Goal: Communication & Community: Answer question/provide support

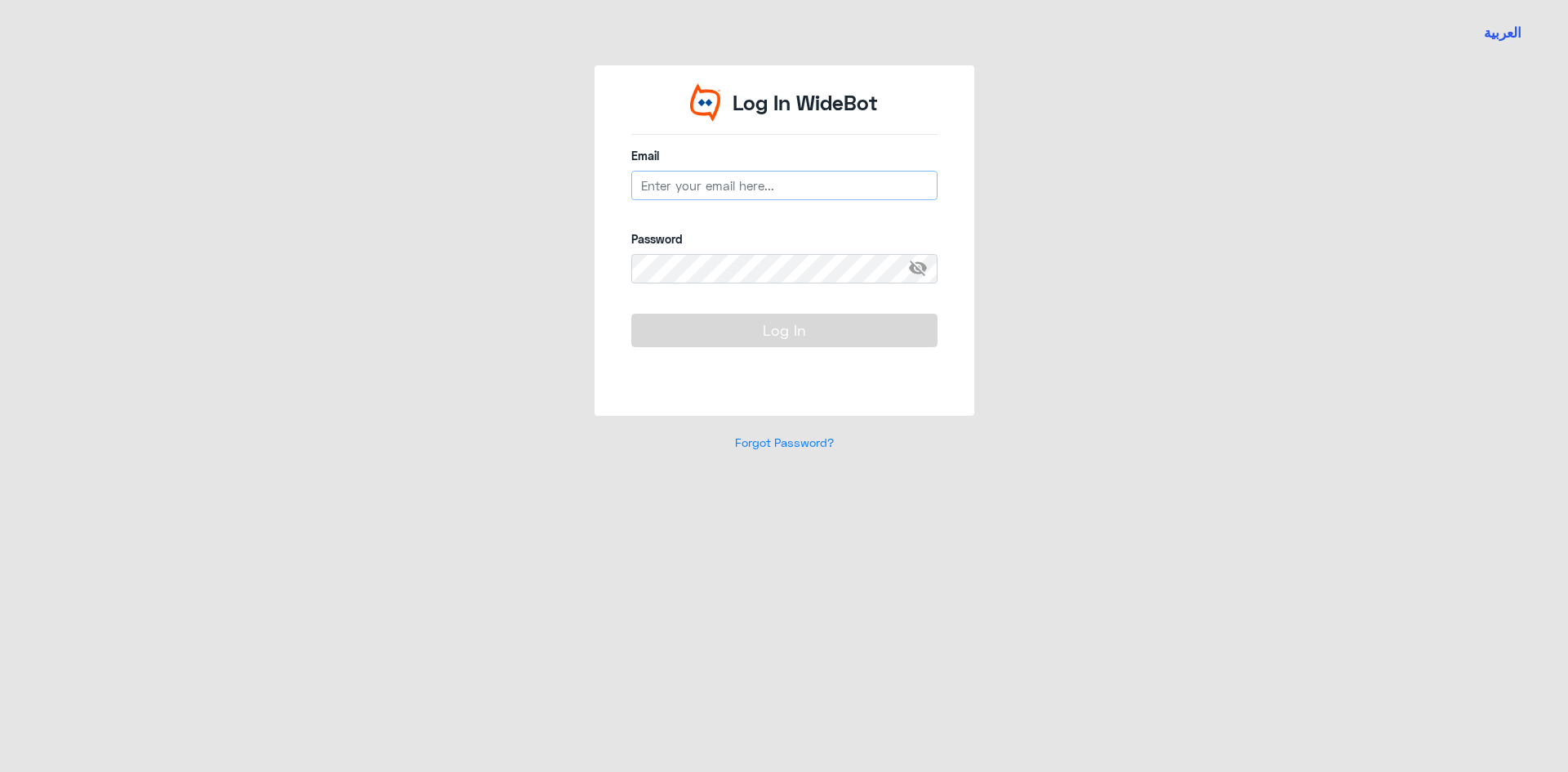
drag, startPoint x: 0, startPoint y: 0, endPoint x: 710, endPoint y: 194, distance: 735.8
click at [710, 194] on input "email" at bounding box center [784, 185] width 306 height 29
type input "[EMAIL_ADDRESS][DOMAIN_NAME]"
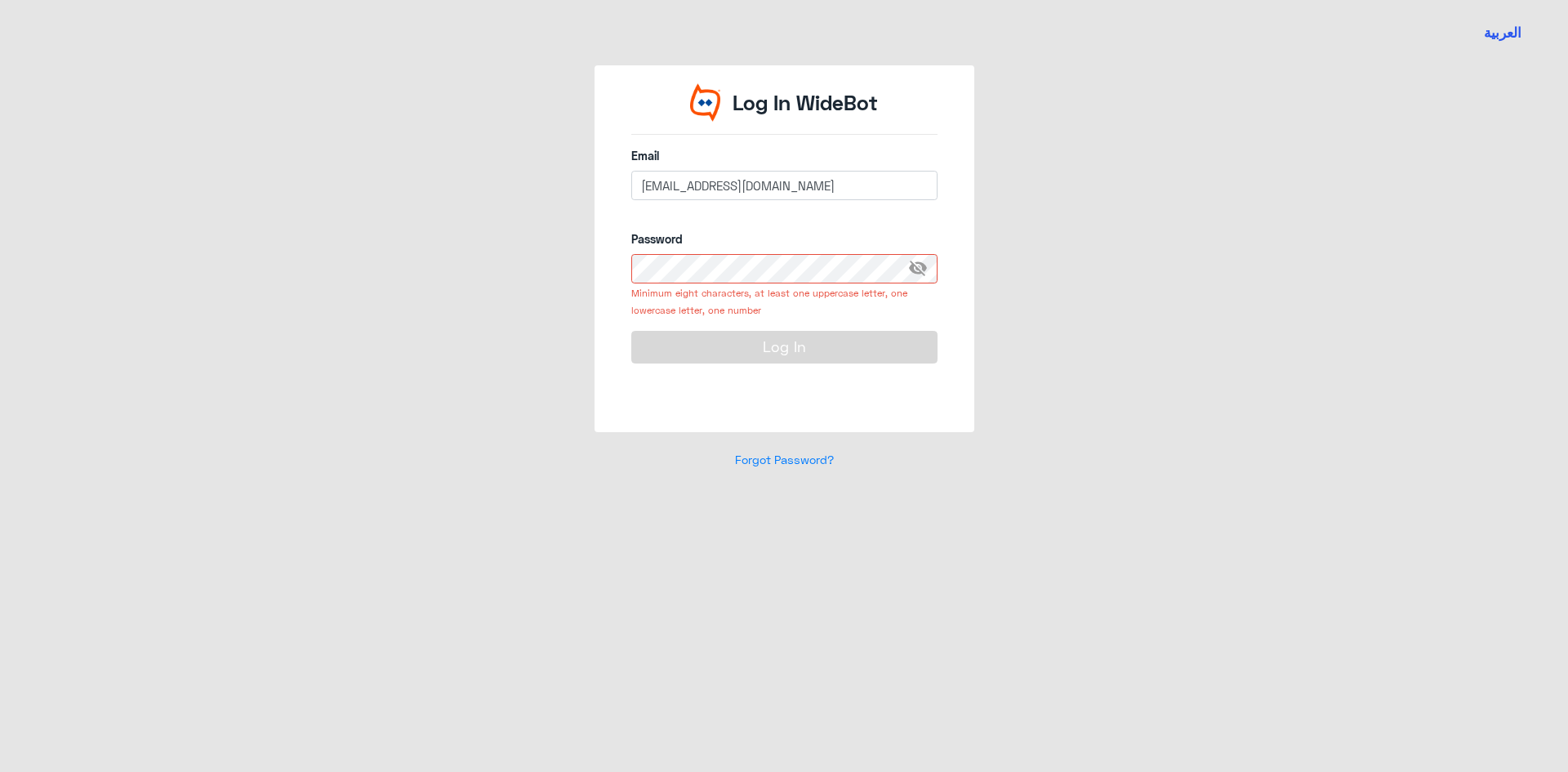
click at [913, 262] on span "visibility_off" at bounding box center [922, 268] width 29 height 29
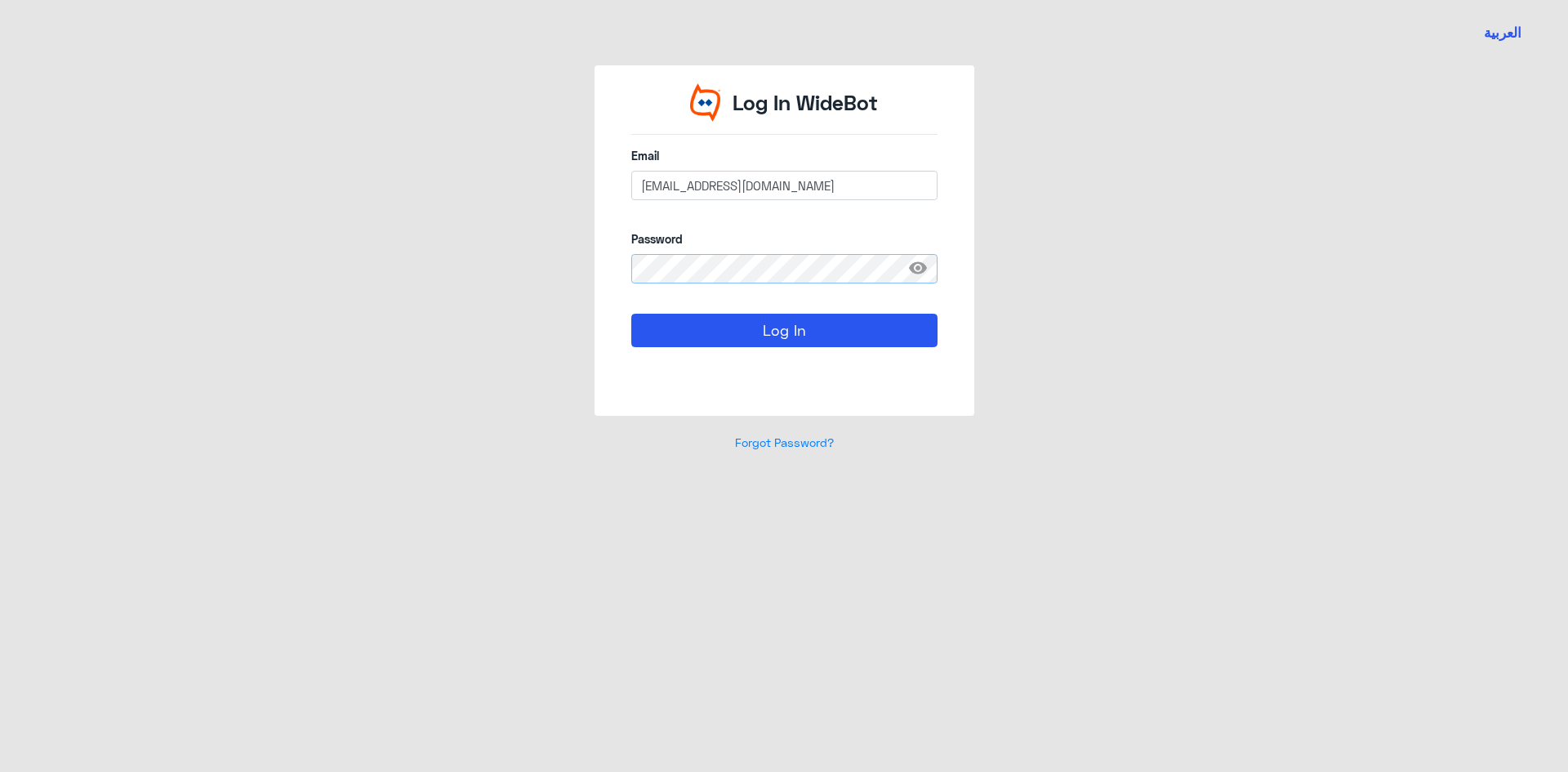
click at [631, 314] on button "Log In" at bounding box center [784, 330] width 306 height 33
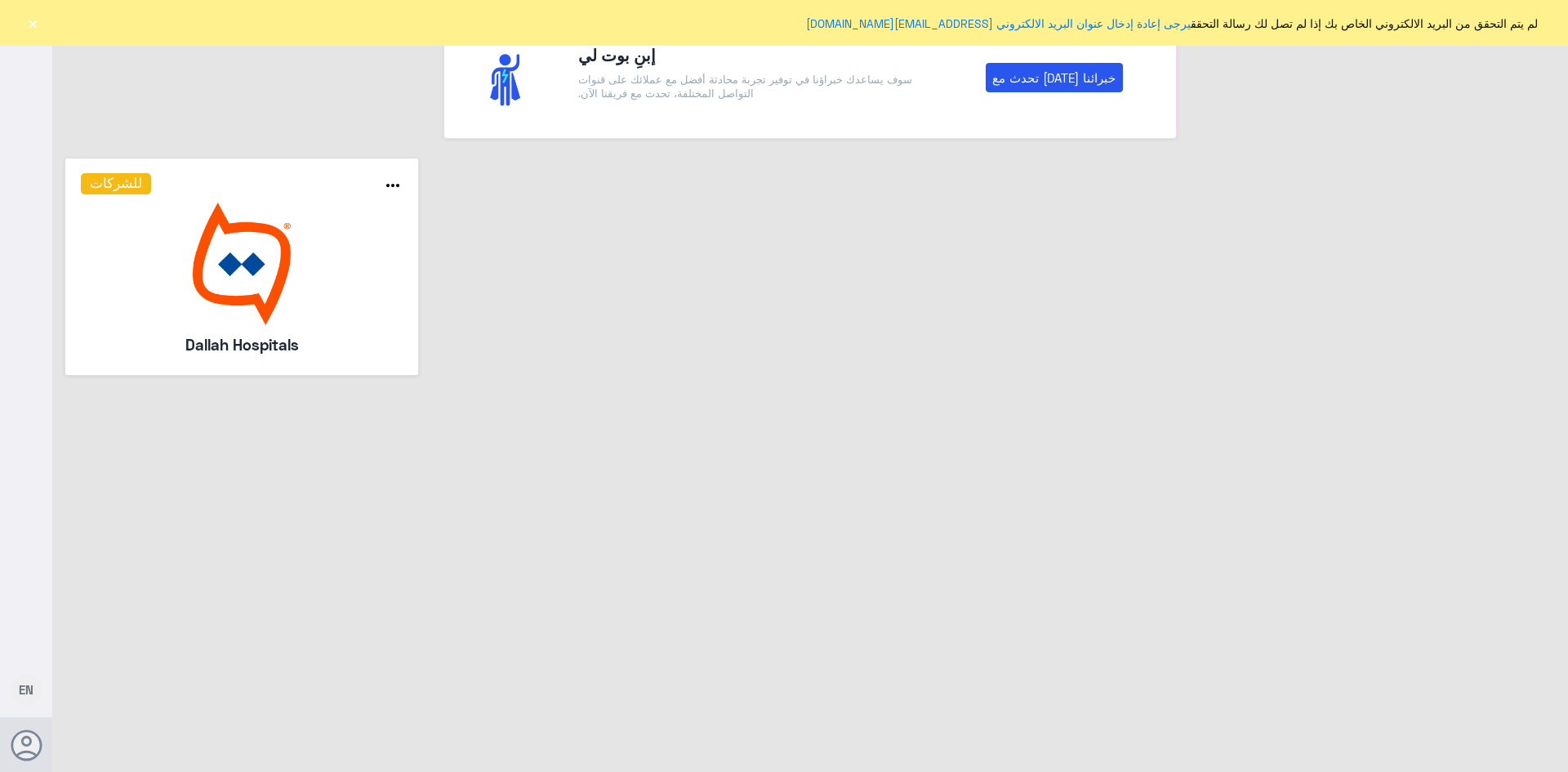
click at [31, 25] on button "×" at bounding box center [33, 23] width 16 height 16
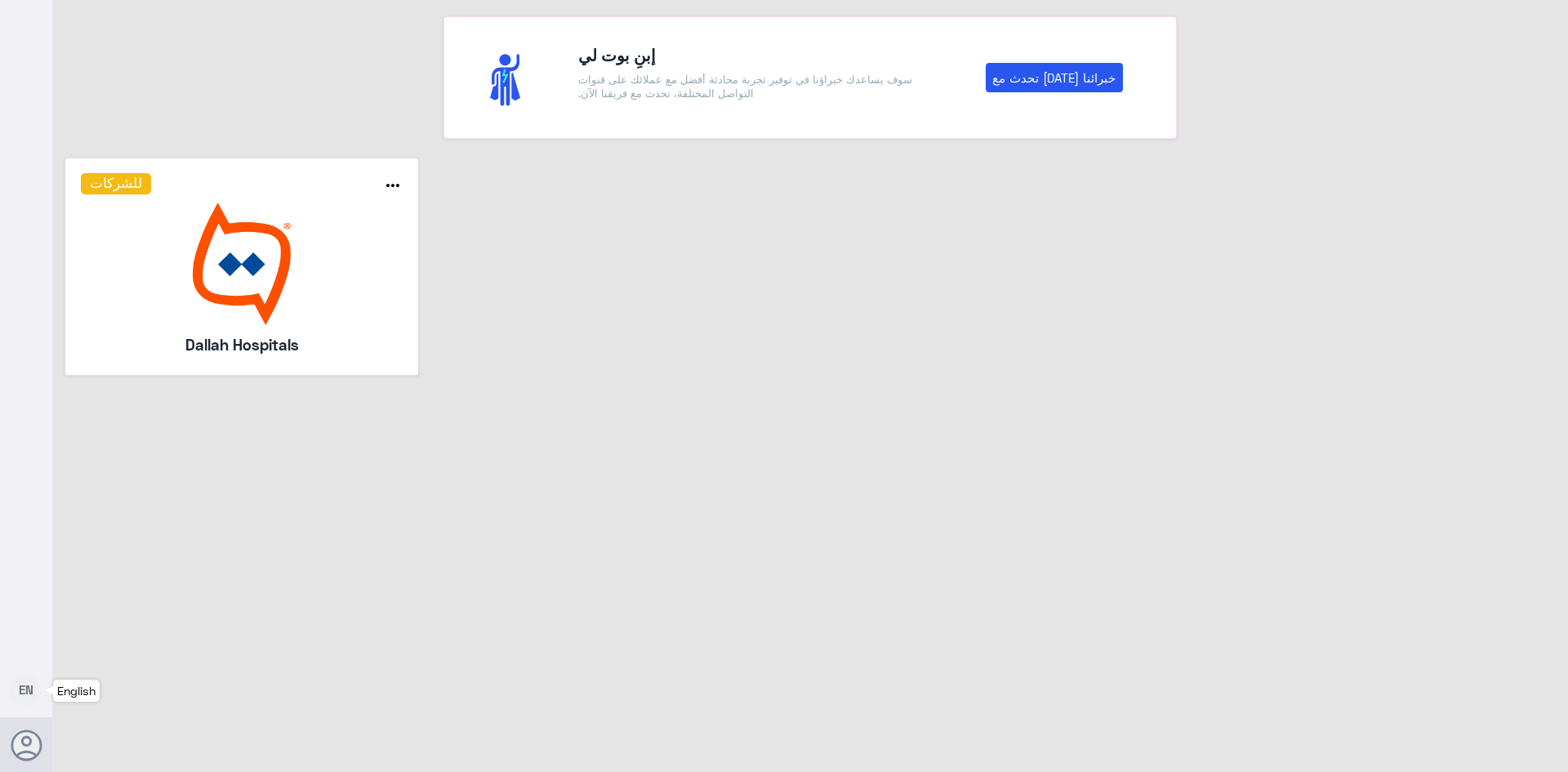
click at [20, 693] on span "EN" at bounding box center [26, 689] width 15 height 15
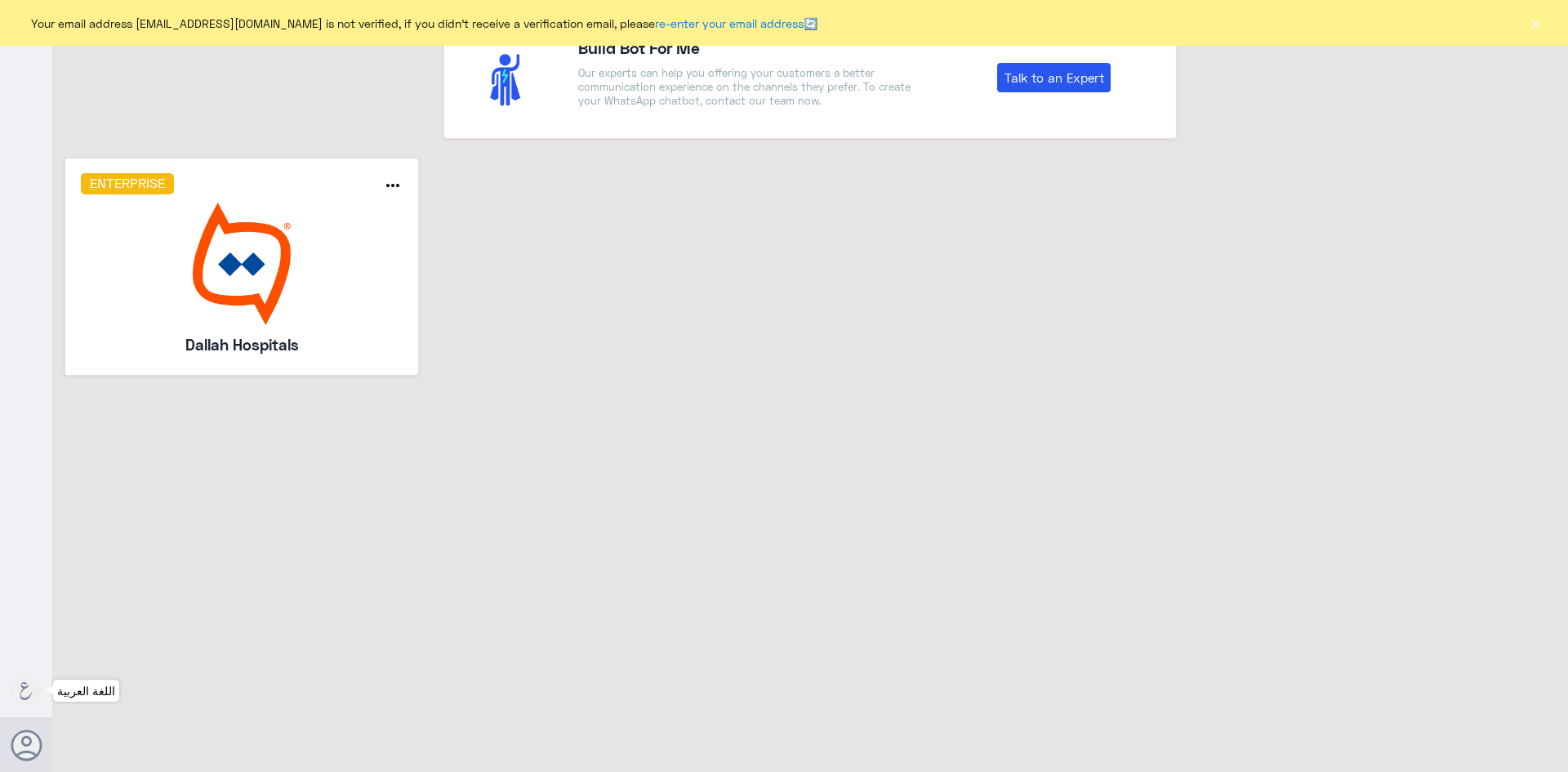
click at [1541, 20] on button "×" at bounding box center [1536, 23] width 16 height 16
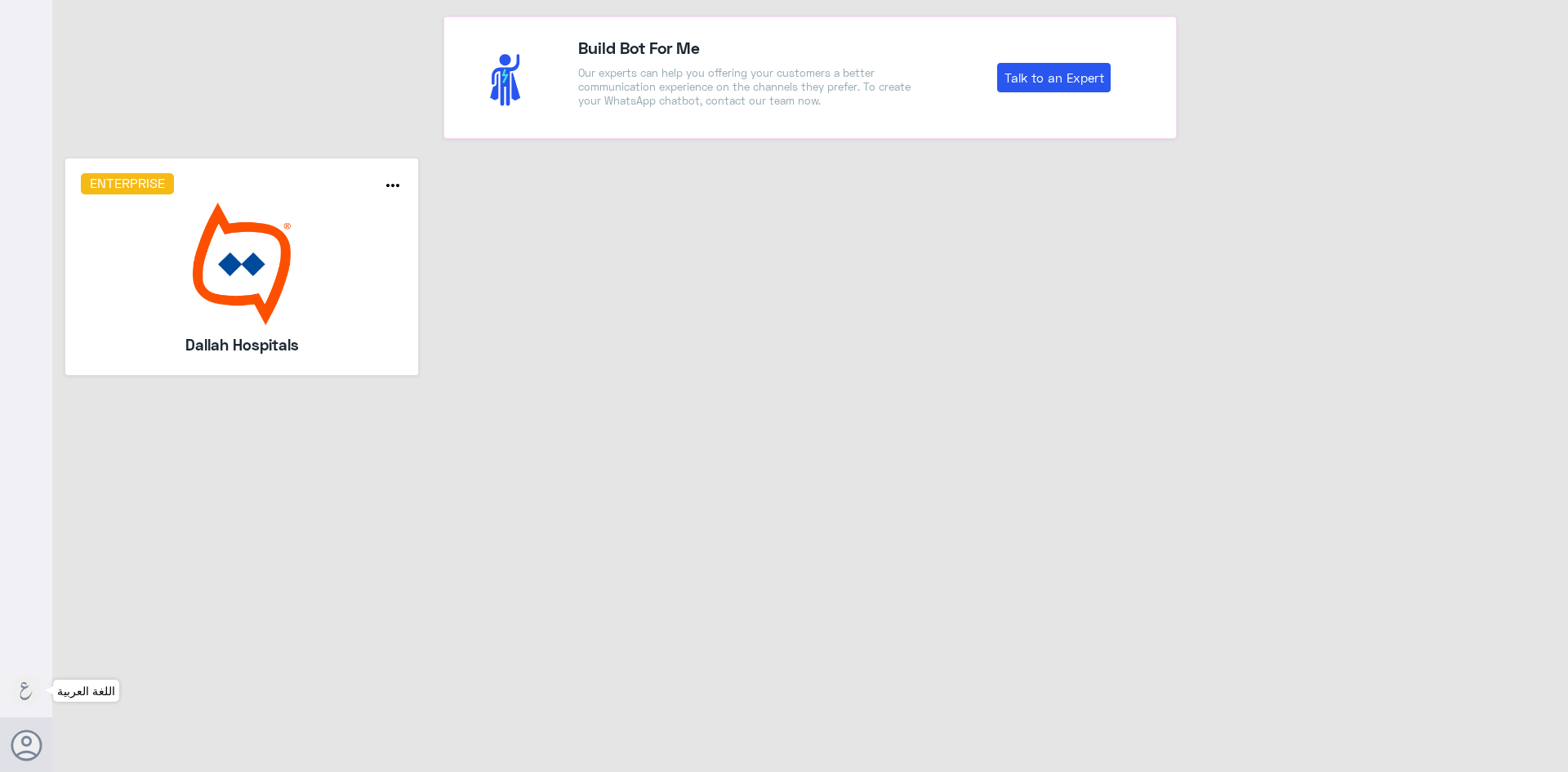
click at [24, 694] on icon at bounding box center [26, 691] width 18 height 18
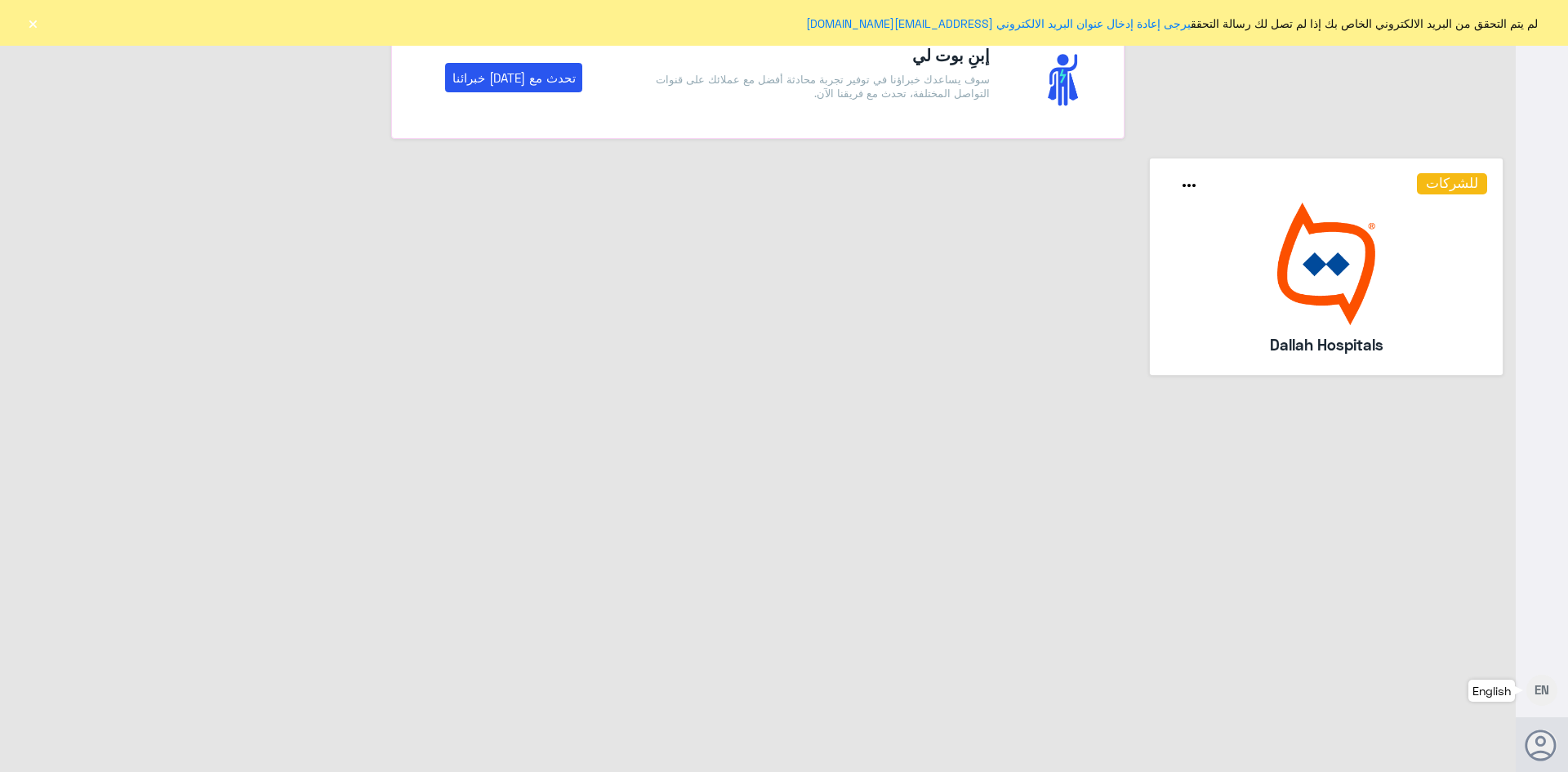
click at [29, 17] on button "×" at bounding box center [33, 23] width 16 height 16
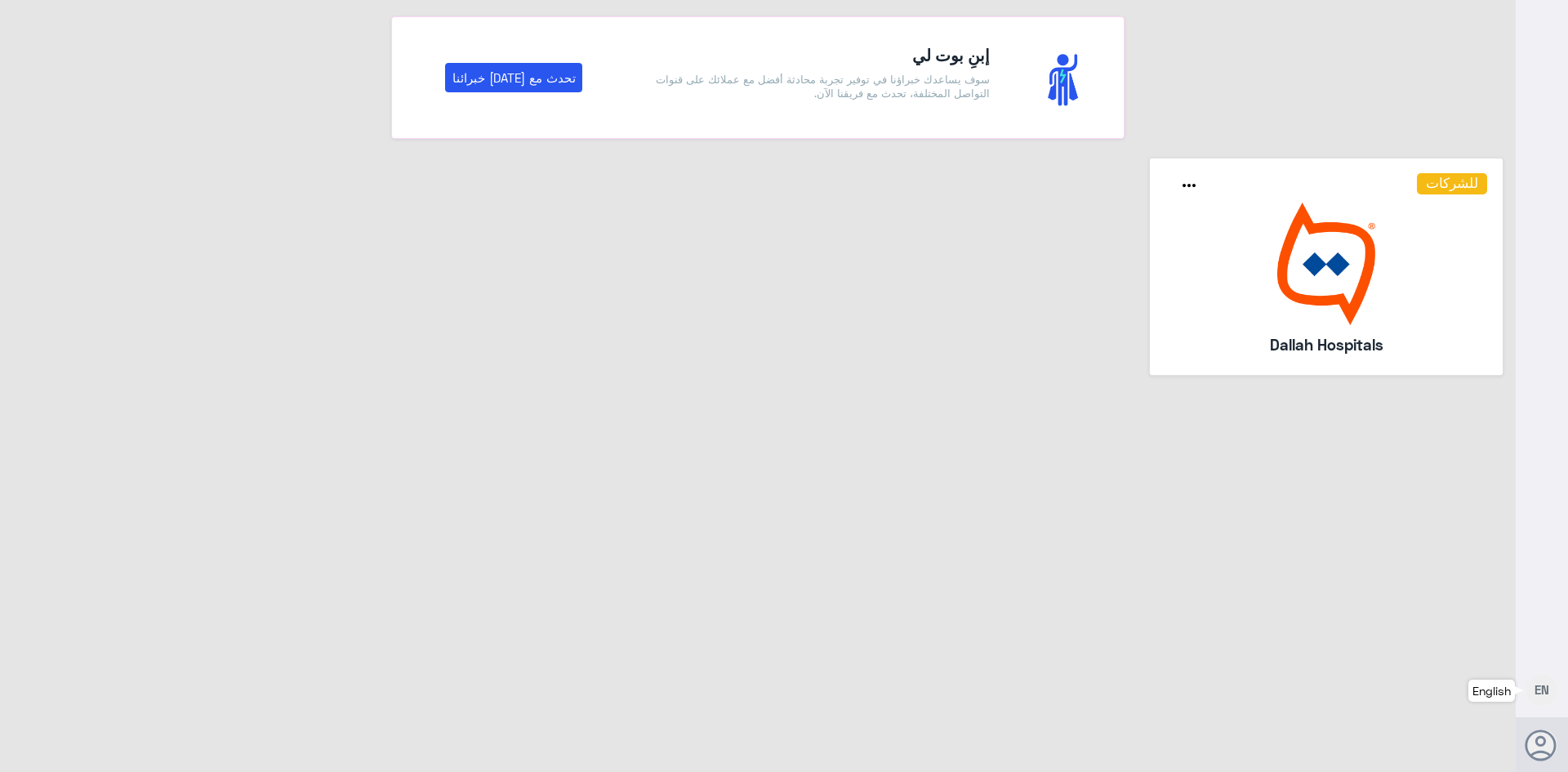
click at [1226, 233] on img at bounding box center [1327, 264] width 323 height 123
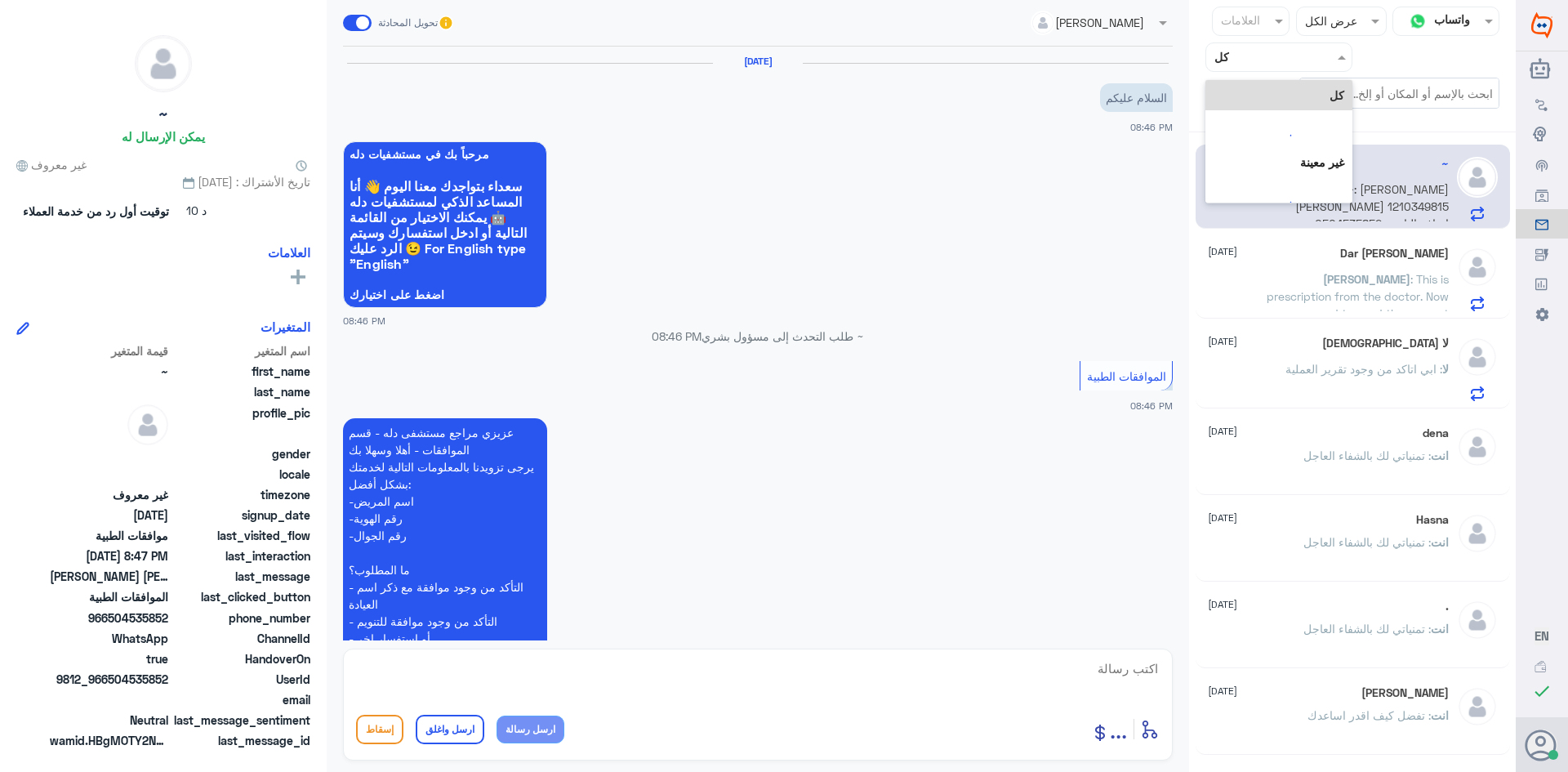
scroll to position [314, 0]
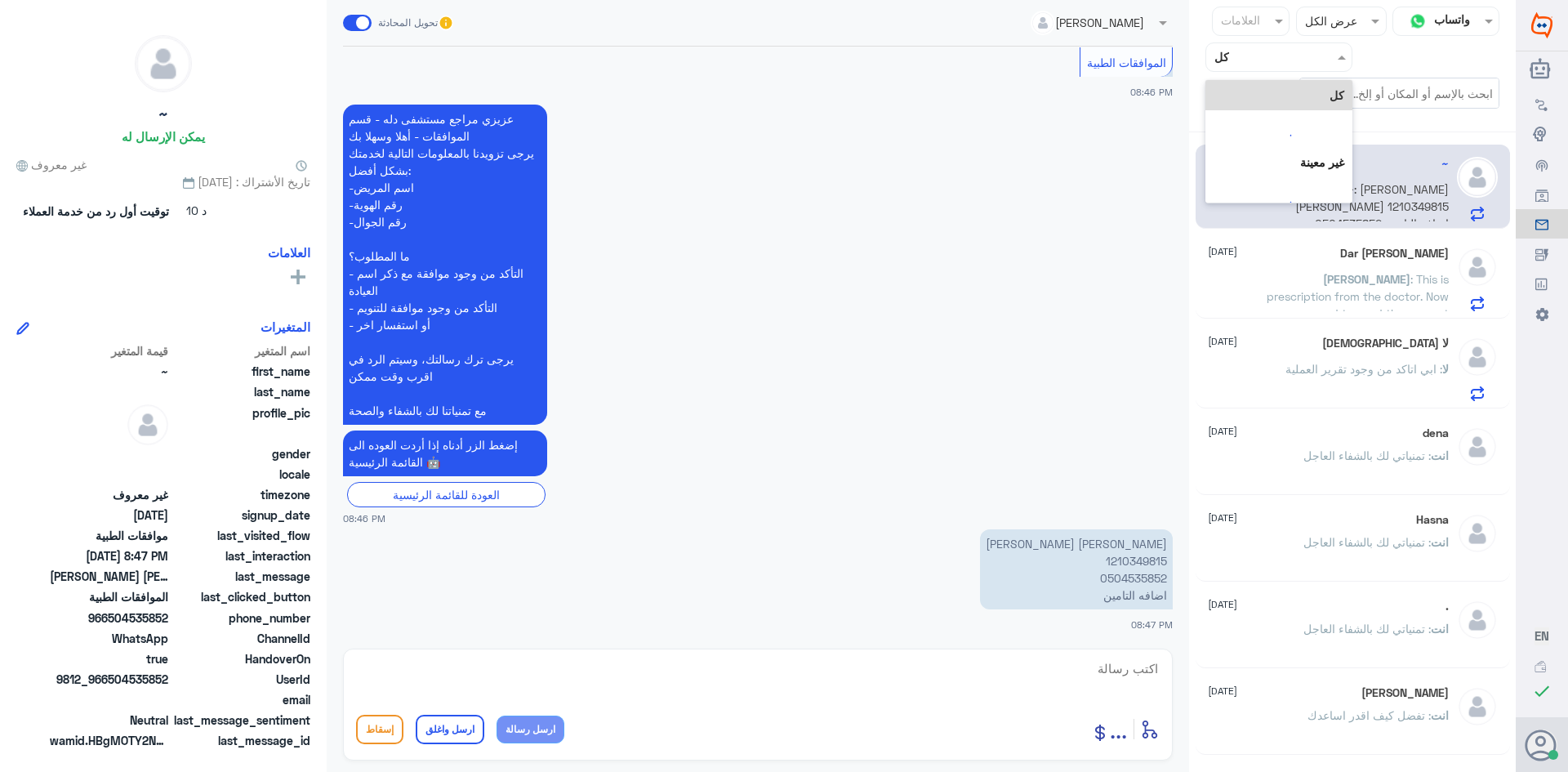
click at [1251, 55] on input "text" at bounding box center [1292, 56] width 90 height 19
click at [1242, 151] on div "الوارد لديك" at bounding box center [1279, 167] width 147 height 38
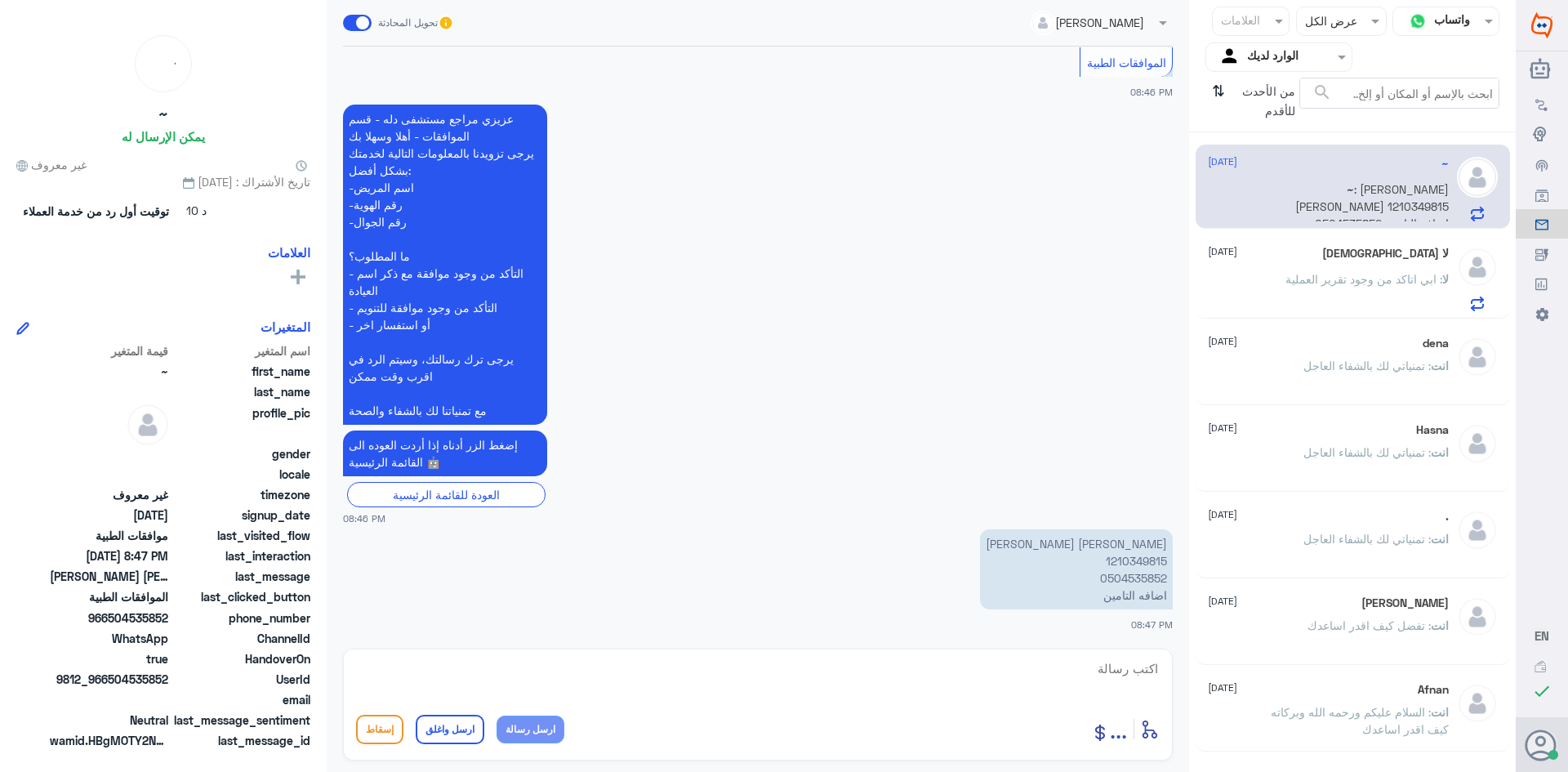
click at [1123, 559] on p "[PERSON_NAME] [PERSON_NAME] 1210349815 0504535852 اضافه التامين" at bounding box center [1076, 569] width 193 height 80
copy p "1210349815"
click at [1145, 669] on textarea at bounding box center [758, 678] width 804 height 40
paste textarea "تمنياتي لك بالشفاء العاجل"
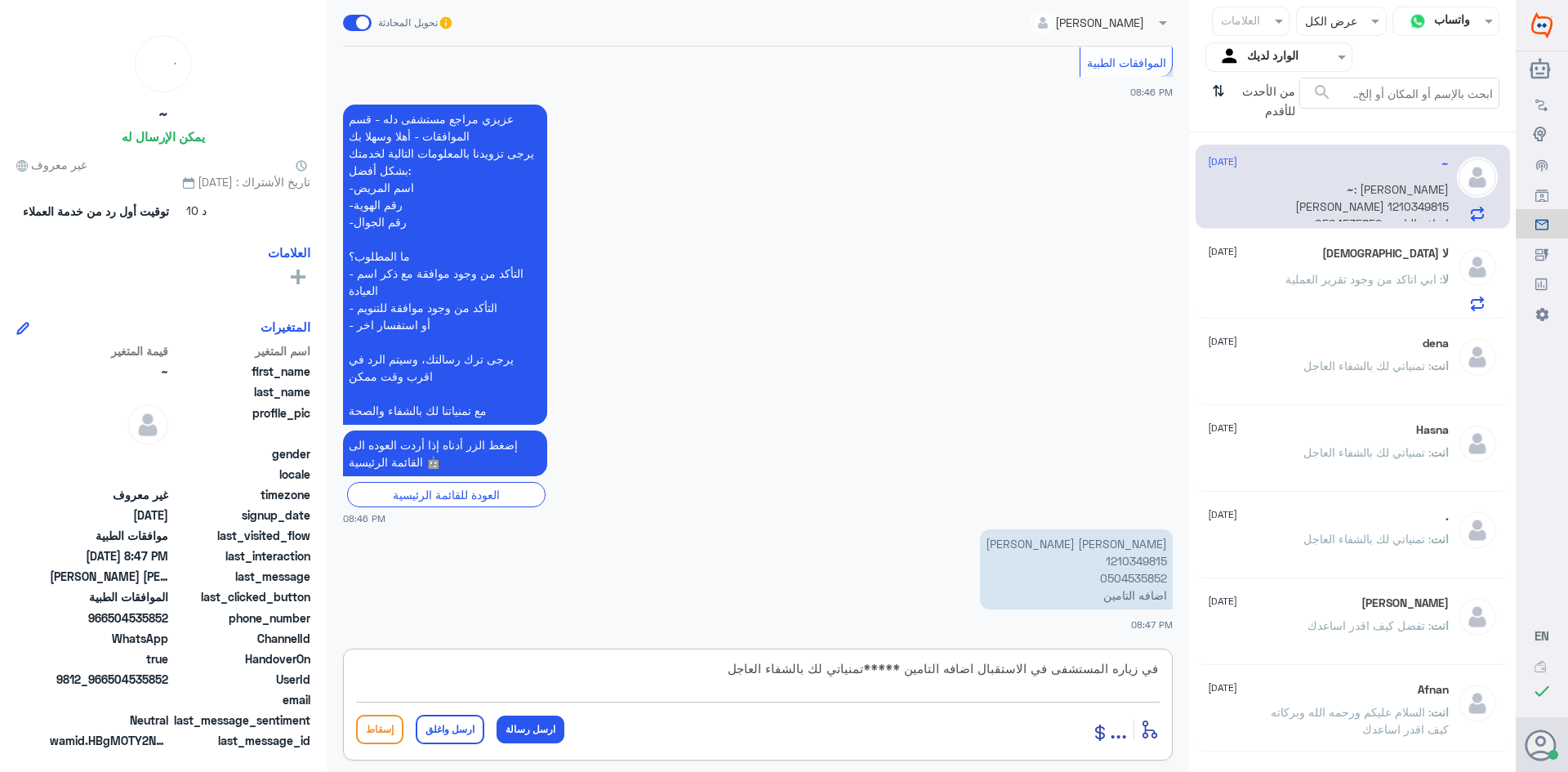
type textarea "في زياره المستشفى في الاستقبال اضافه التامين *****تمنياتي لك بالشفاء العاجل"
click at [443, 725] on button "ارسل واغلق" at bounding box center [450, 729] width 69 height 29
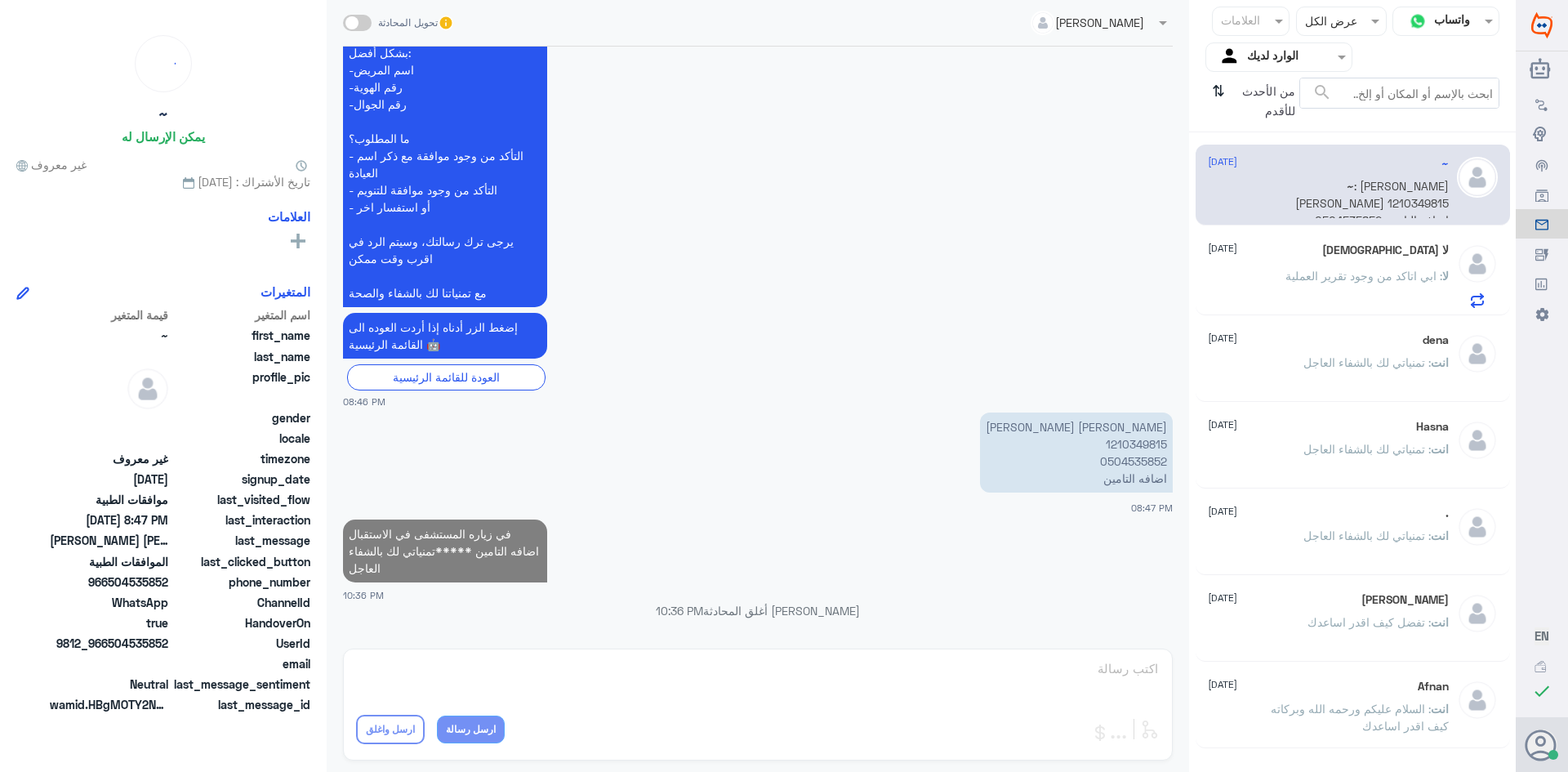
click at [1268, 187] on p "~ : [PERSON_NAME] [PERSON_NAME] 1210349815 0504535852 اضافه التامين" at bounding box center [1357, 197] width 184 height 41
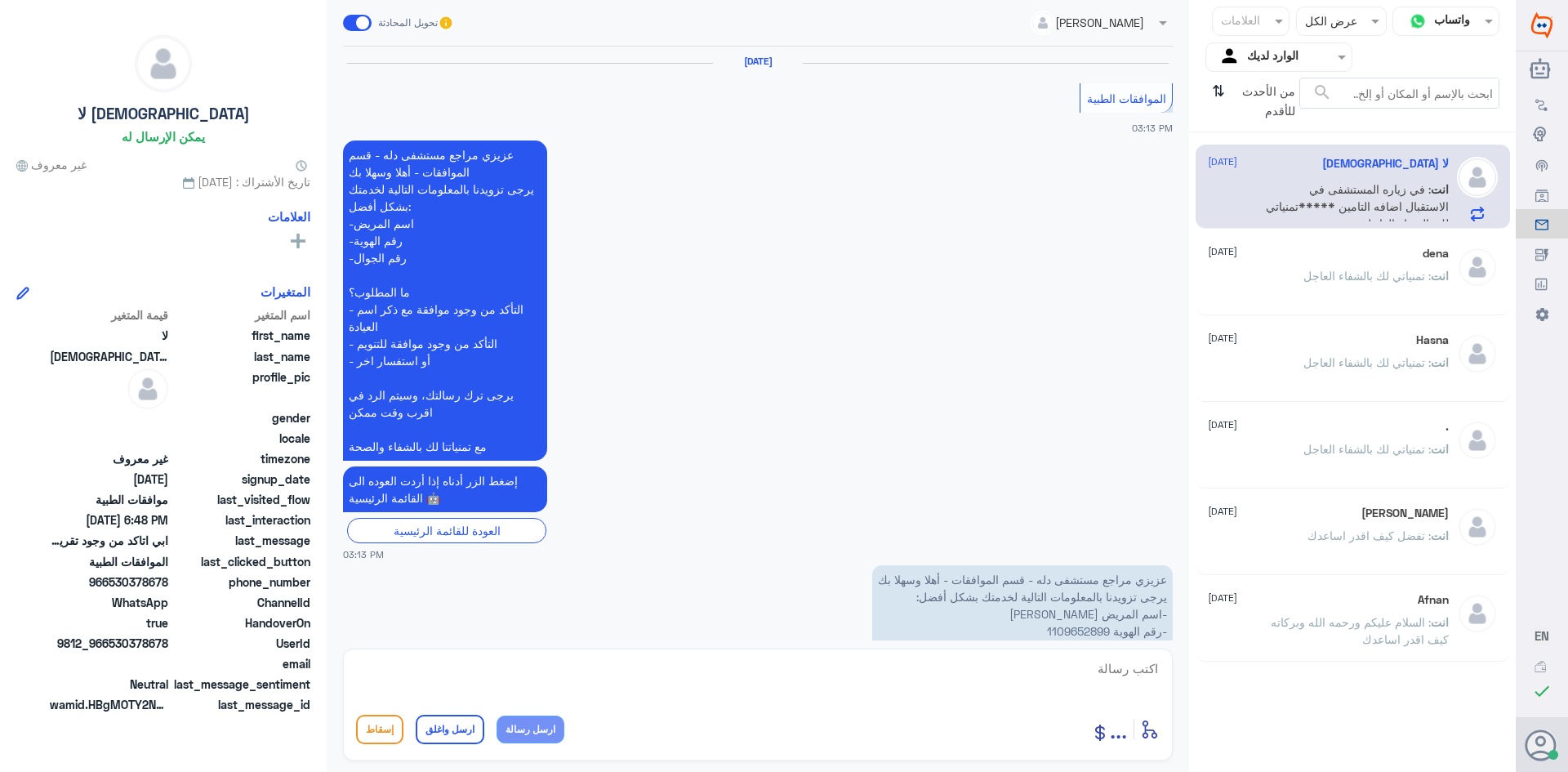
scroll to position [1550, 0]
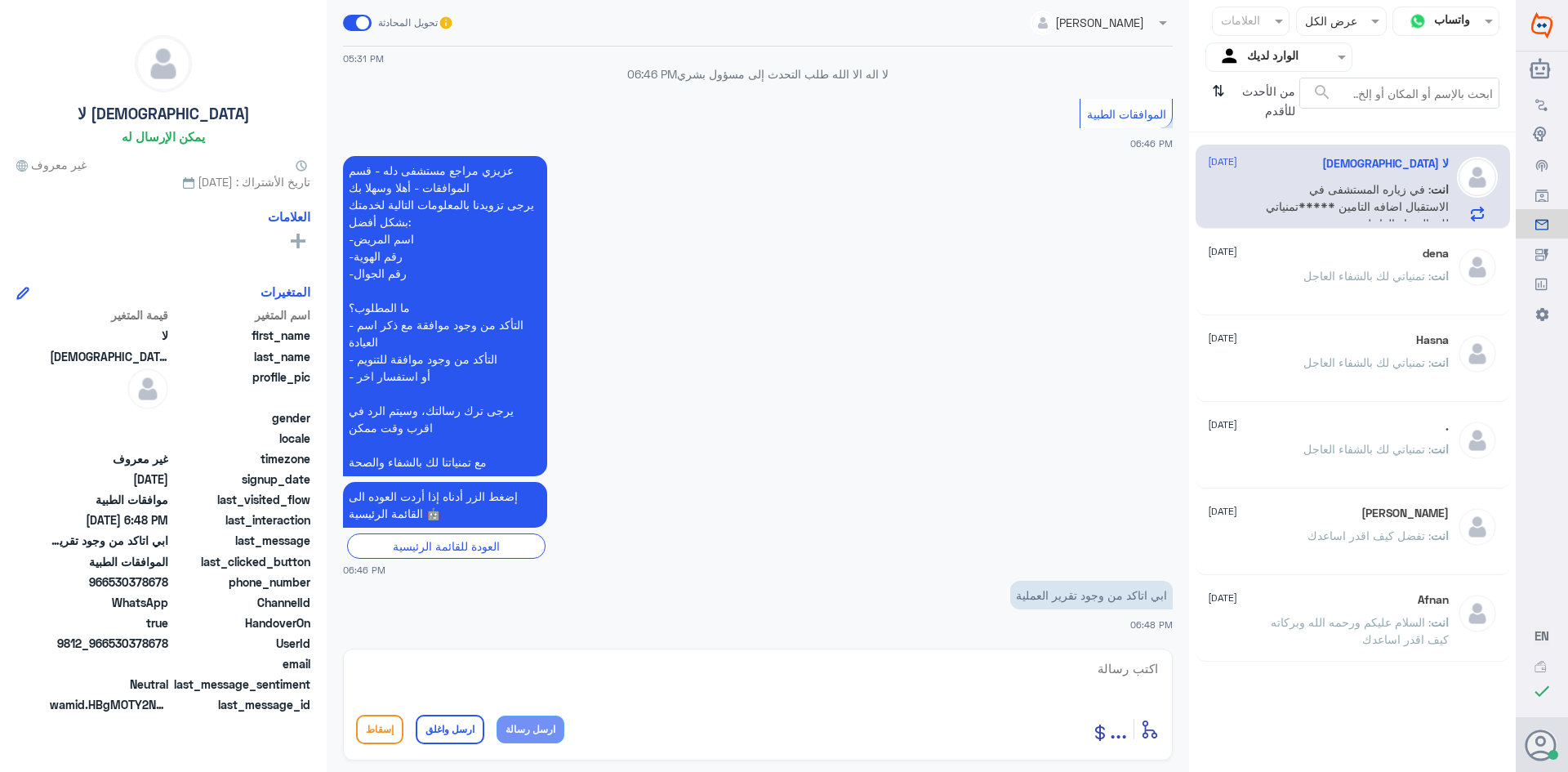
click at [1253, 60] on input "text" at bounding box center [1292, 56] width 90 height 19
click at [1261, 170] on div "فريقك" at bounding box center [1279, 184] width 147 height 38
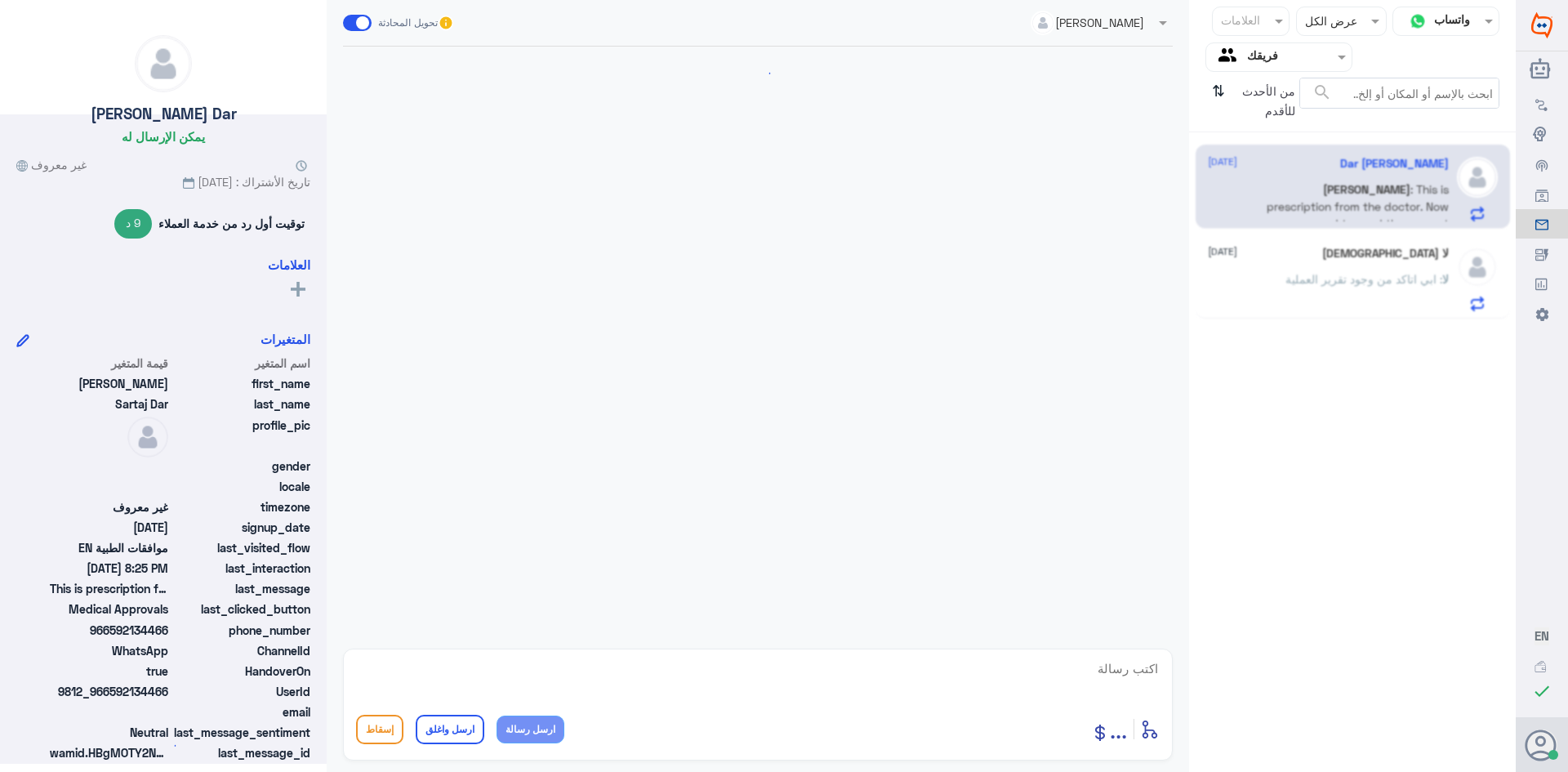
scroll to position [1567, 0]
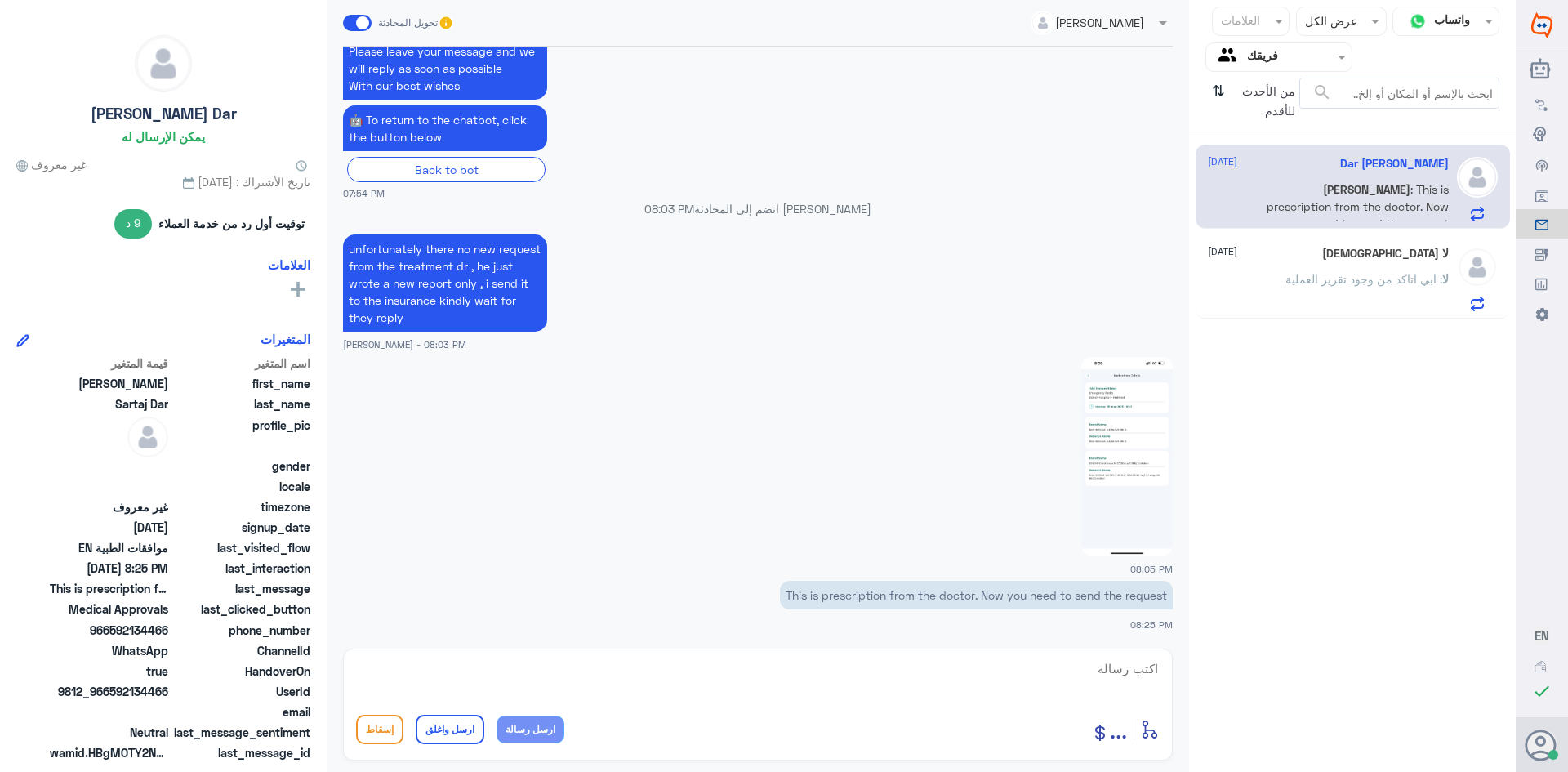
click at [1392, 266] on div "لا [DEMOGRAPHIC_DATA] [DATE] لا : ابي اتاكد من وجود تقرير العملية" at bounding box center [1328, 279] width 241 height 65
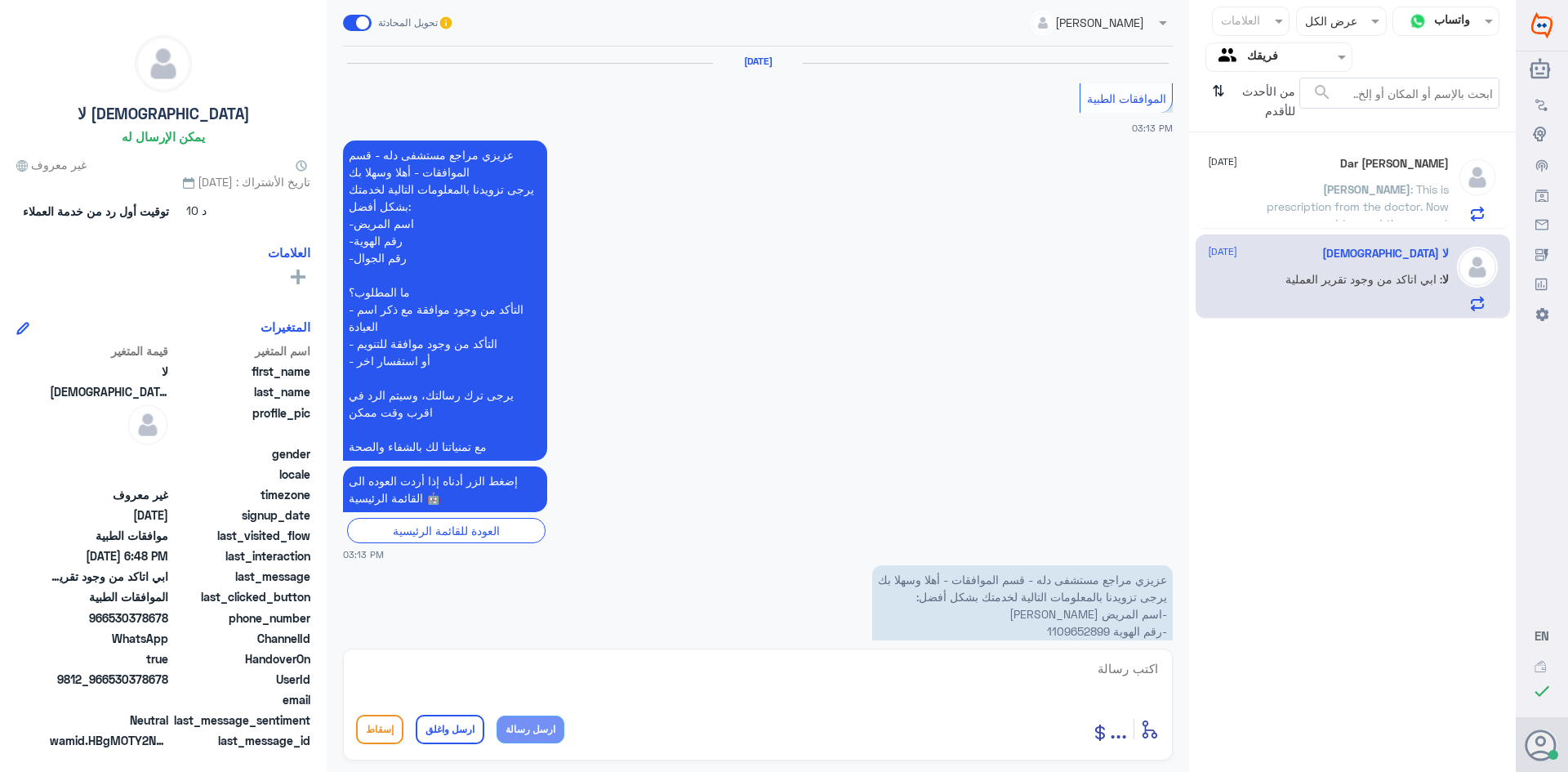
scroll to position [1550, 0]
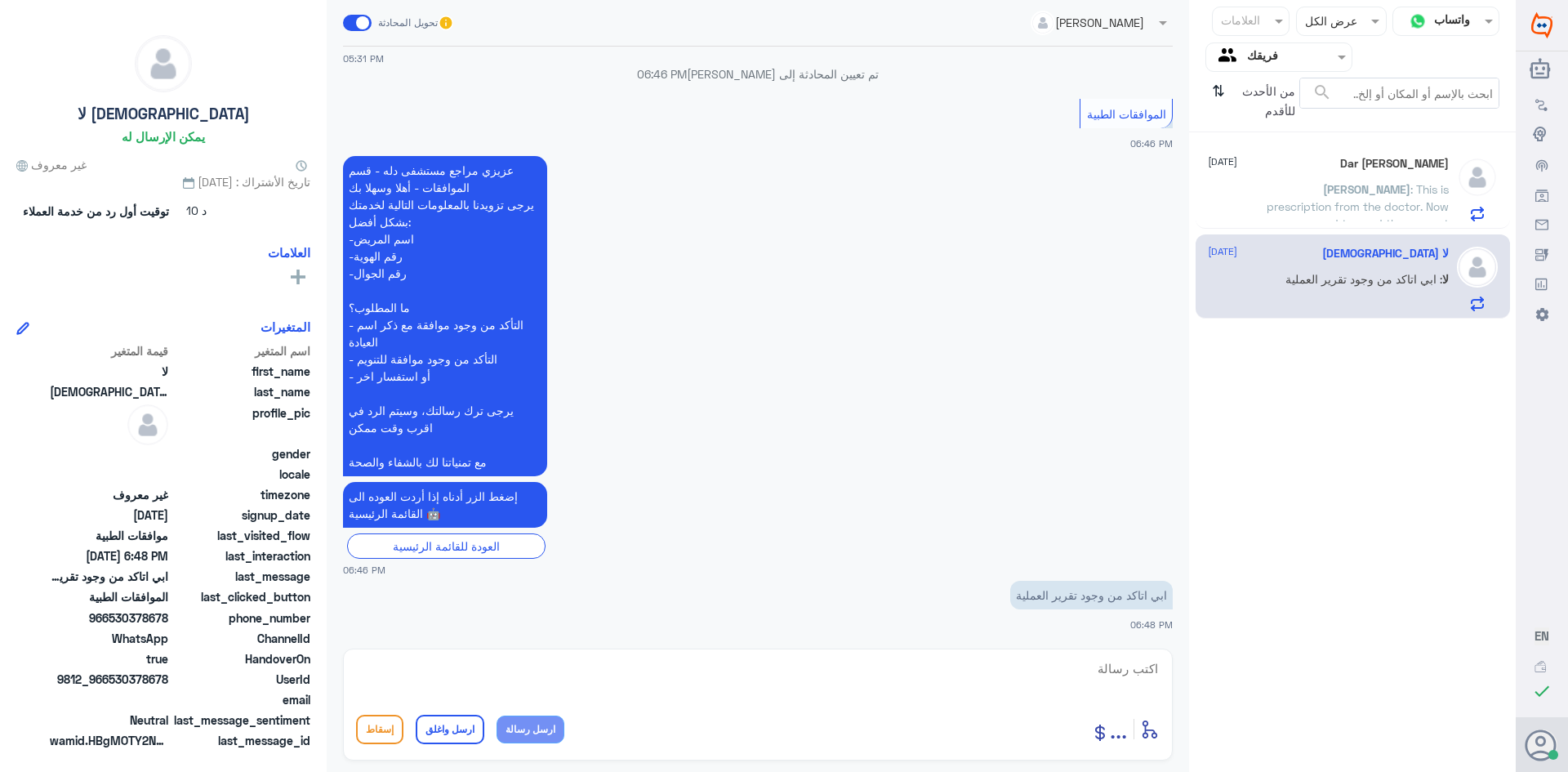
click at [1269, 60] on input "text" at bounding box center [1292, 56] width 90 height 19
click at [1290, 132] on div "الوارد لديك" at bounding box center [1279, 146] width 147 height 38
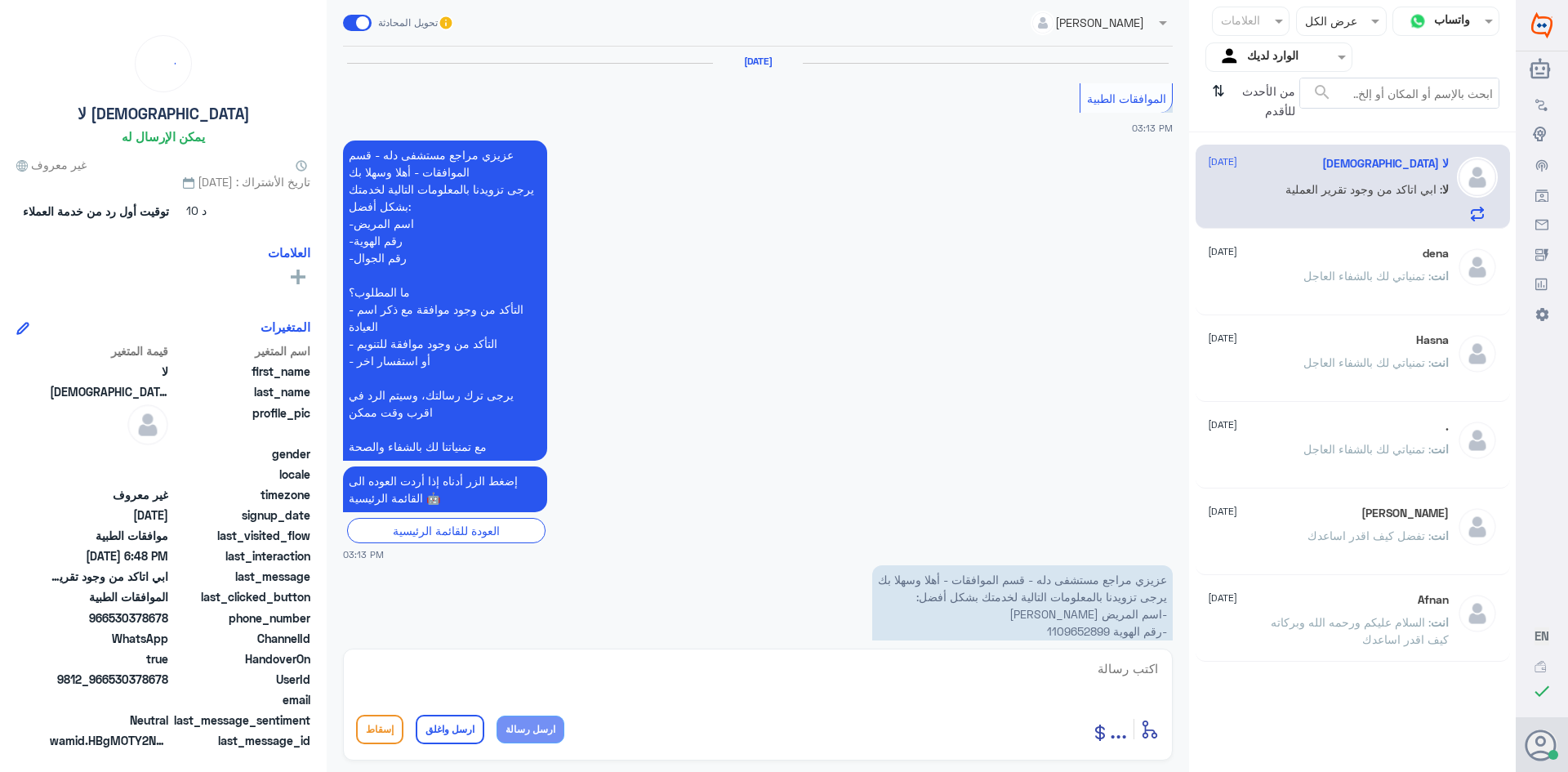
scroll to position [1550, 0]
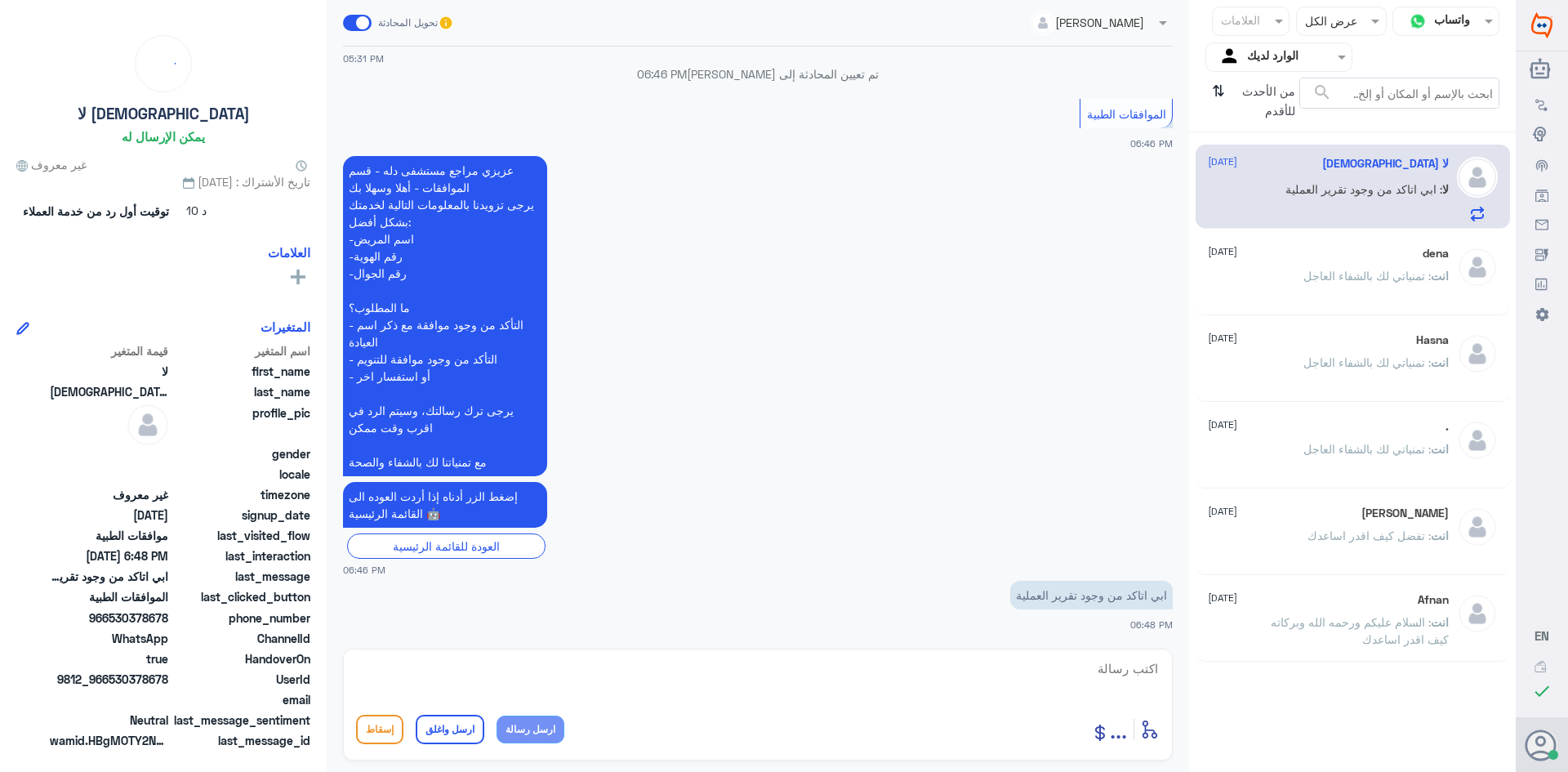
click at [1346, 16] on input "text" at bounding box center [1357, 20] width 39 height 19
click at [1344, 91] on span "مفتوحة" at bounding box center [1361, 90] width 35 height 14
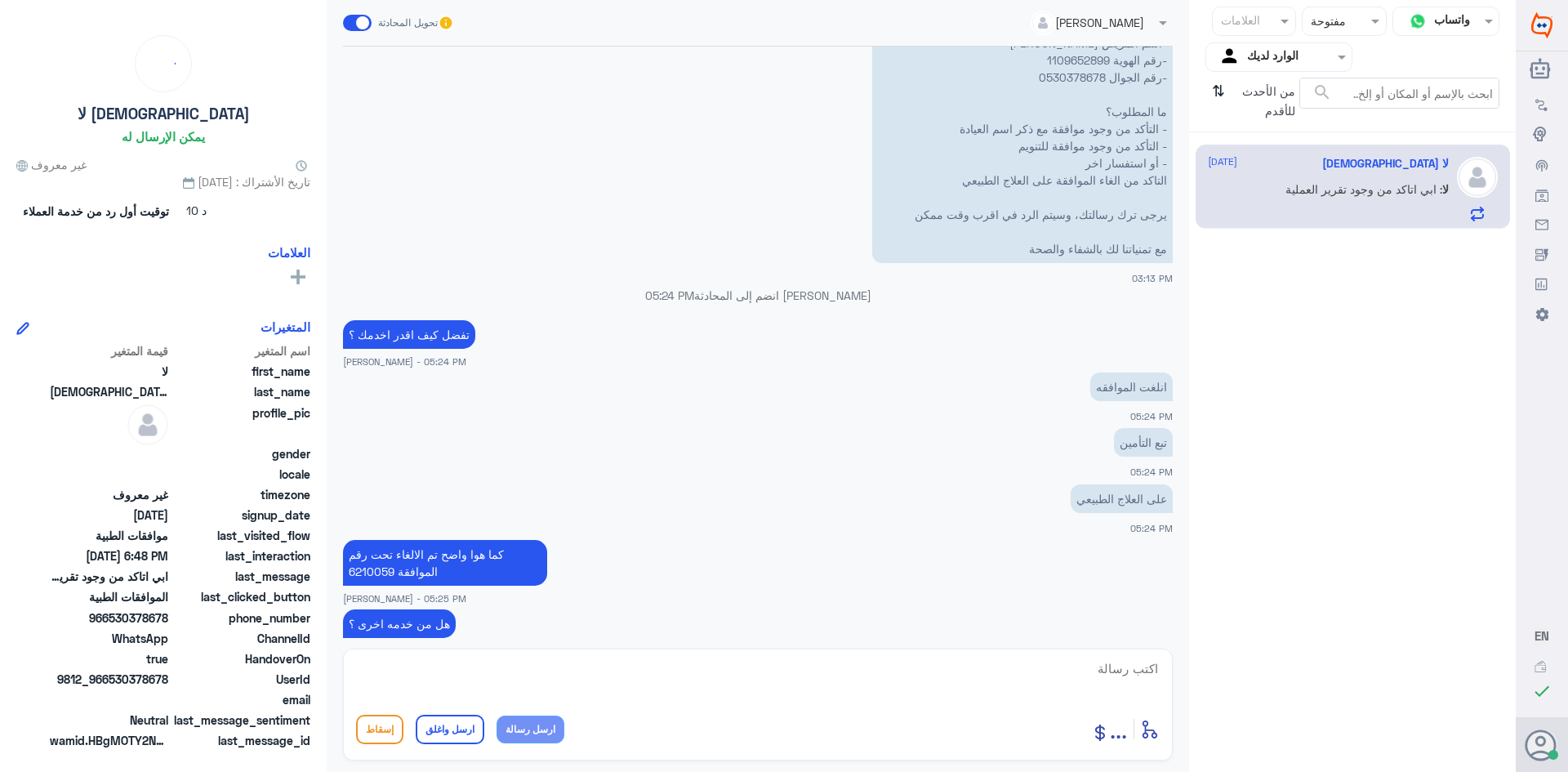
scroll to position [406, 0]
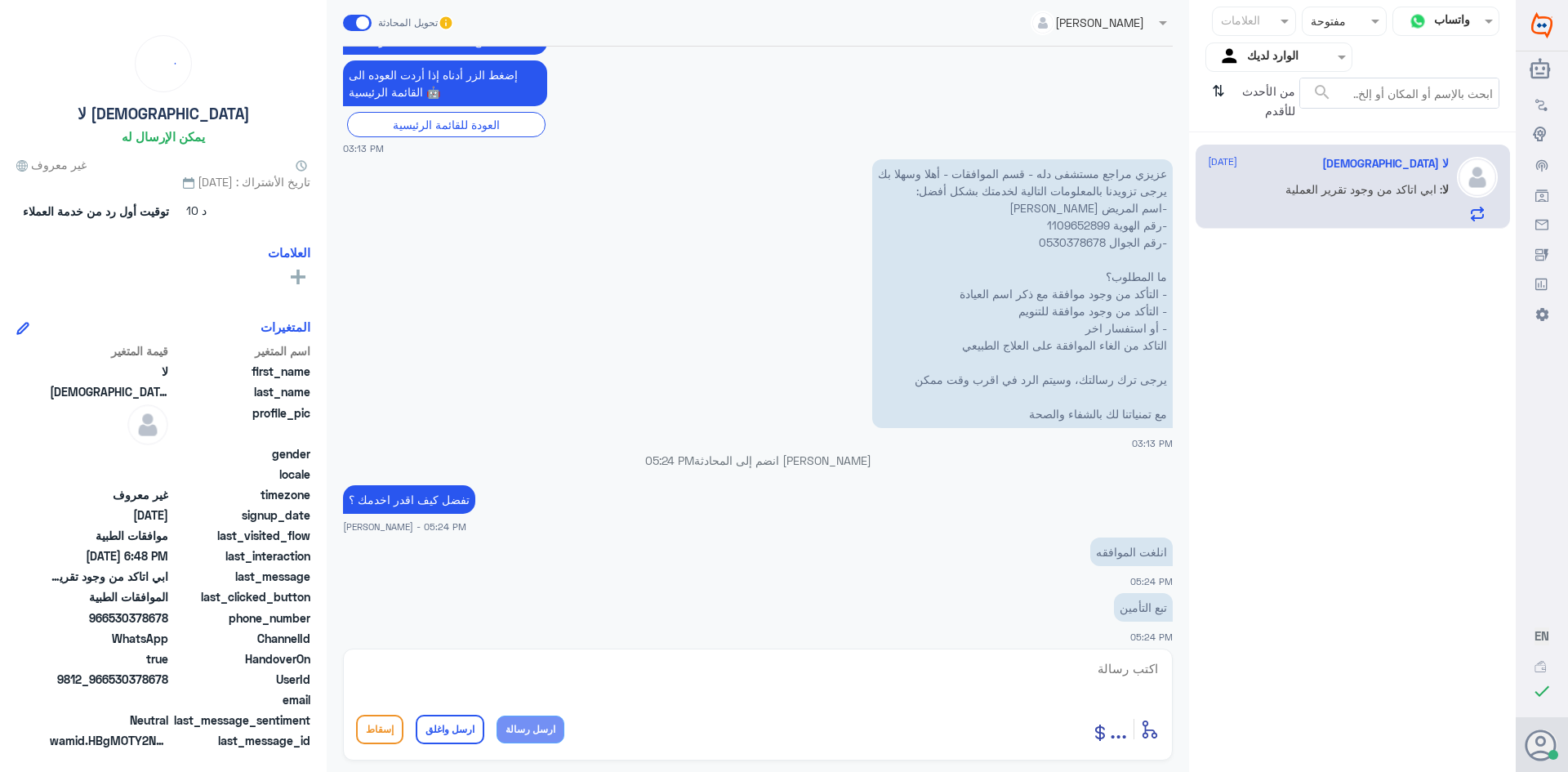
click at [1053, 219] on p "عزيزي مراجع مستشفى دله - قسم الموافقات - أهلا وسهلا بك يرجى تزويدنا بالمعلومات …" at bounding box center [1022, 293] width 301 height 269
copy p "1109652899"
click at [1119, 735] on span "..." at bounding box center [1118, 728] width 17 height 29
click at [1102, 670] on span "المرفقات" at bounding box center [1114, 670] width 49 height 15
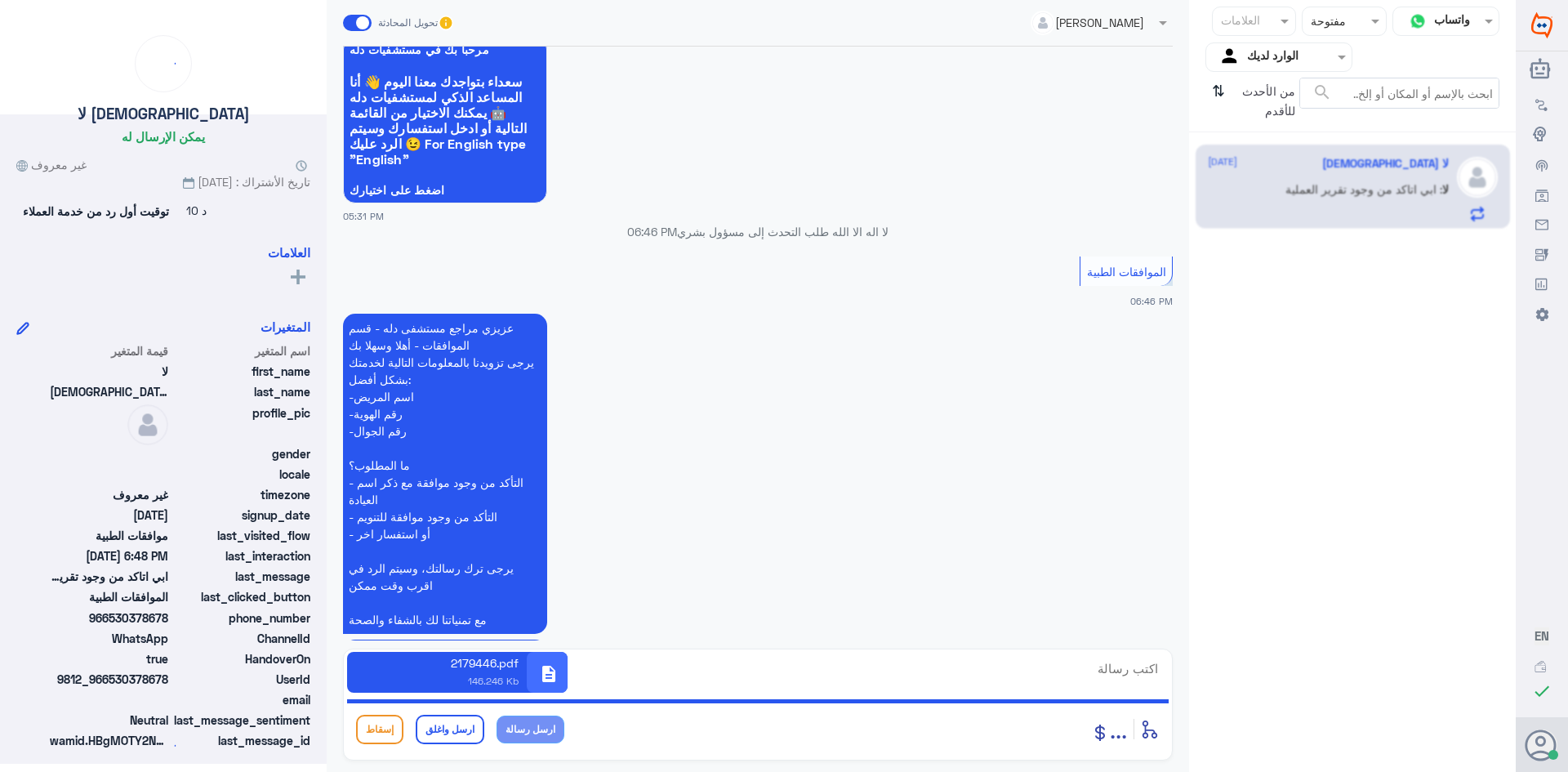
scroll to position [1550, 0]
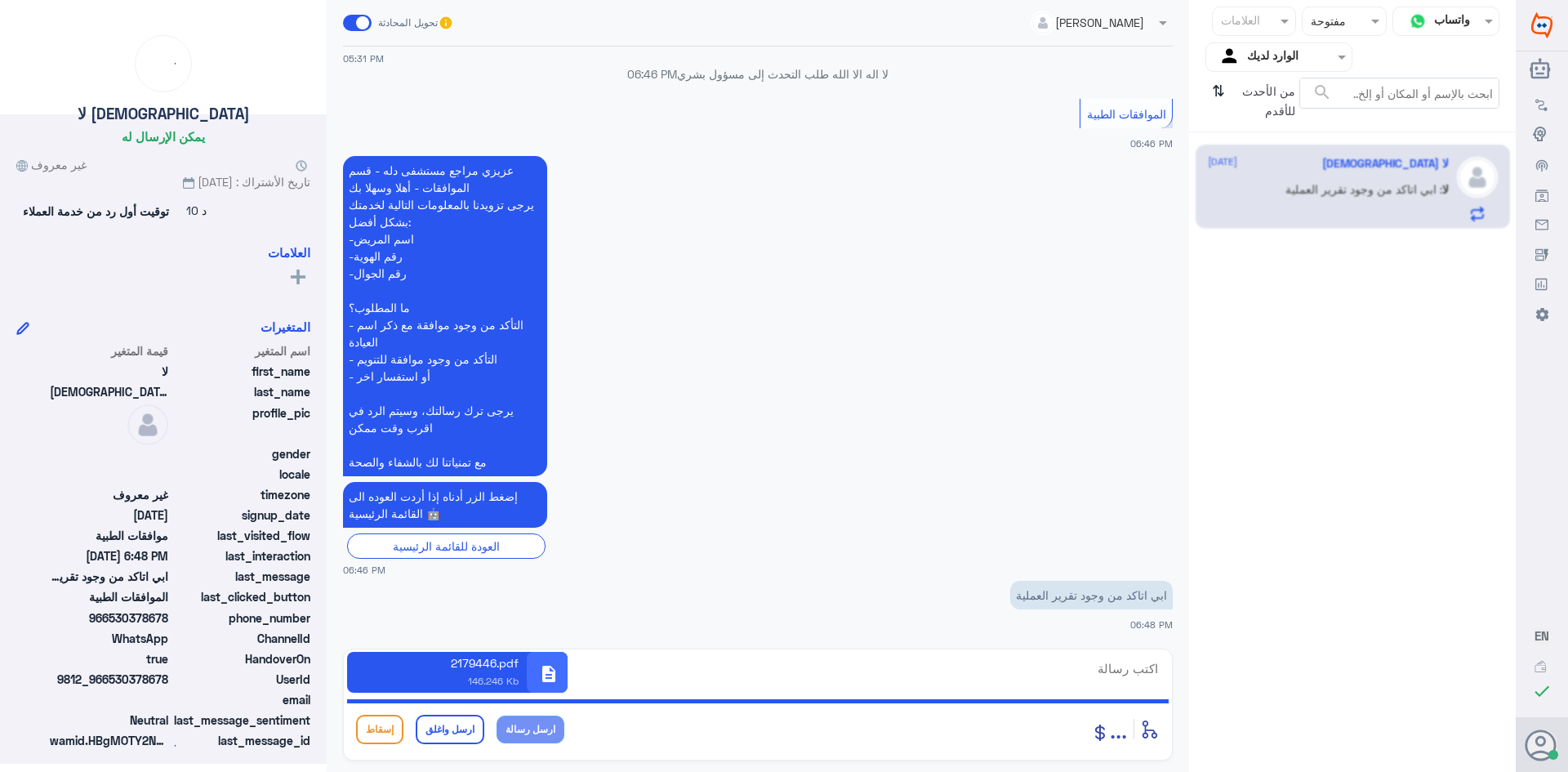
click at [551, 676] on span "description" at bounding box center [549, 674] width 20 height 20
click at [1117, 672] on div "description 2179446.pdf 146.246 Kb" at bounding box center [758, 672] width 822 height 41
click at [1123, 667] on div "description 2179446.pdf 146.246 Kb" at bounding box center [758, 672] width 822 height 41
click at [1125, 734] on span "..." at bounding box center [1118, 728] width 17 height 29
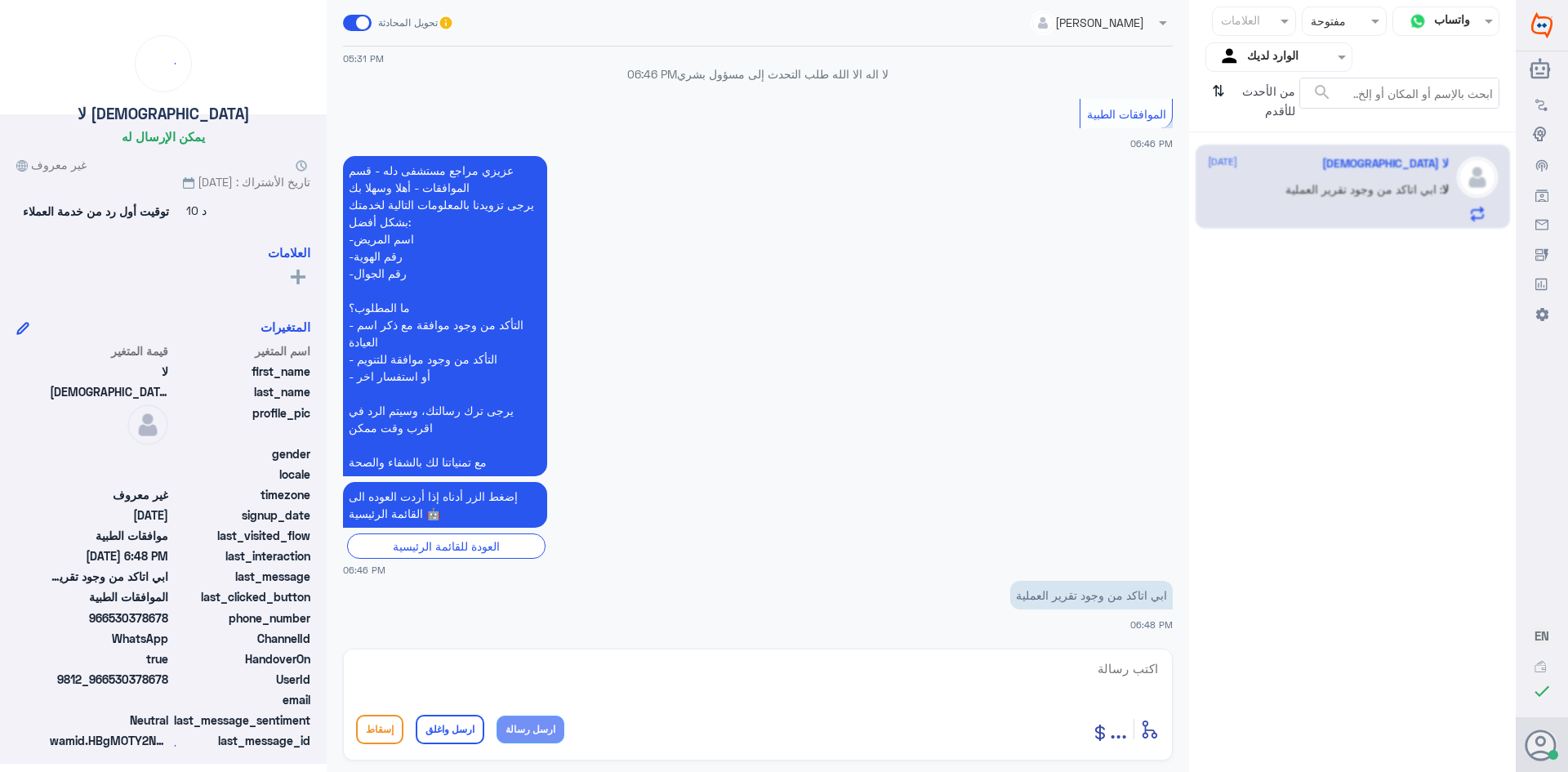
click at [1118, 731] on span "..." at bounding box center [1118, 728] width 17 height 29
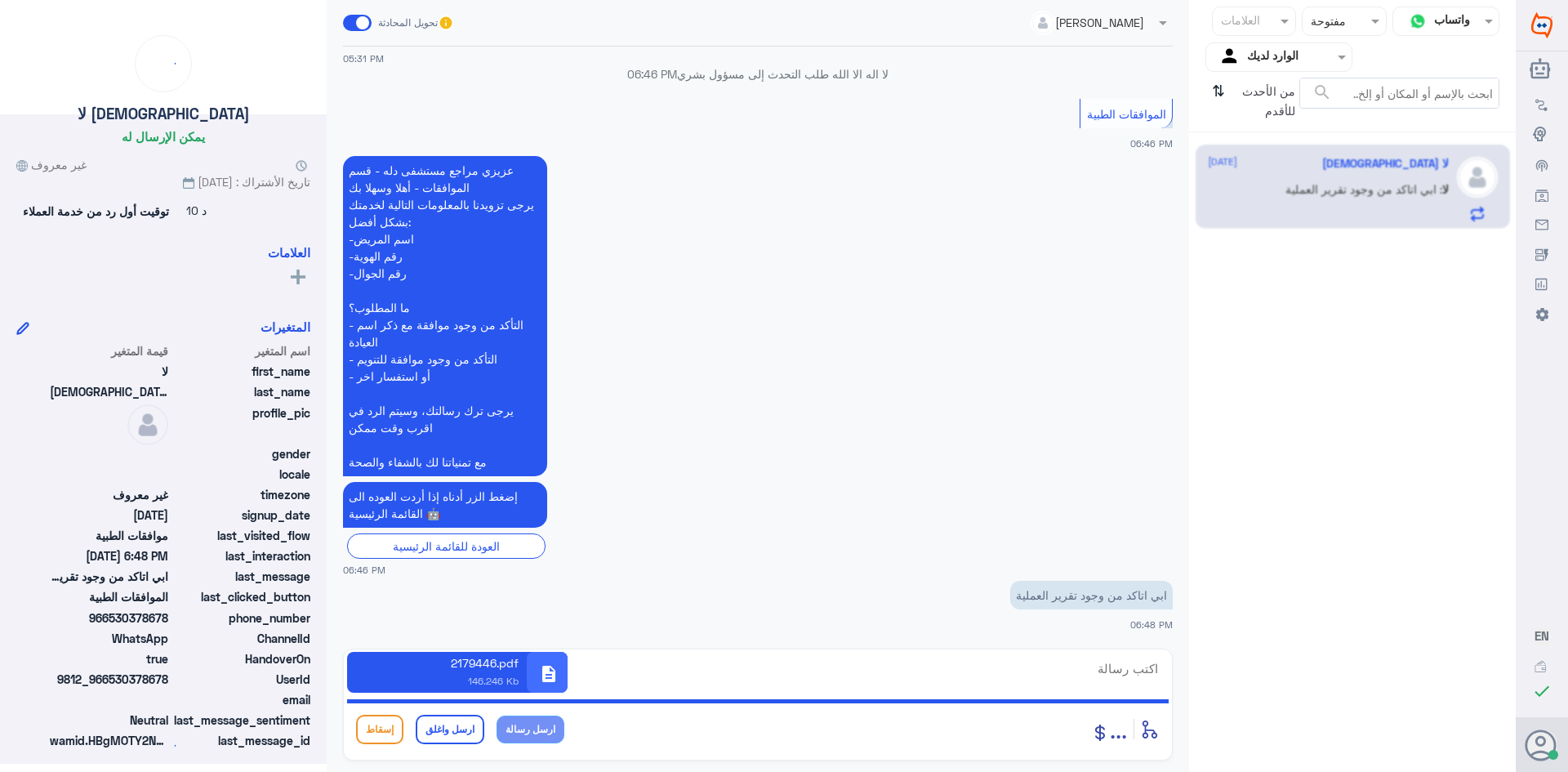
click at [1147, 734] on icon at bounding box center [1146, 736] width 6 height 6
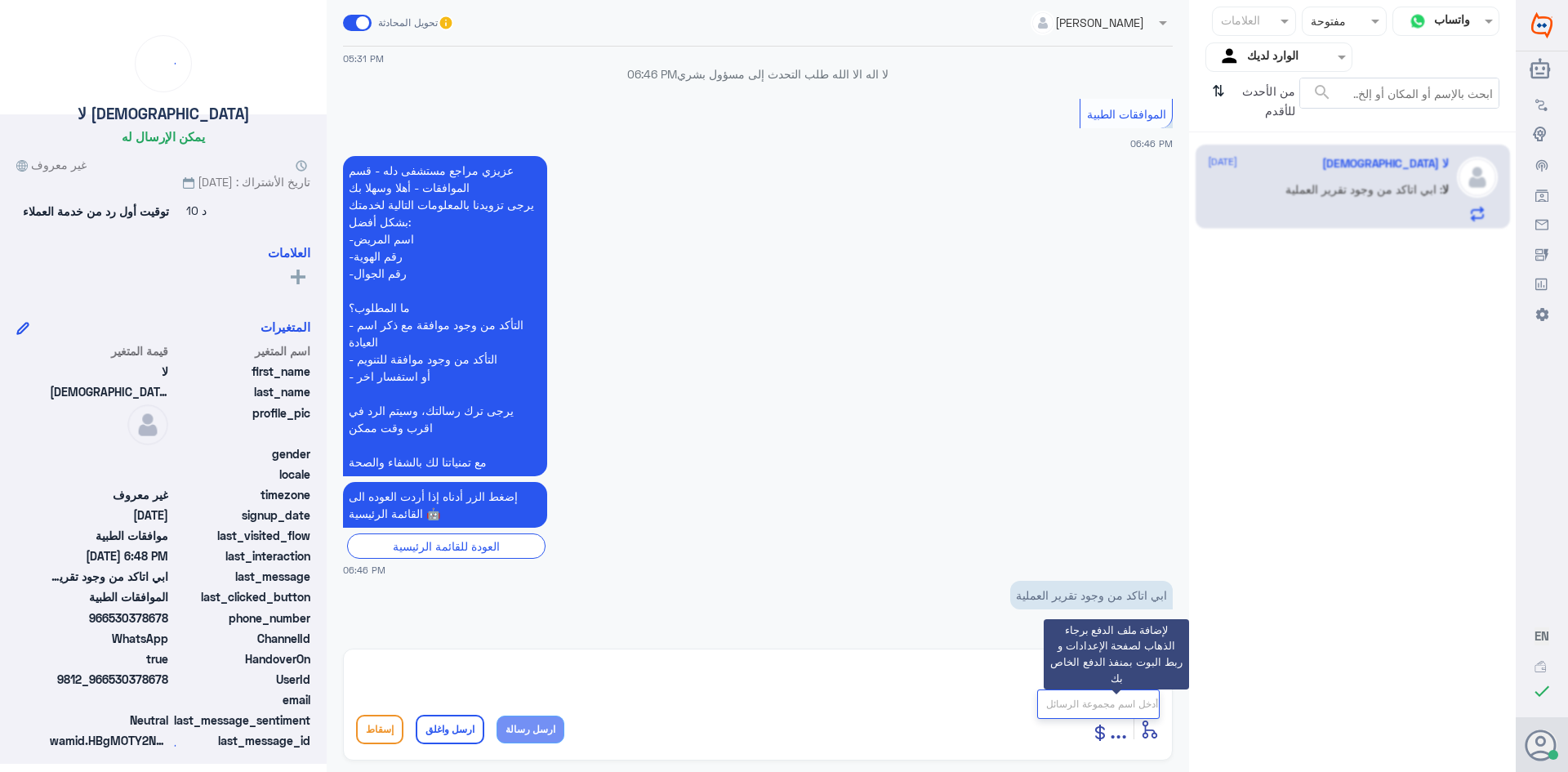
click at [1092, 733] on icon at bounding box center [1101, 733] width 20 height 20
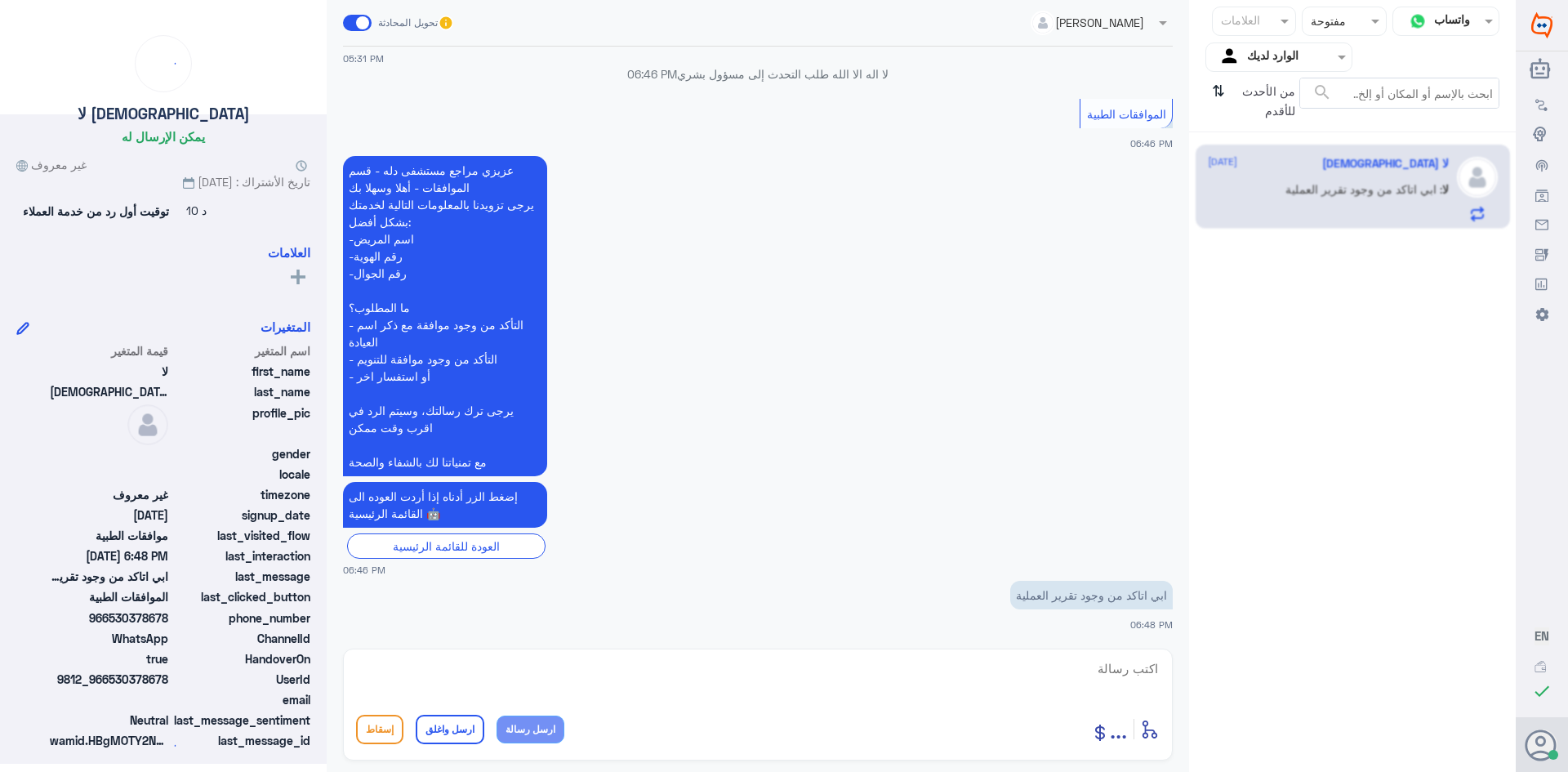
click at [1064, 660] on textarea at bounding box center [758, 678] width 804 height 40
click at [1139, 676] on textarea at bounding box center [758, 678] width 804 height 40
click at [1214, 91] on icon "⇅" at bounding box center [1218, 99] width 13 height 42
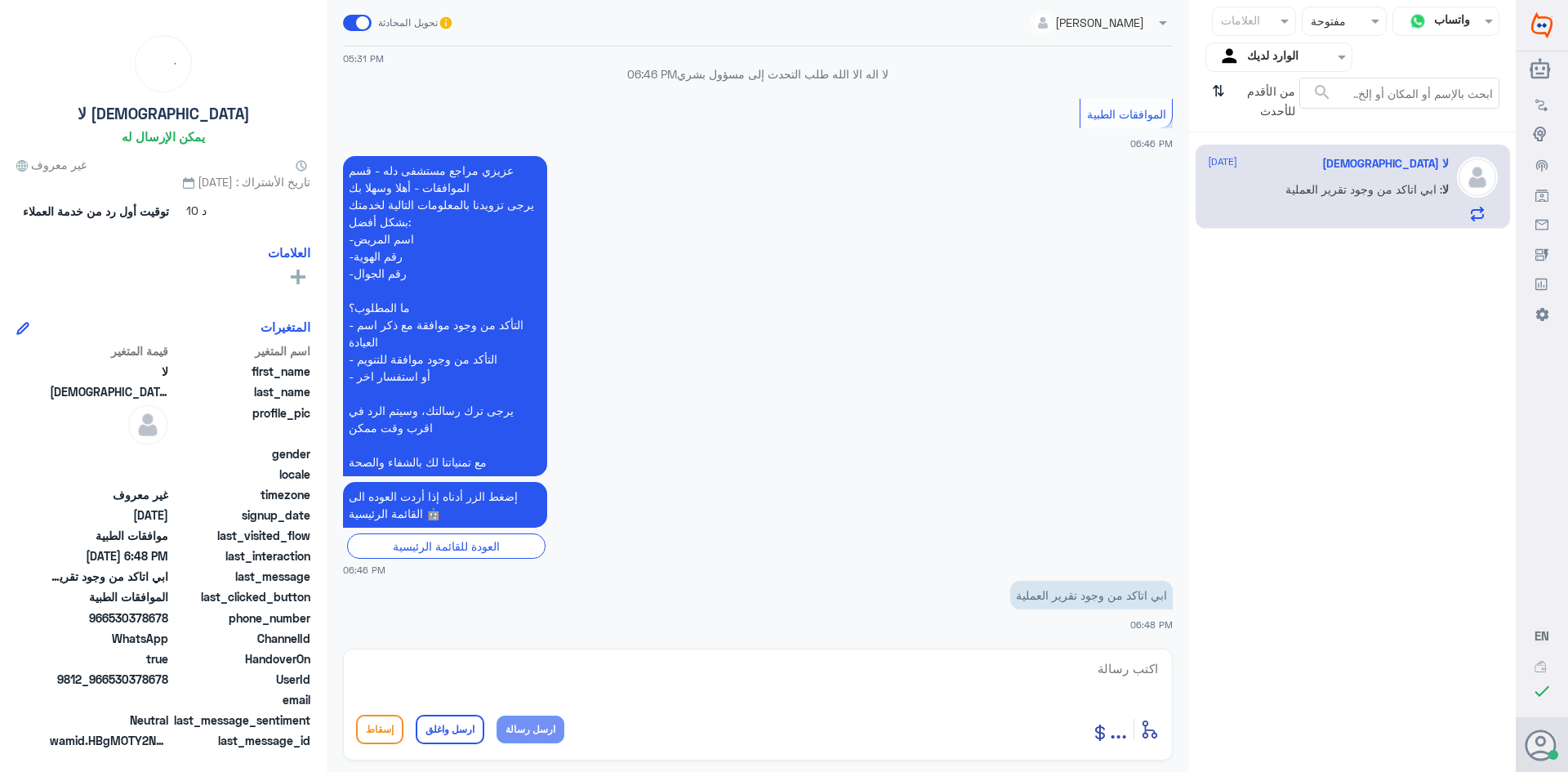
click at [1115, 741] on span "..." at bounding box center [1118, 728] width 17 height 29
click at [1113, 695] on span "الصور" at bounding box center [1124, 695] width 30 height 15
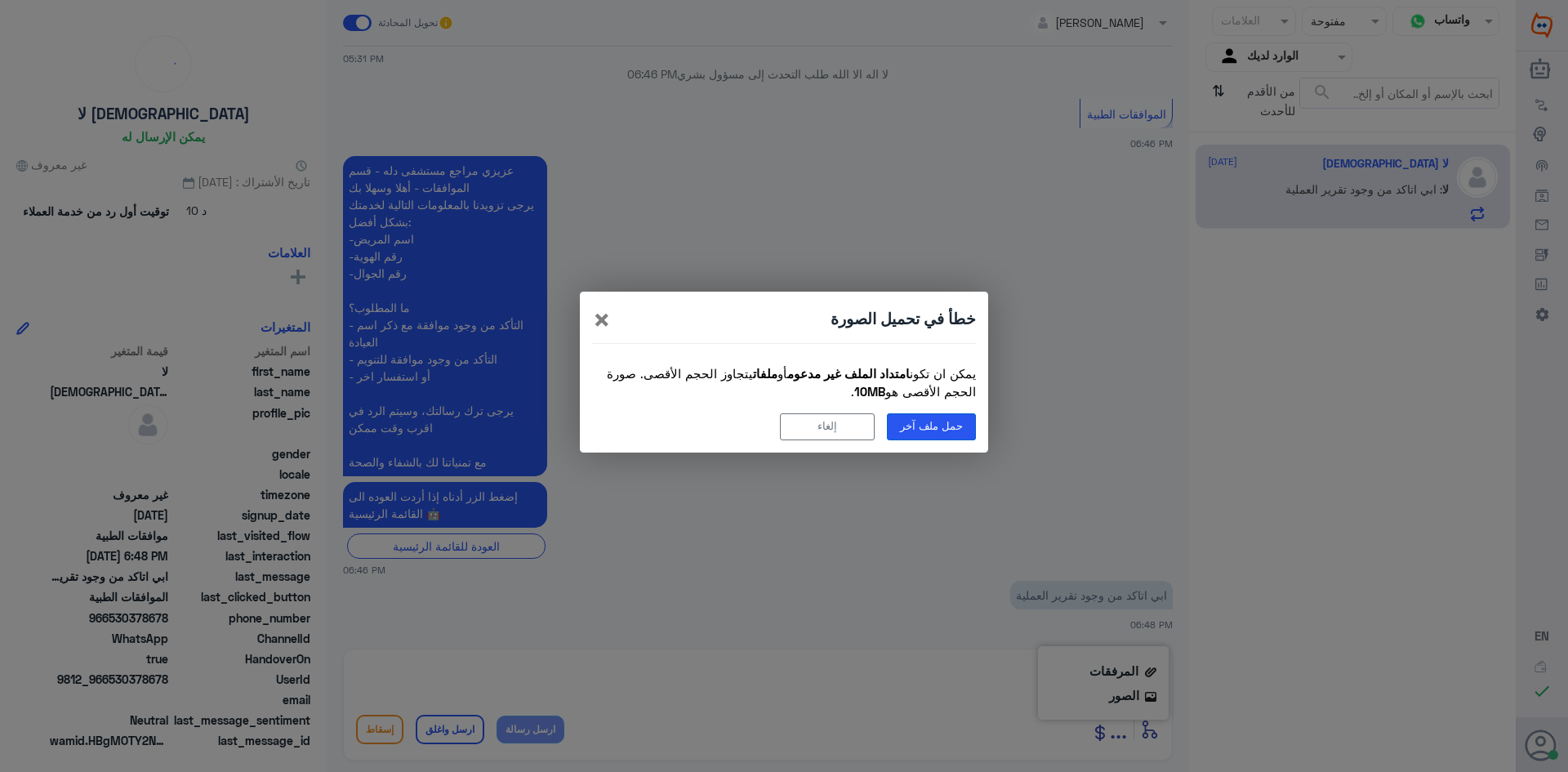
click at [915, 426] on button "حمل ملف آخر" at bounding box center [931, 426] width 89 height 27
click at [930, 418] on button "حمل ملف آخر" at bounding box center [931, 426] width 89 height 27
click at [834, 431] on button "إلغاء" at bounding box center [827, 426] width 95 height 27
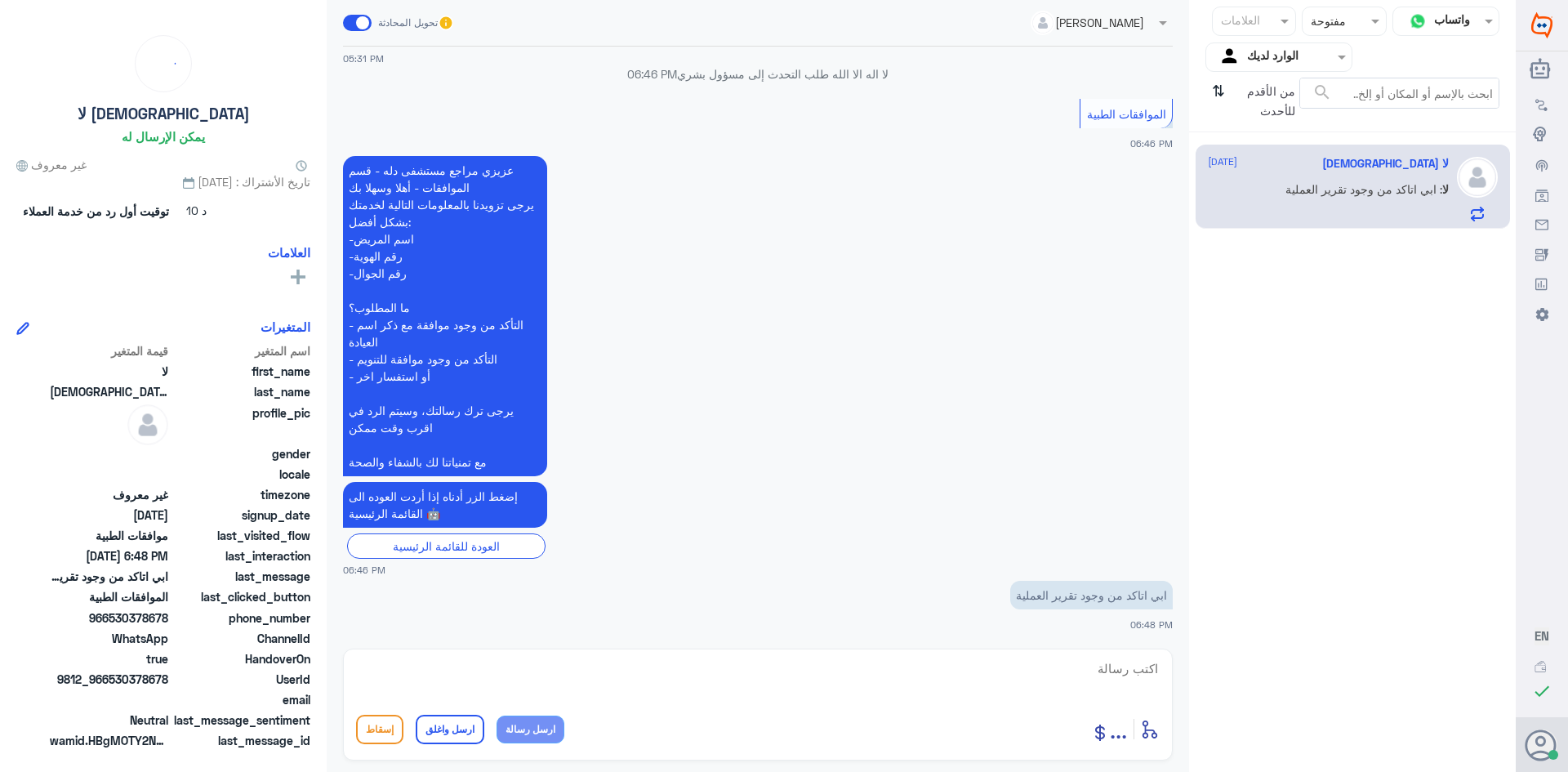
click at [1339, 23] on div at bounding box center [1344, 20] width 83 height 19
click at [1327, 150] on span "غير مقروءة" at bounding box center [1351, 151] width 55 height 14
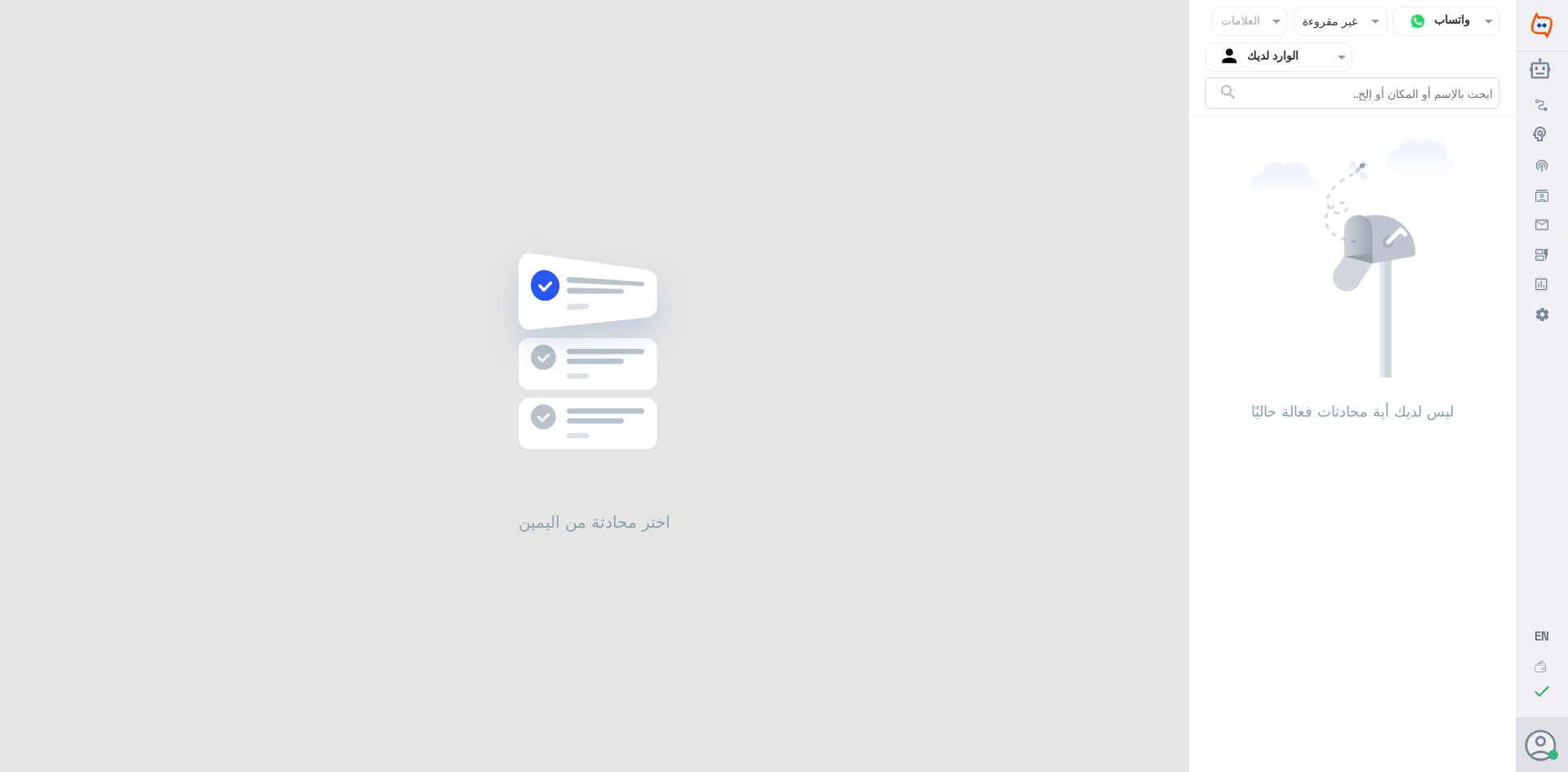
click at [1325, 23] on div at bounding box center [1340, 20] width 91 height 19
click at [1322, 65] on div "عرض الكل" at bounding box center [1340, 59] width 93 height 30
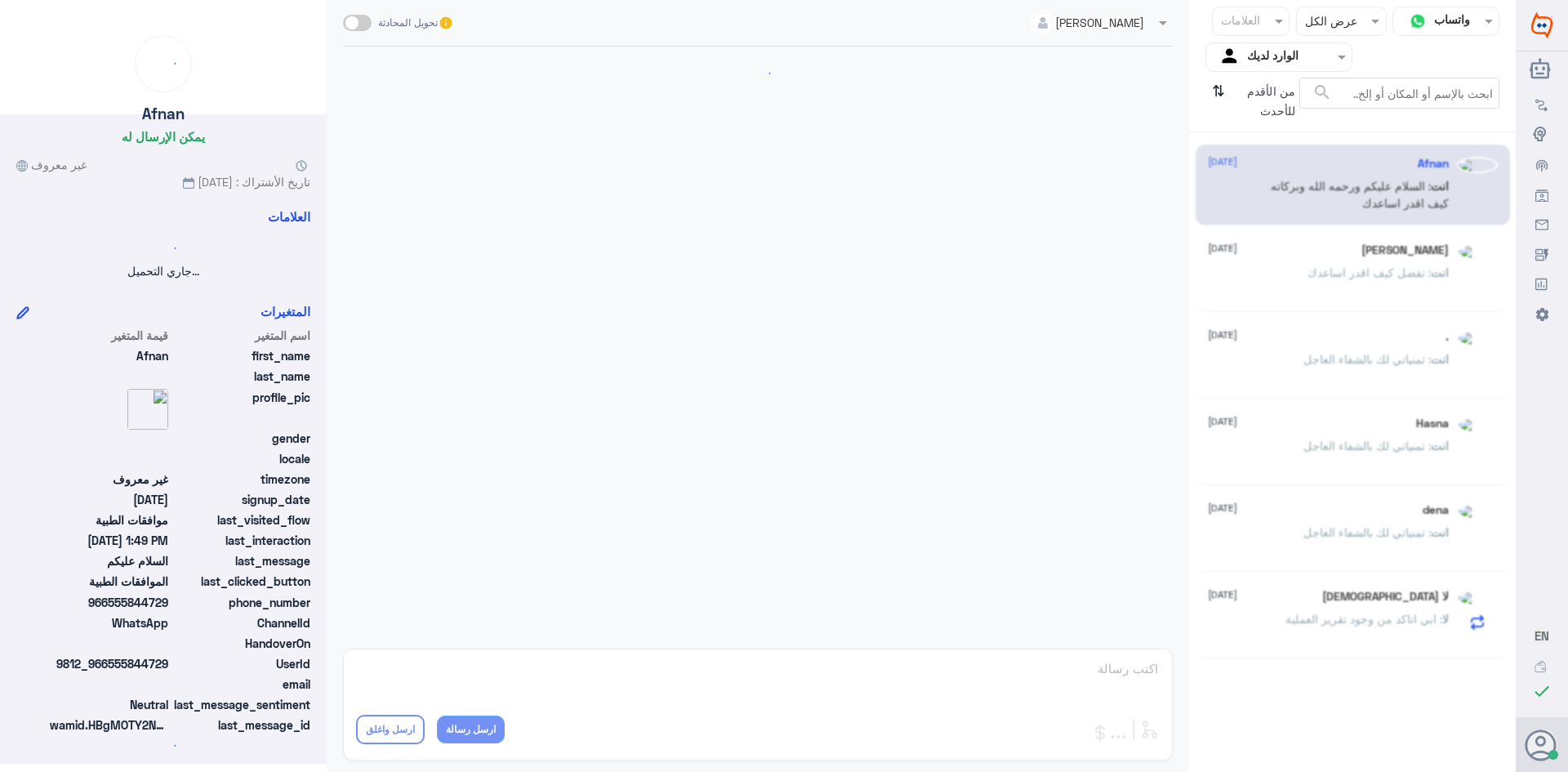
scroll to position [276, 0]
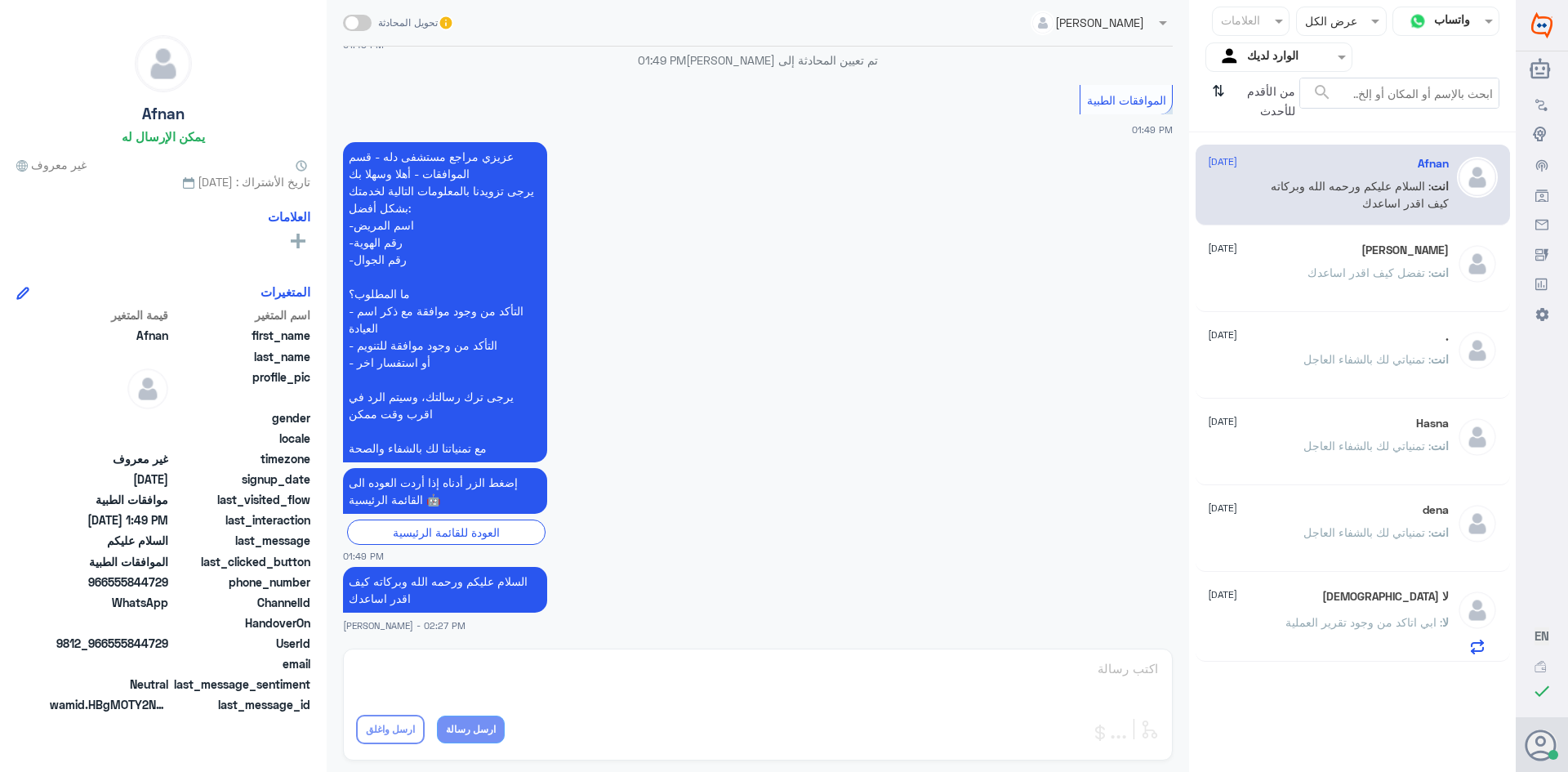
click at [1269, 636] on div "لا : ابي اتاكد من وجود تقرير العملية" at bounding box center [1328, 636] width 241 height 37
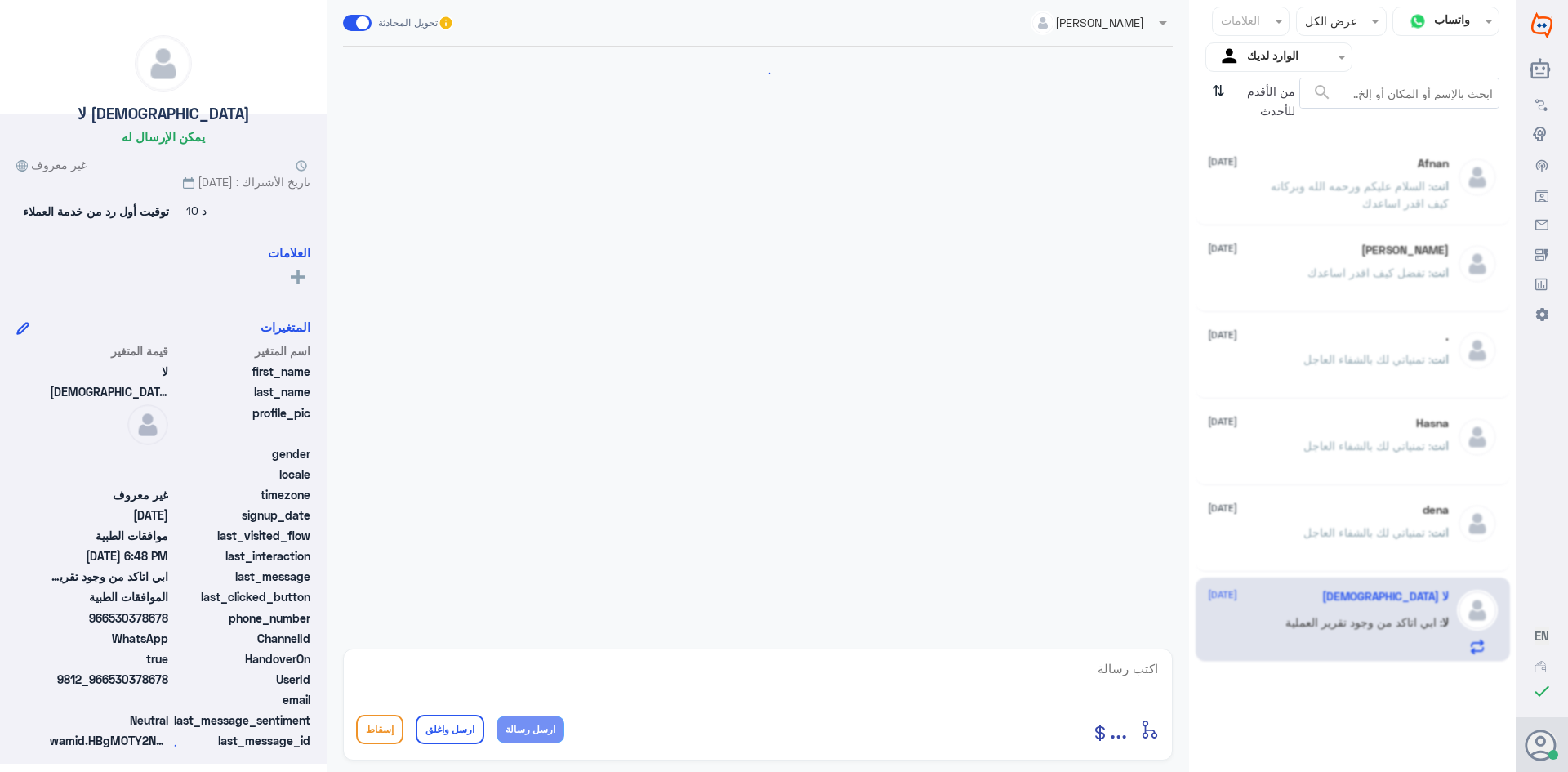
scroll to position [1550, 0]
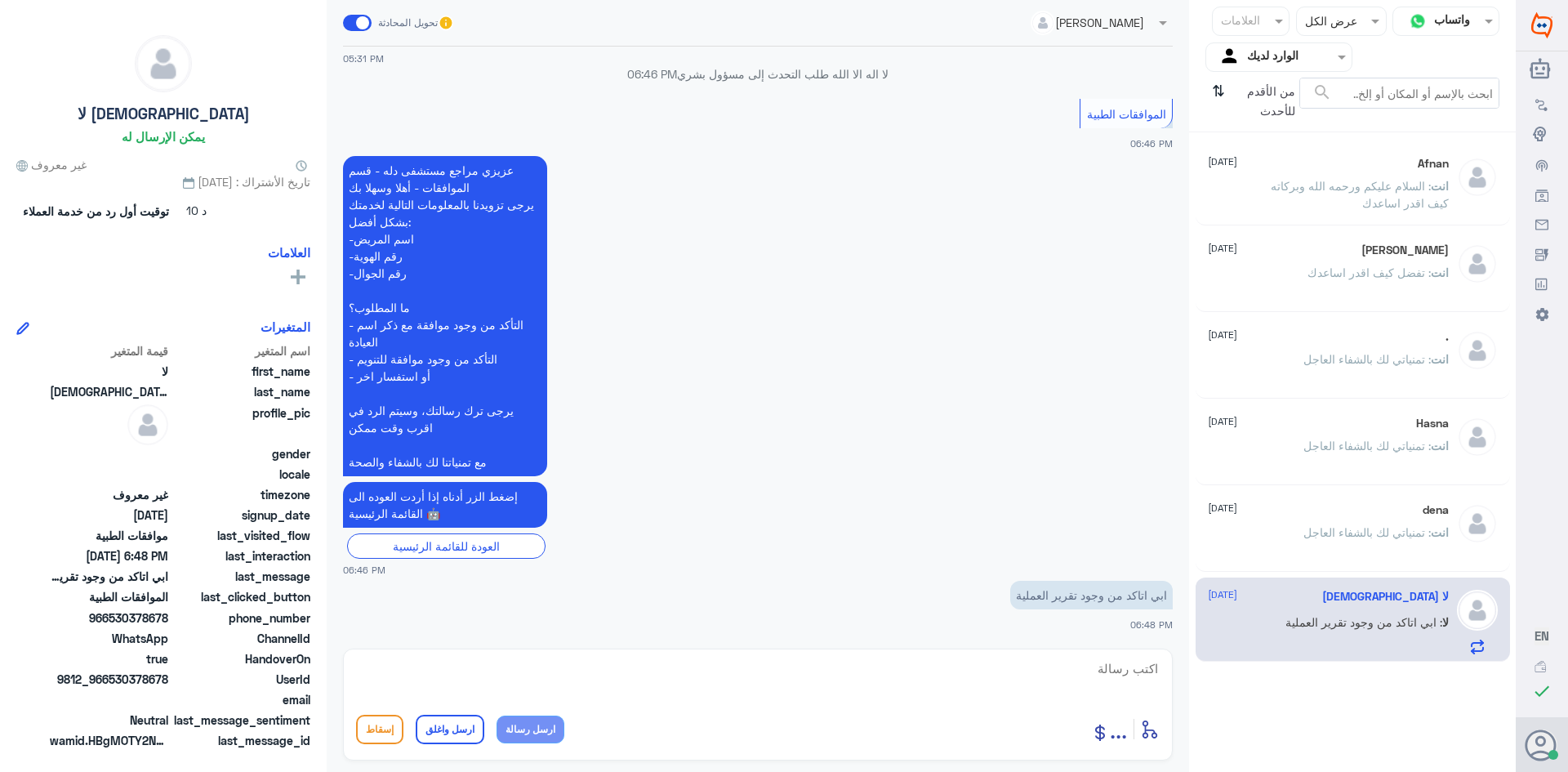
click at [1122, 671] on textarea at bounding box center [758, 678] width 804 height 40
click at [1153, 665] on textarea at bounding box center [758, 678] width 804 height 40
type textarea "نعم موجود تقلرير العمليه"
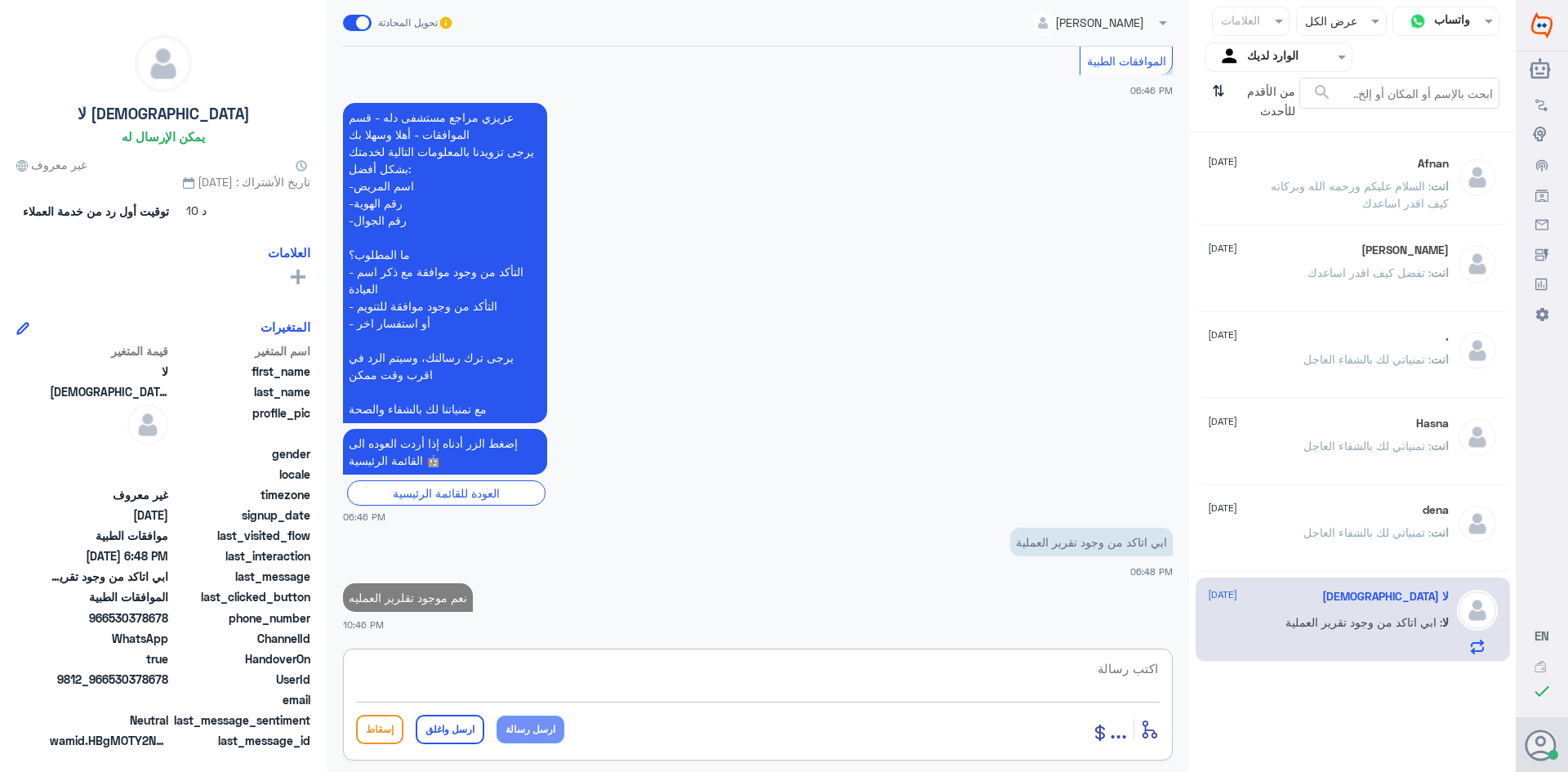
click at [1110, 682] on textarea at bounding box center [758, 678] width 804 height 40
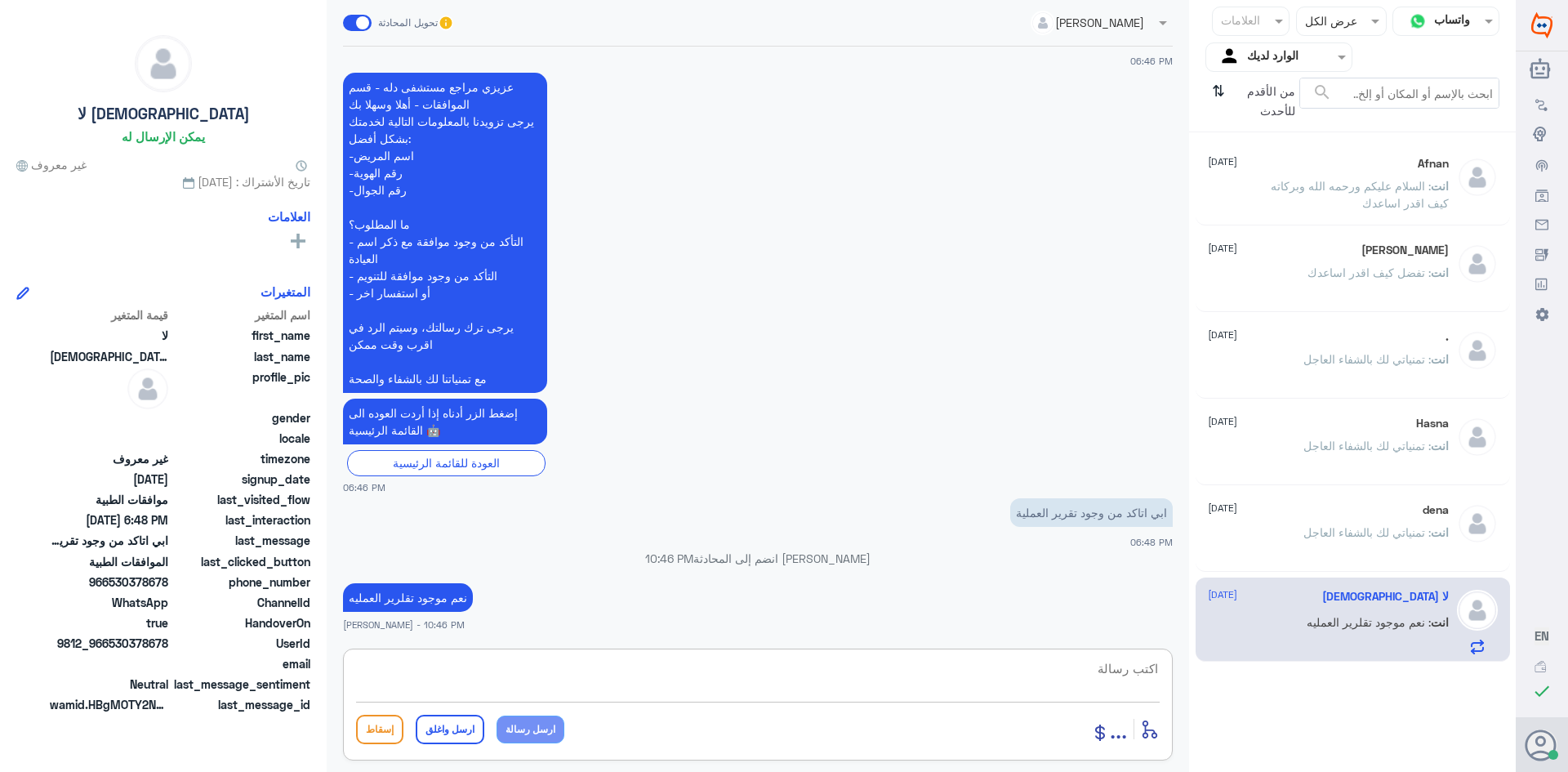
paste textarea "تمنياتي لك بالشفاء العاجل"
type textarea "تمنياتي لك بالشفاء العاجل"
click at [462, 731] on button "ارسل واغلق" at bounding box center [450, 729] width 69 height 29
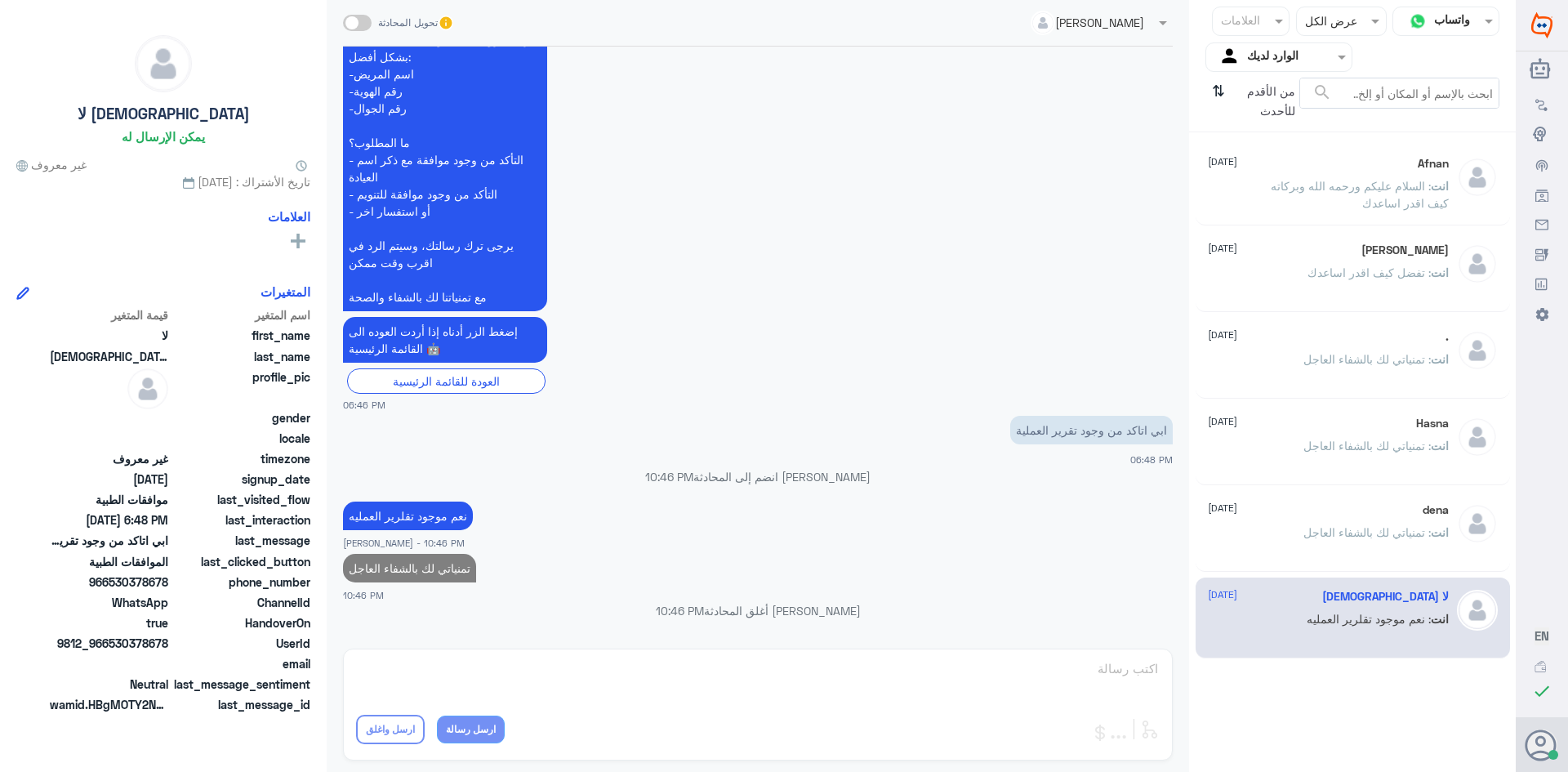
click at [1234, 437] on div "Hasna [DATE] انت : تمنياتي لك بالشفاء العاجل" at bounding box center [1328, 447] width 241 height 61
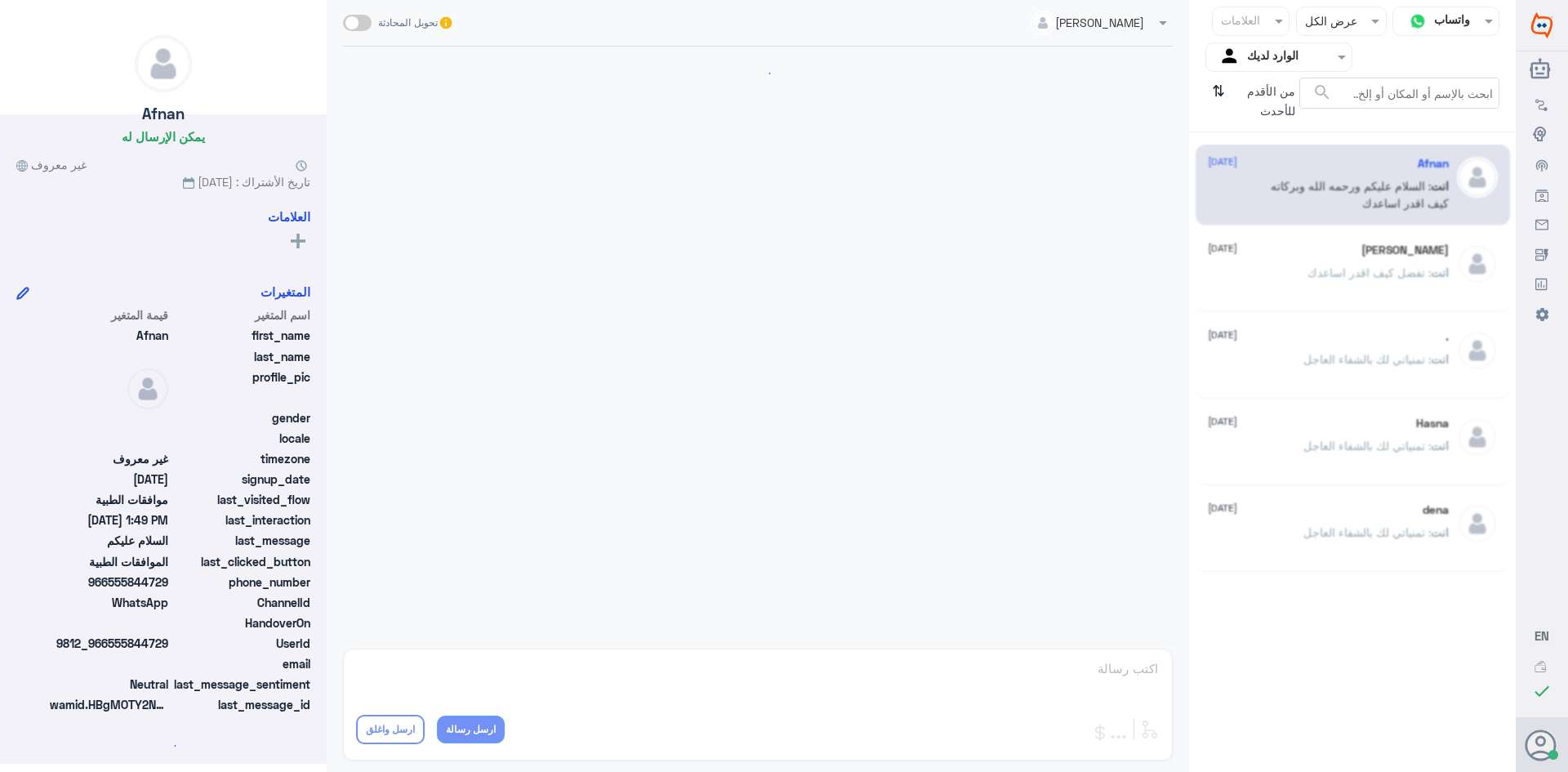
scroll to position [276, 0]
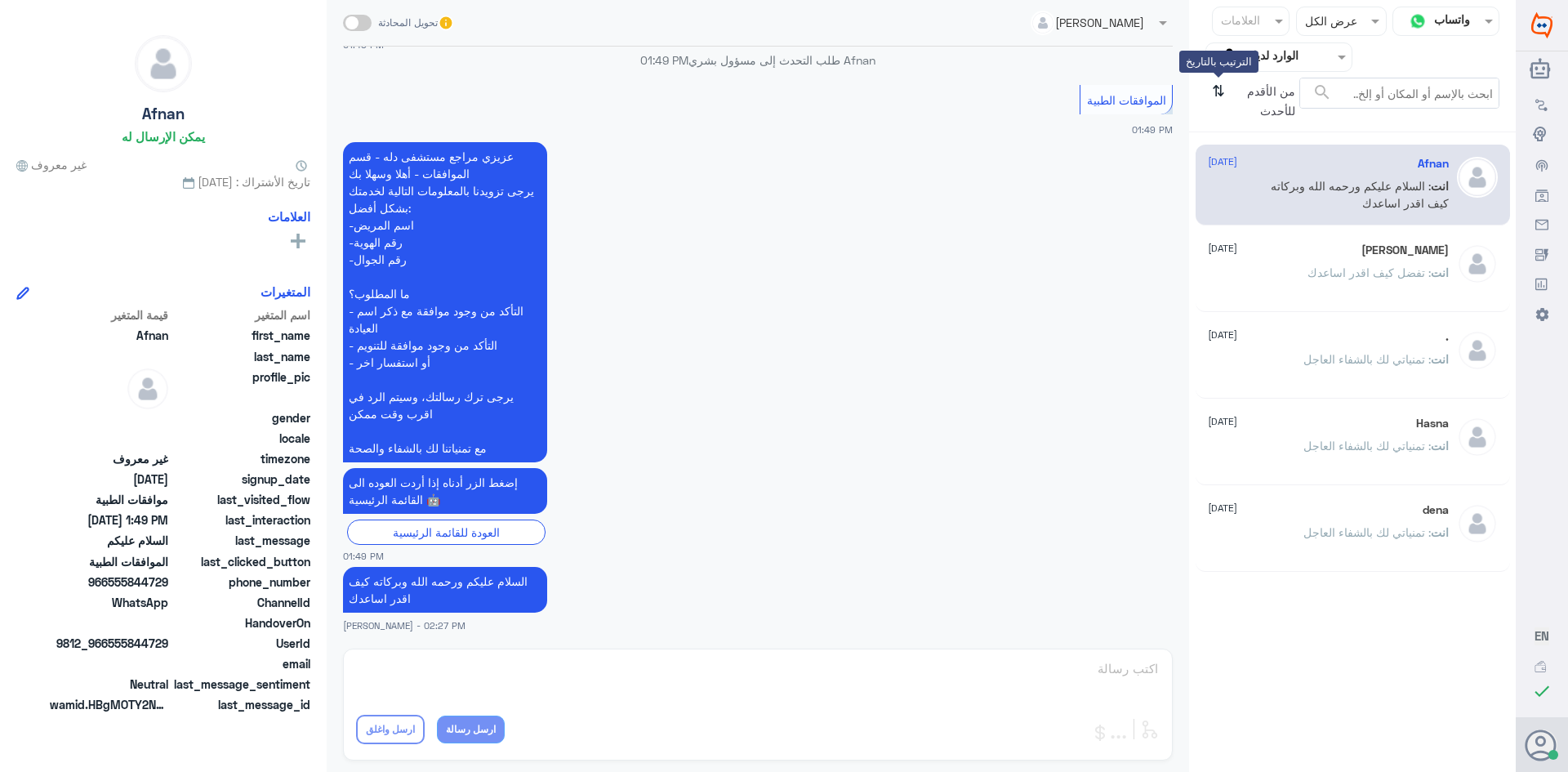
click at [1223, 94] on icon "⇅" at bounding box center [1218, 99] width 13 height 42
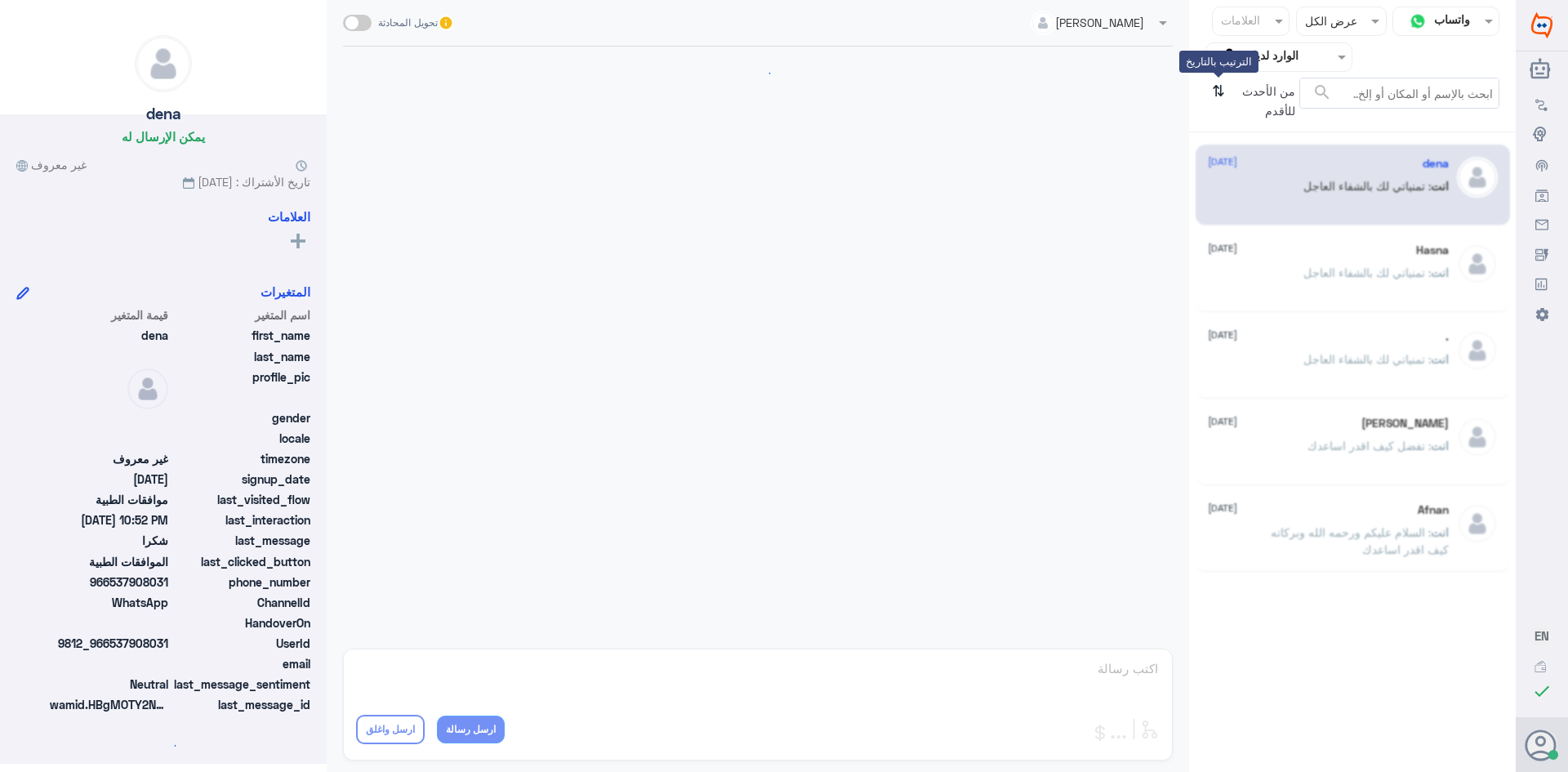
scroll to position [505, 0]
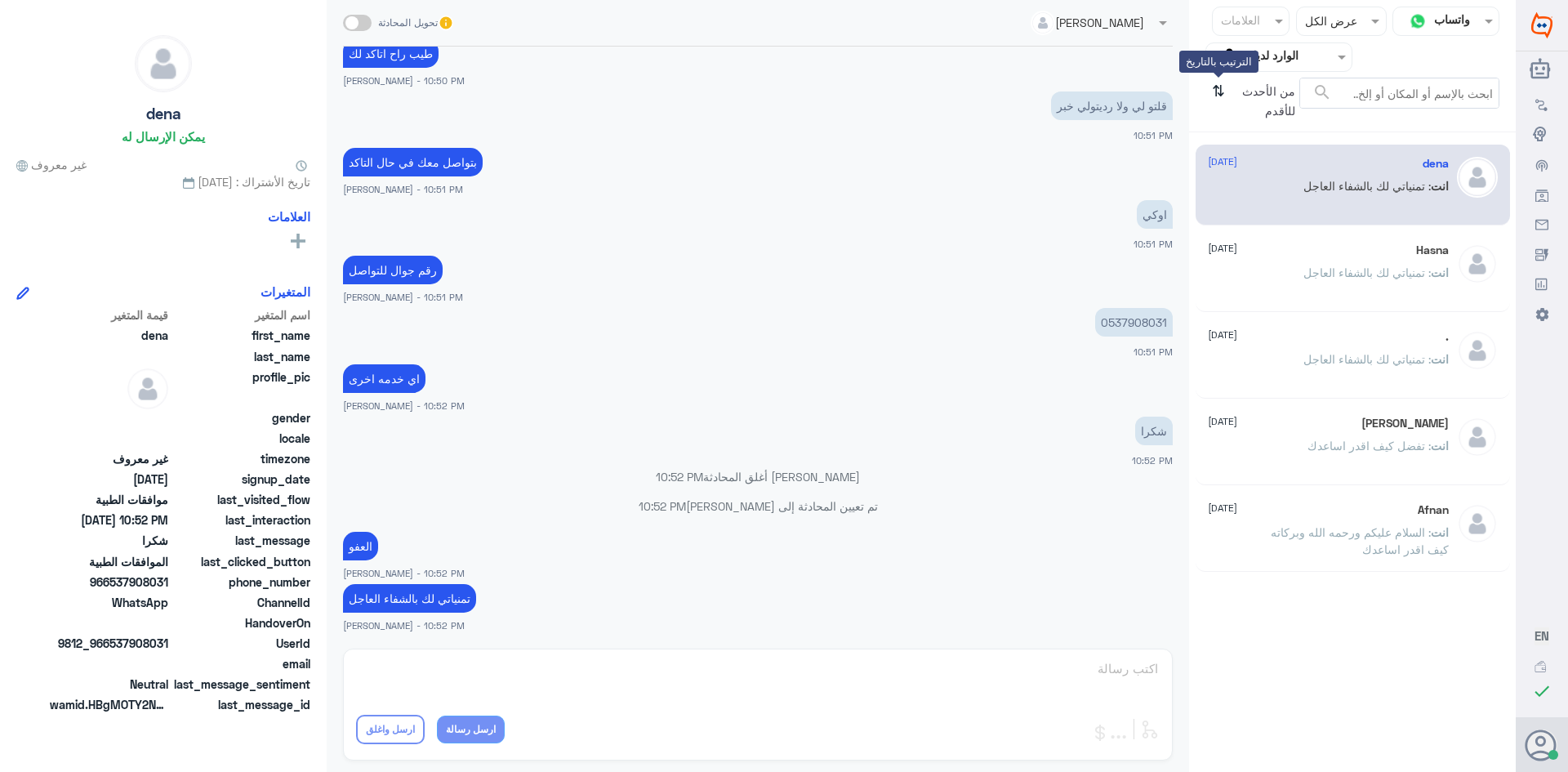
click at [1220, 94] on icon "⇅" at bounding box center [1218, 99] width 13 height 42
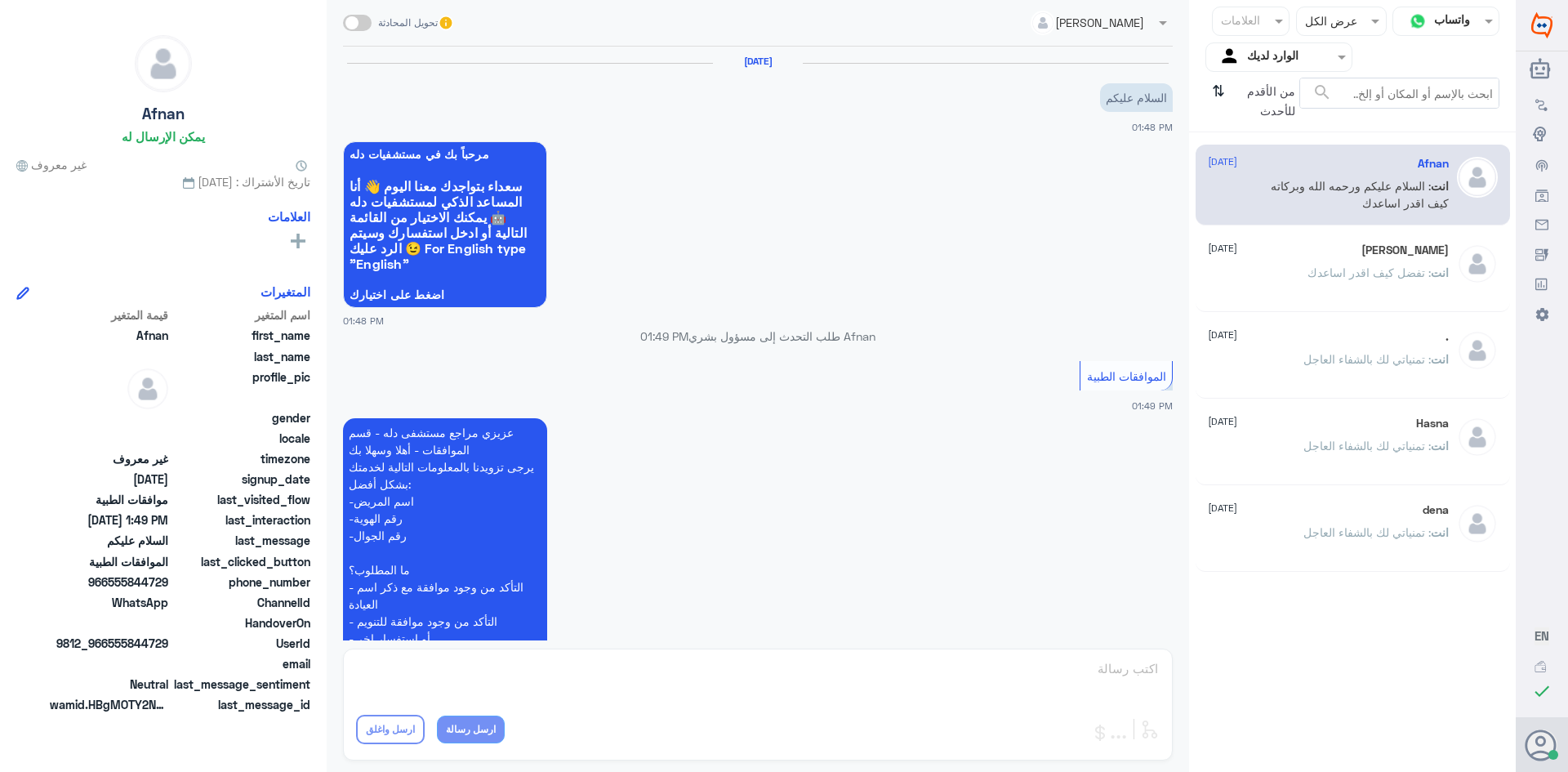
scroll to position [276, 0]
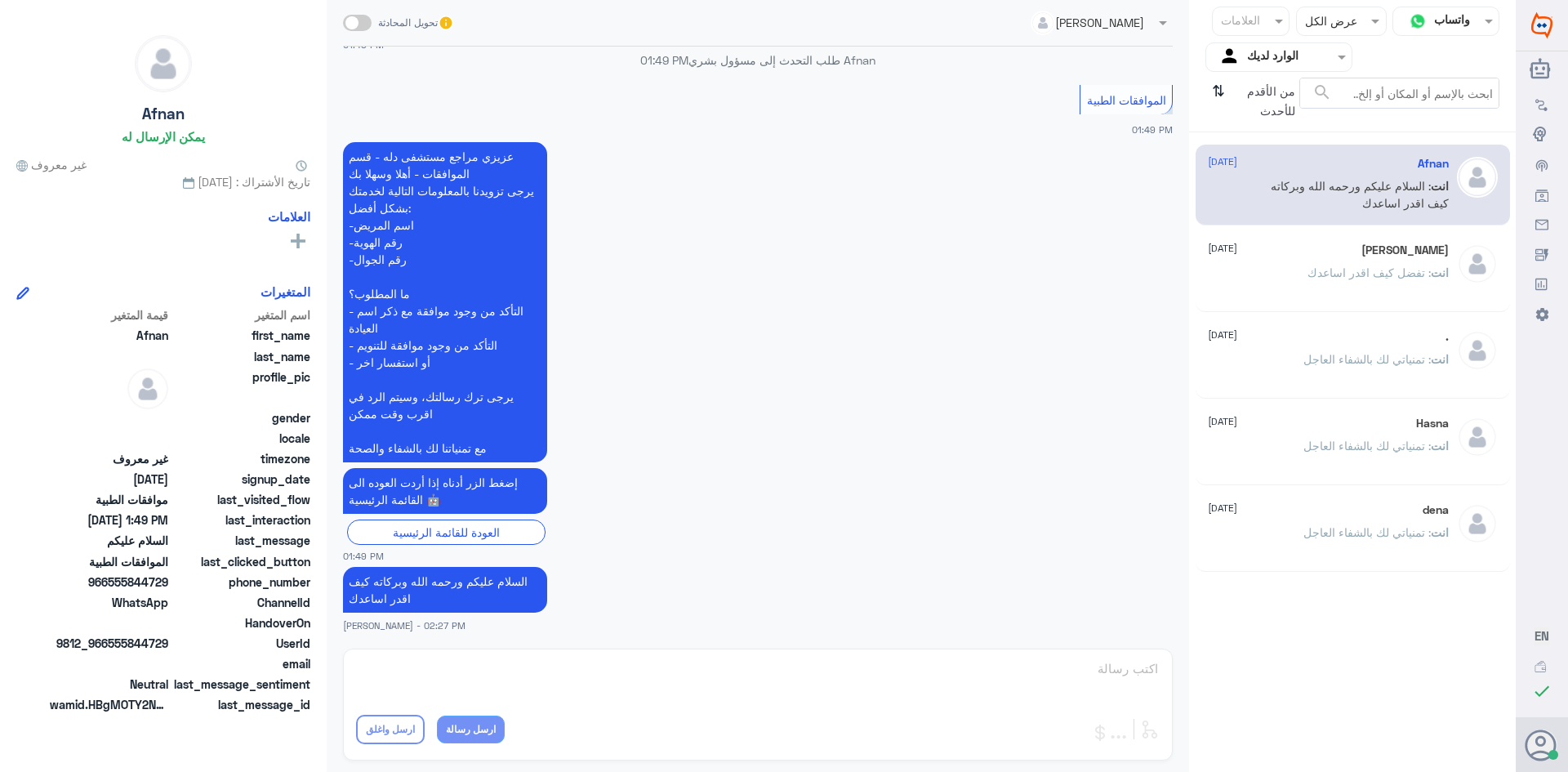
click at [1282, 58] on input "text" at bounding box center [1292, 56] width 90 height 19
click at [1272, 176] on div "فريقك" at bounding box center [1279, 184] width 147 height 38
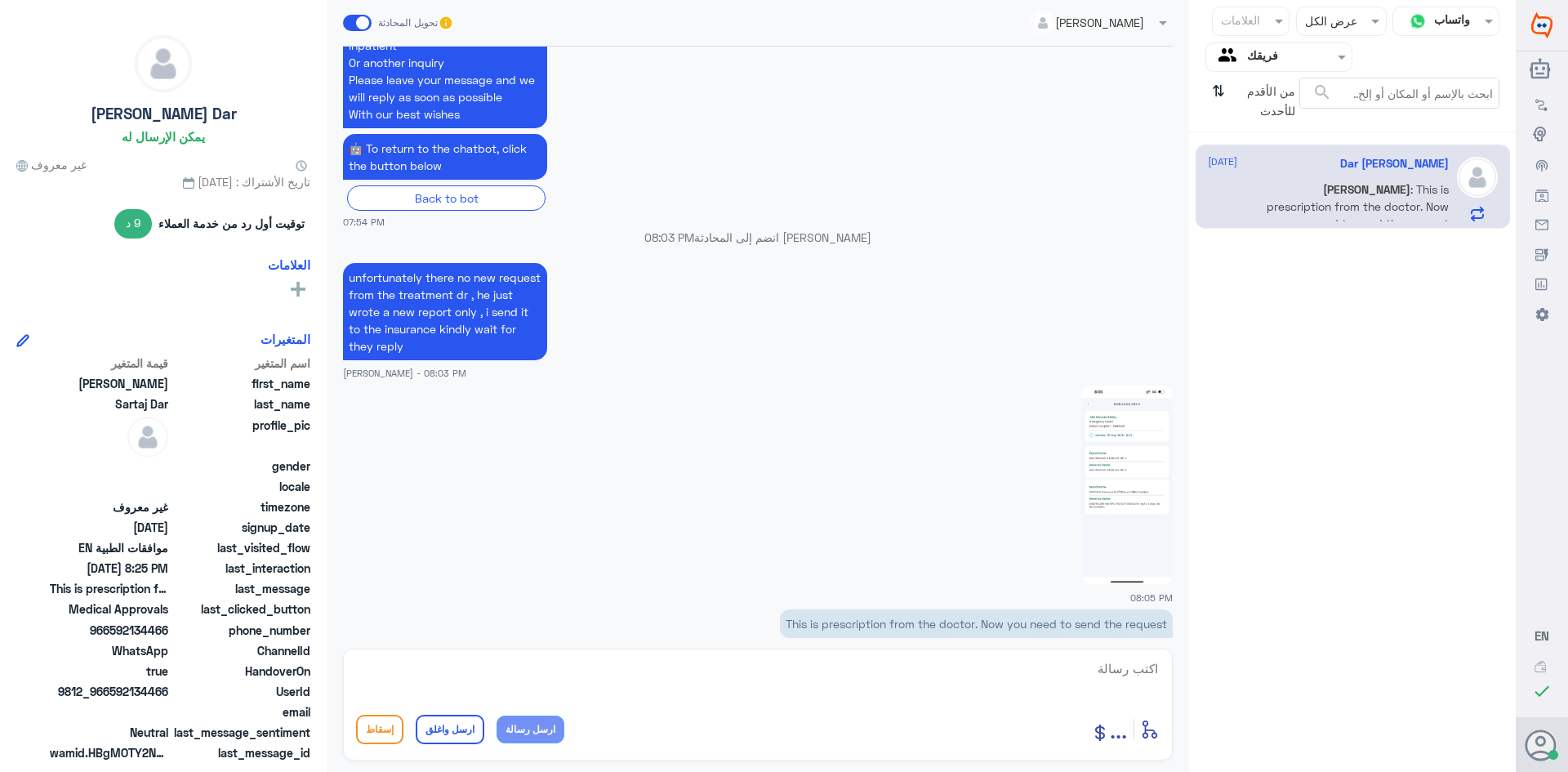
scroll to position [1567, 0]
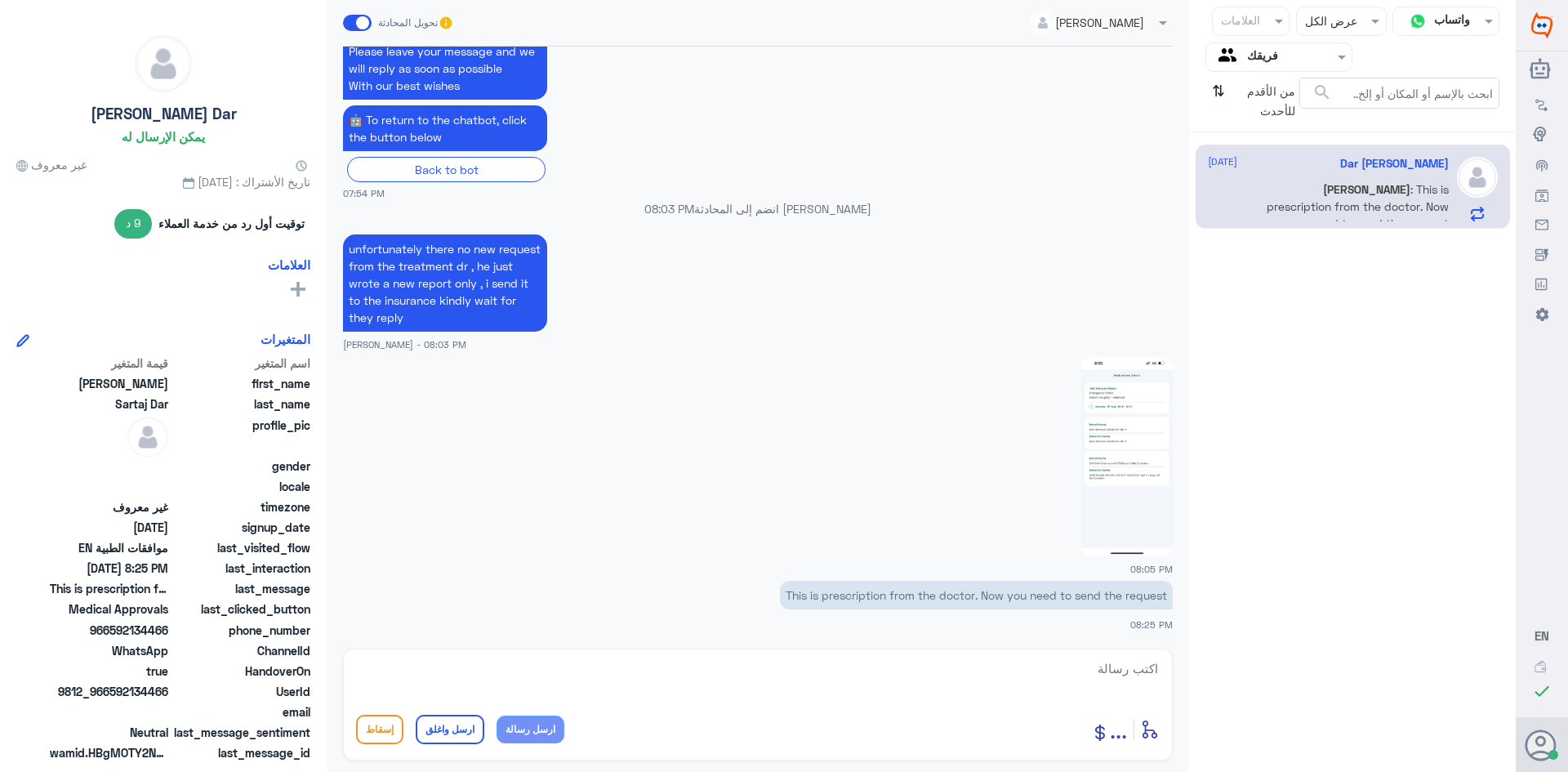
click at [817, 598] on p "This is prescription from the doctor. Now you need to send the request" at bounding box center [976, 595] width 393 height 29
click at [1110, 448] on img at bounding box center [1127, 456] width 91 height 199
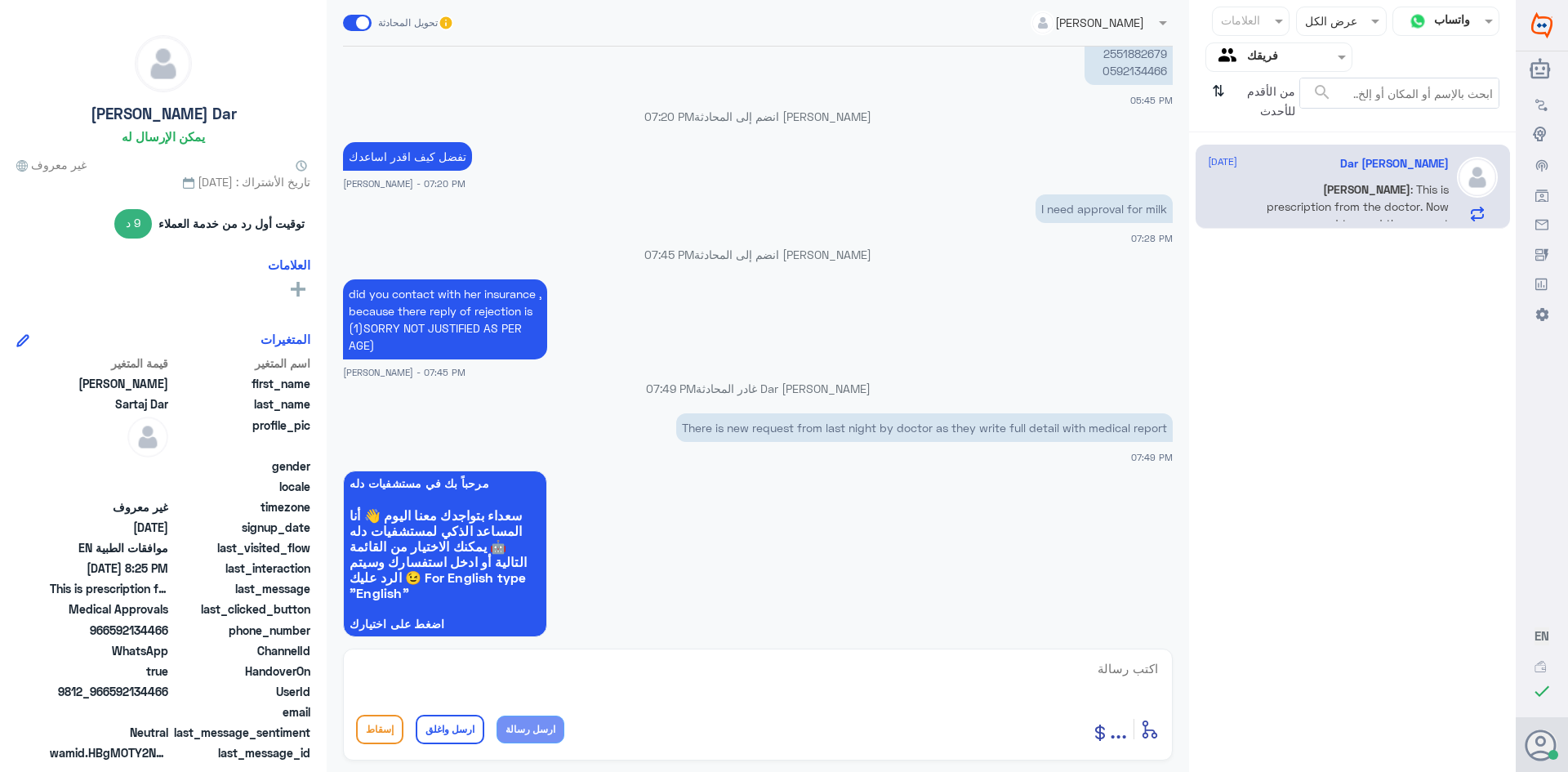
scroll to position [178, 0]
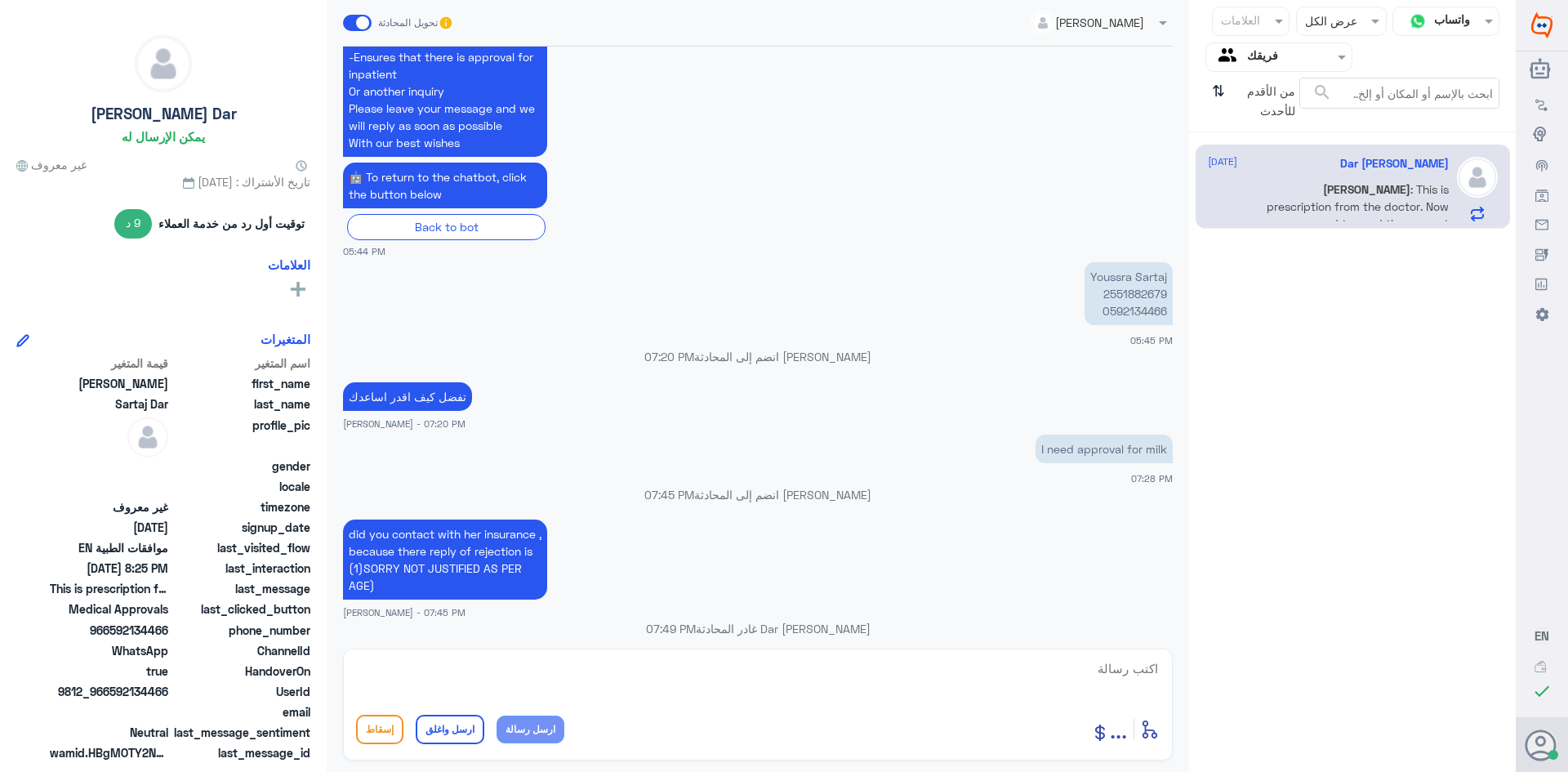
click at [1113, 294] on p "Youssra Sartaj 2551882679 0592134466" at bounding box center [1129, 293] width 88 height 63
copy p "2551882679"
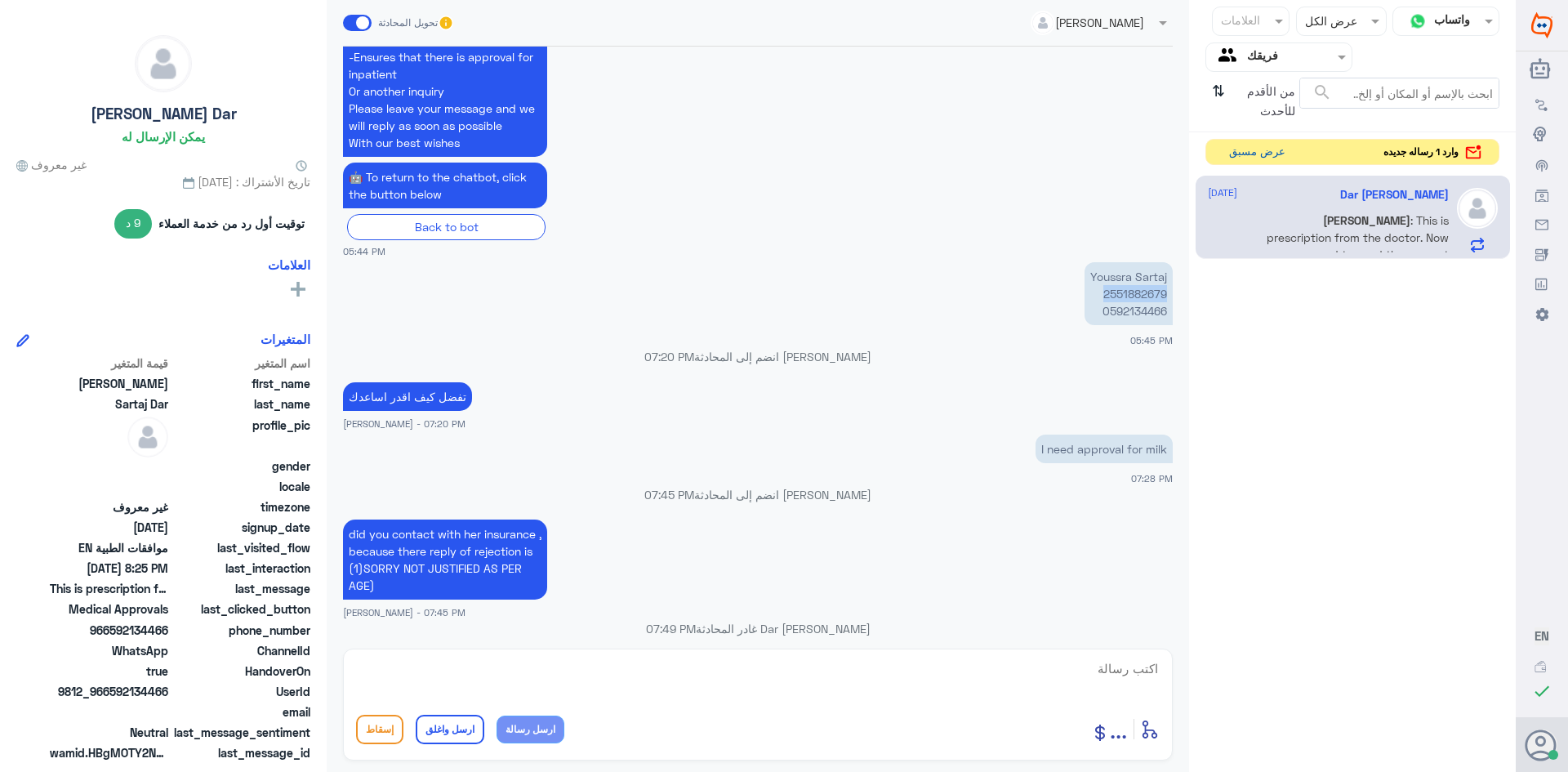
click at [1253, 153] on button "عرض مسبق" at bounding box center [1257, 152] width 69 height 25
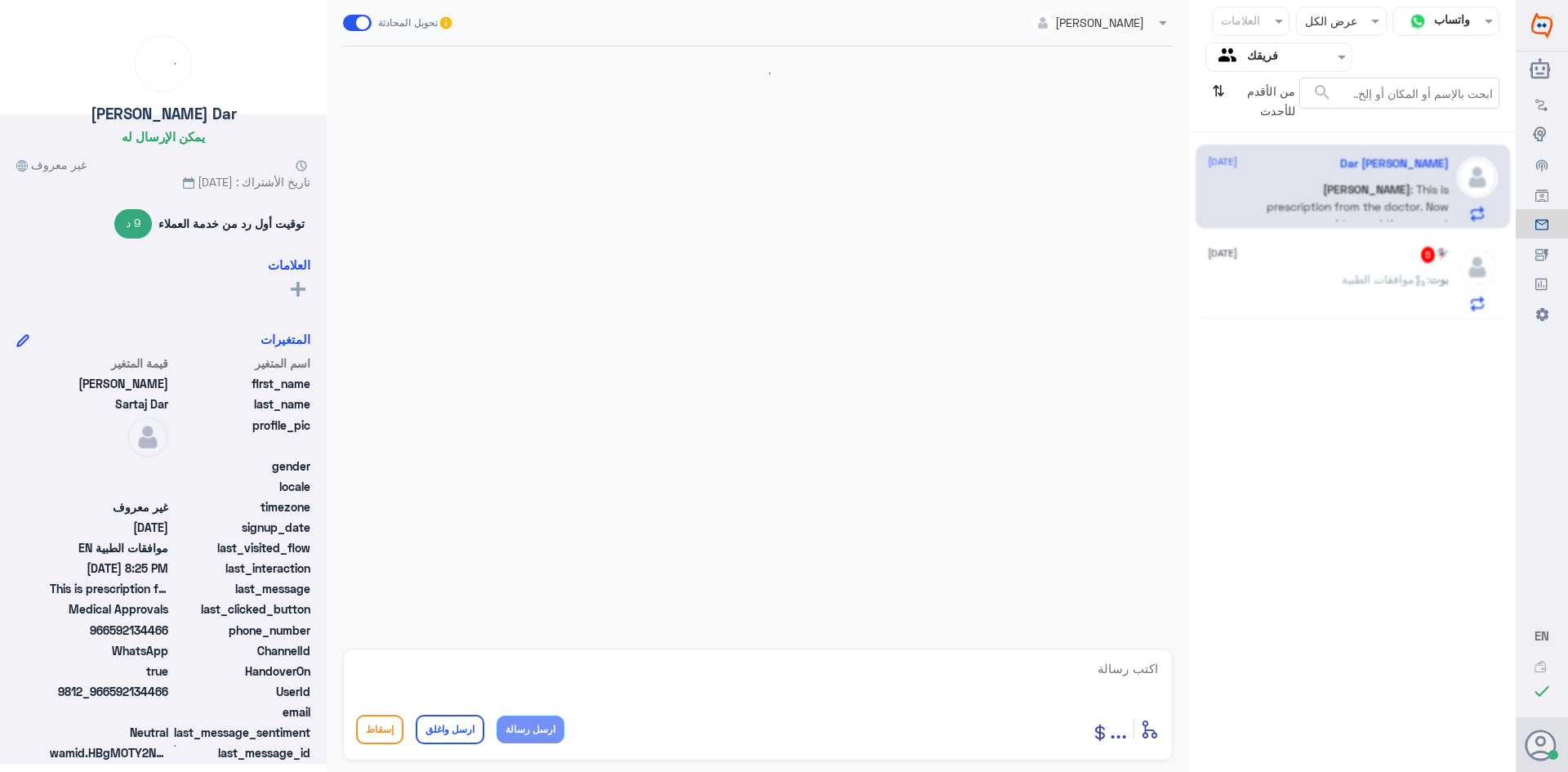
scroll to position [1567, 0]
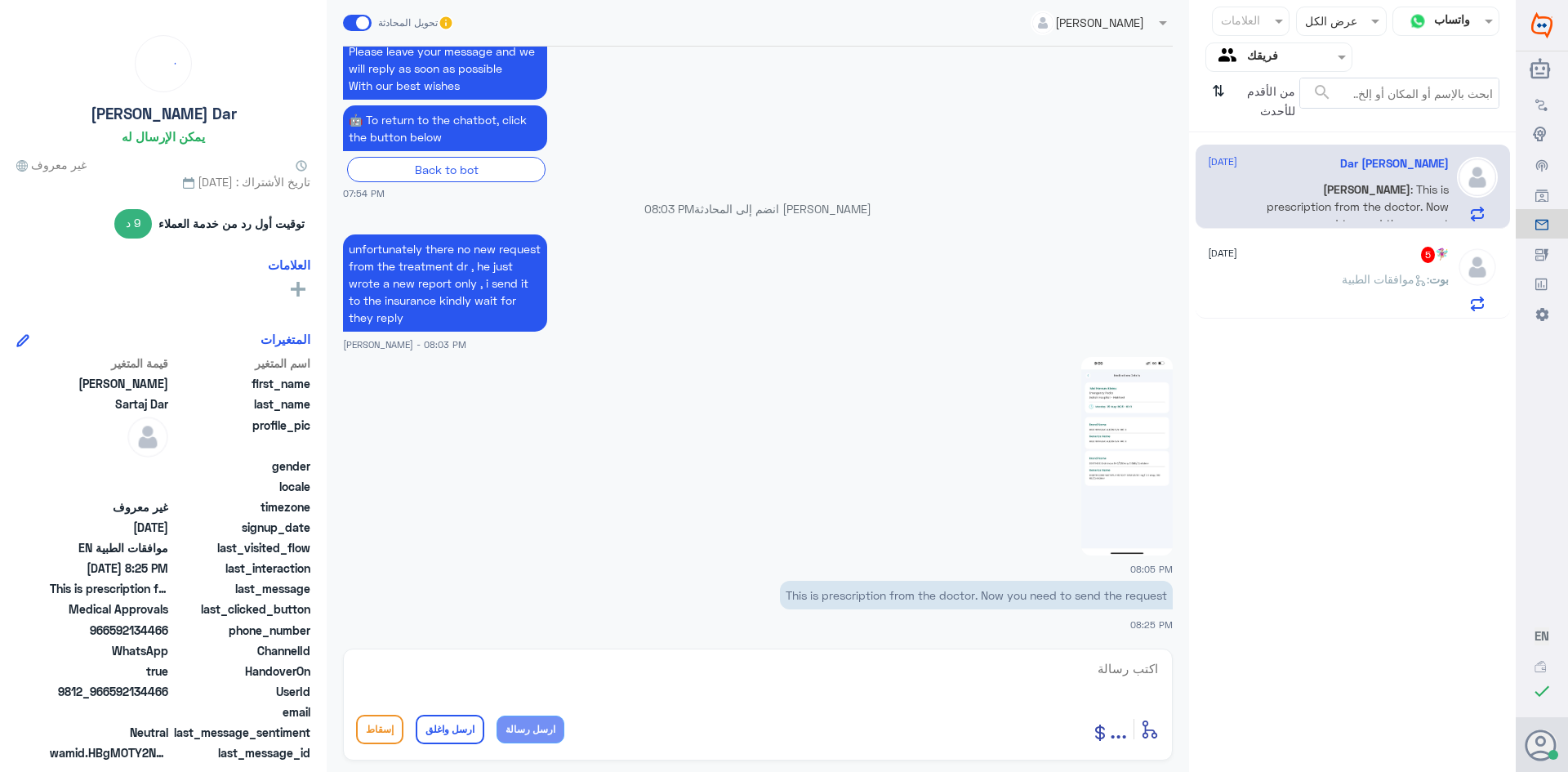
click at [1325, 278] on div "بوت : موافقات الطبية" at bounding box center [1328, 292] width 241 height 37
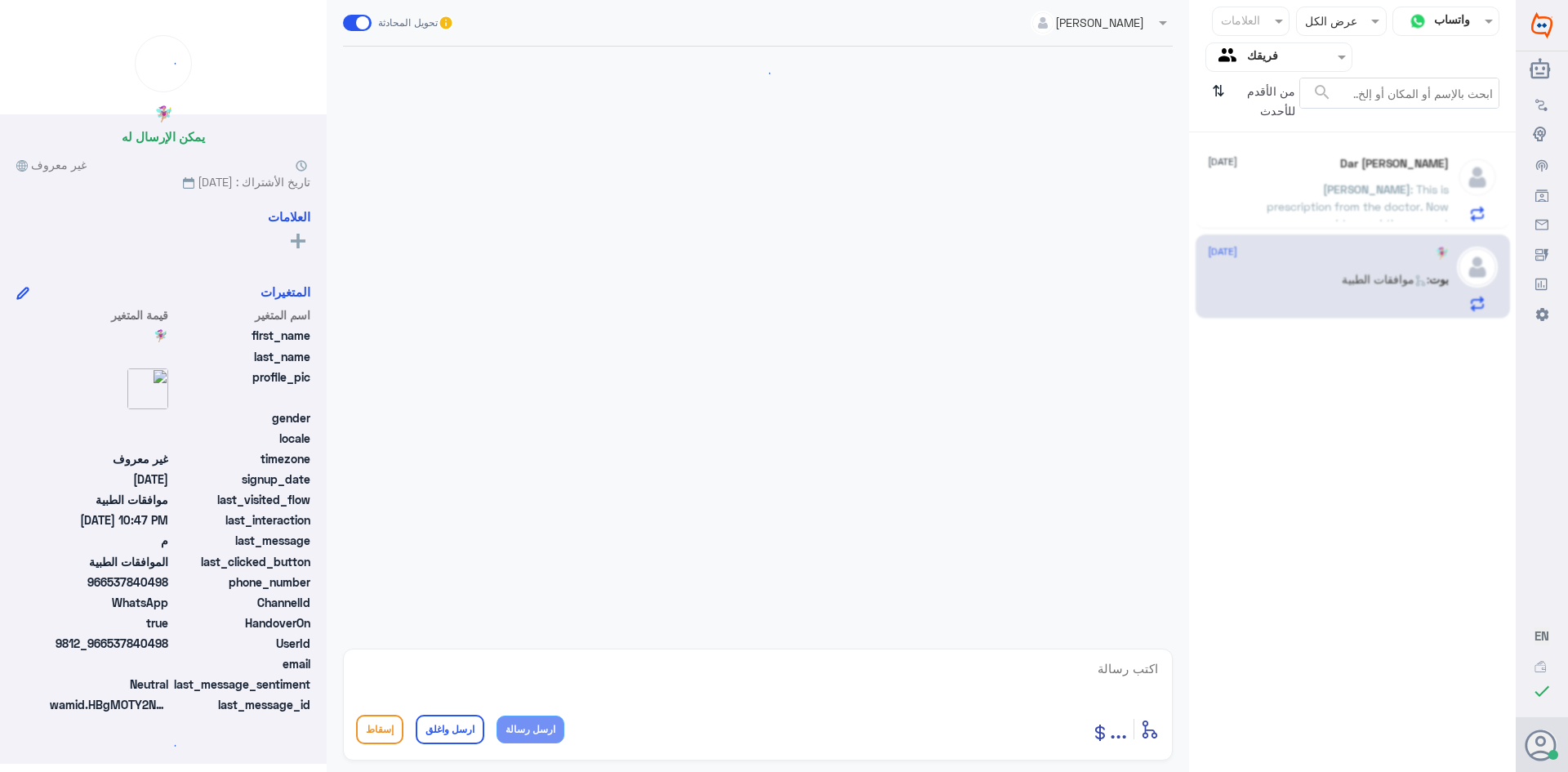
scroll to position [951, 0]
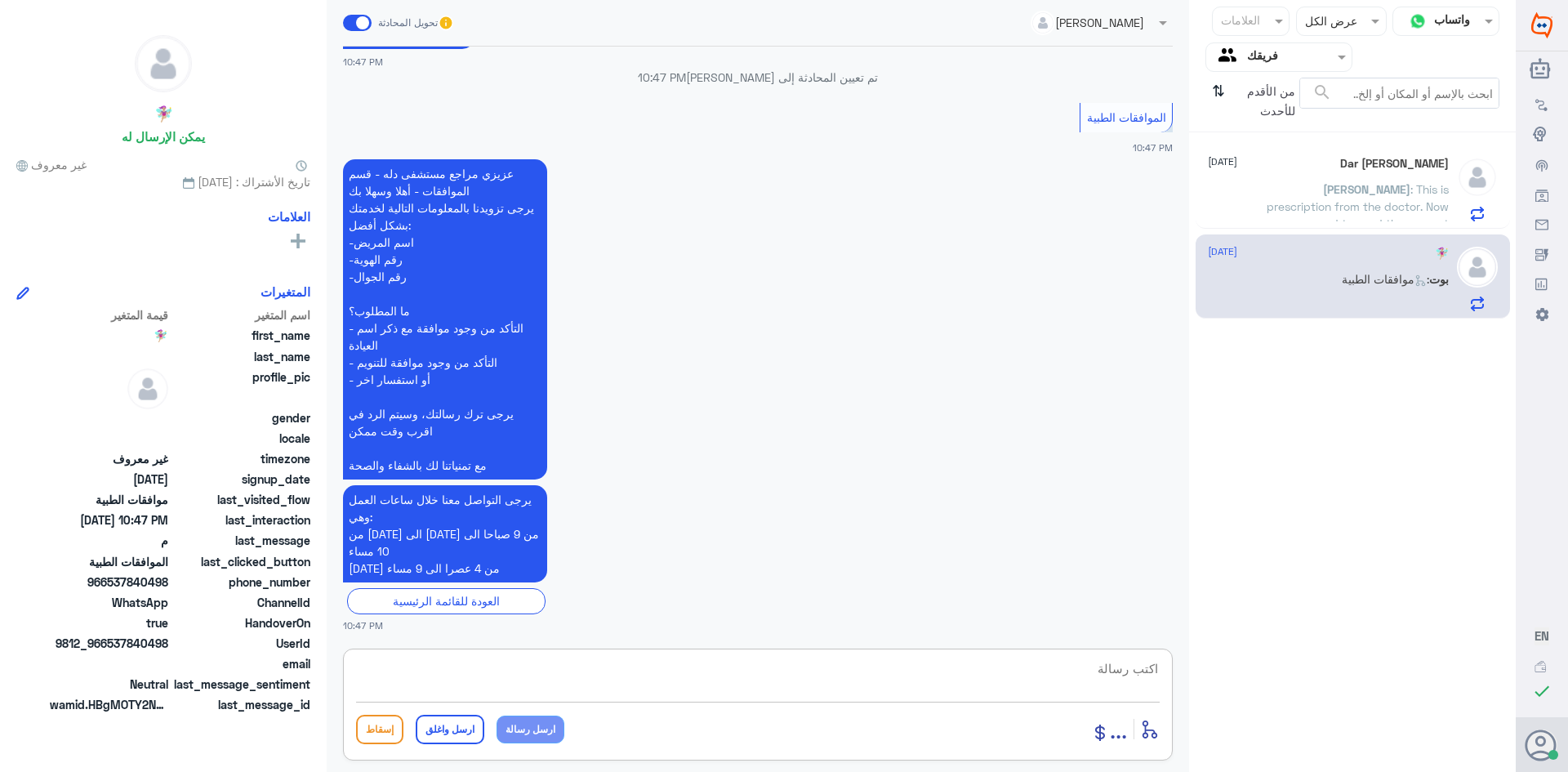
click at [1074, 663] on textarea at bounding box center [758, 678] width 804 height 40
click at [1113, 680] on textarea at bounding box center [758, 678] width 804 height 40
type textarea "تفضلل كيف اقدر اساعدك"
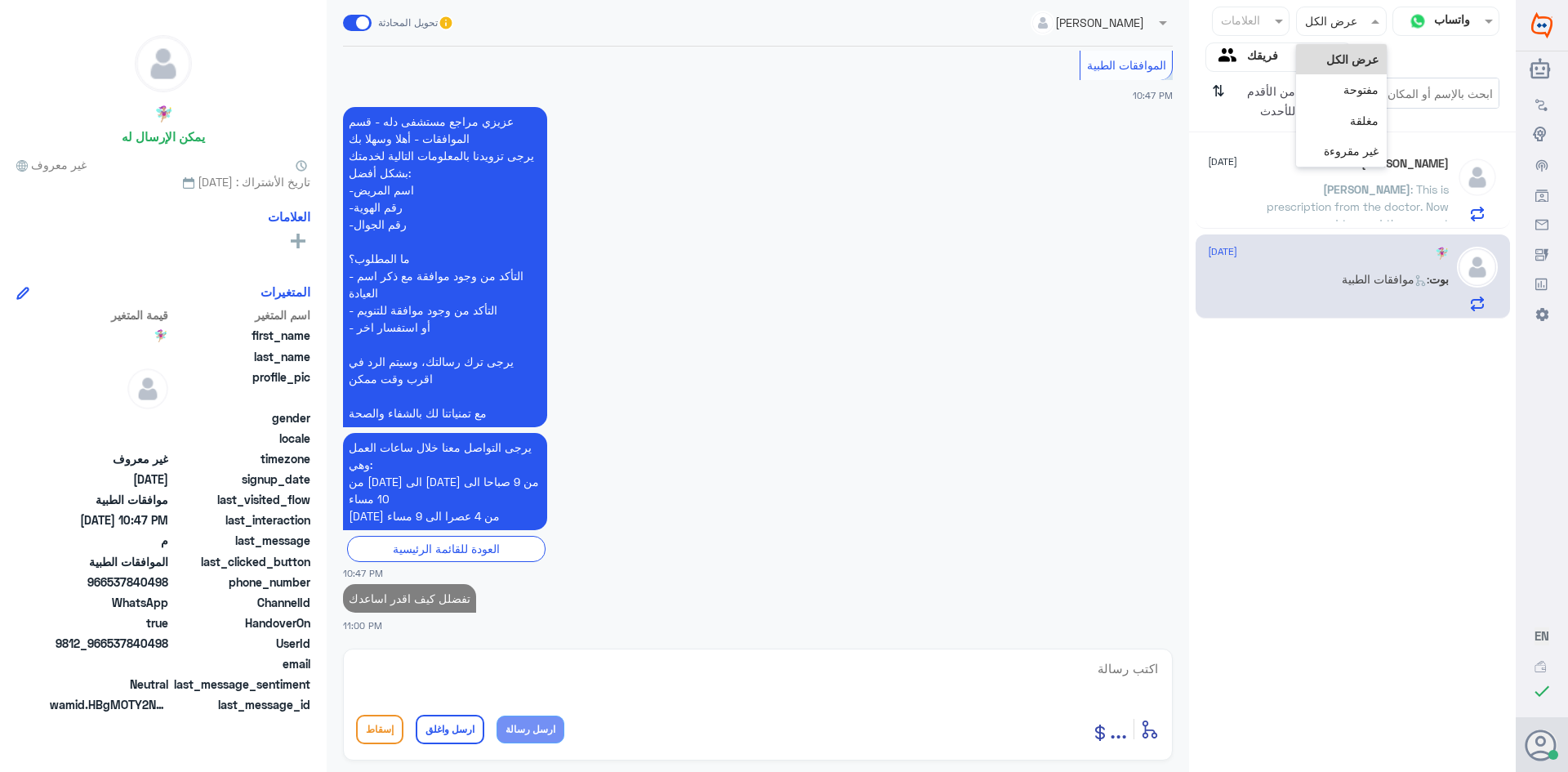
click at [1341, 30] on input "text" at bounding box center [1357, 20] width 39 height 19
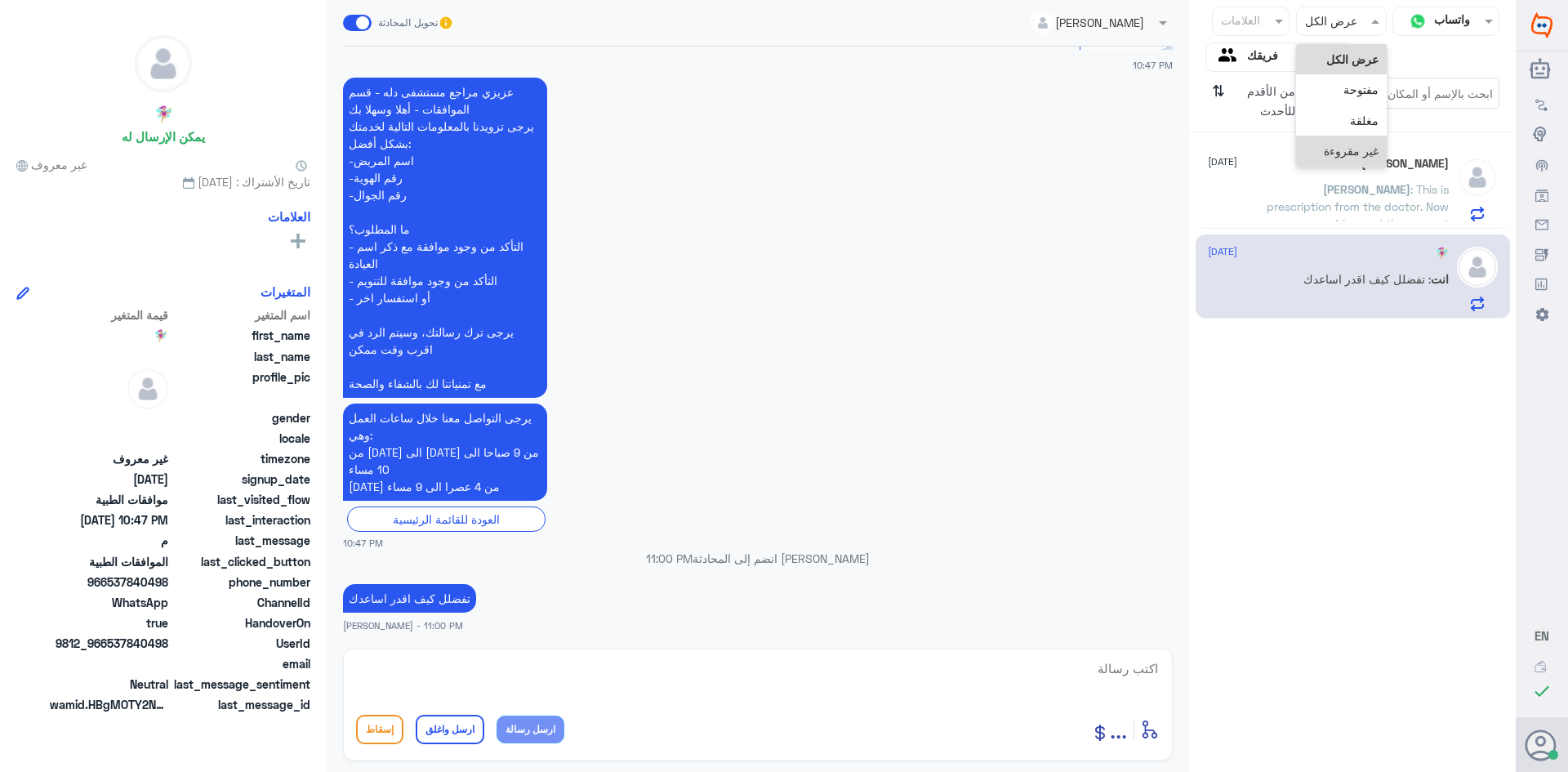
click at [1340, 150] on span "غير مقروءة" at bounding box center [1351, 151] width 55 height 14
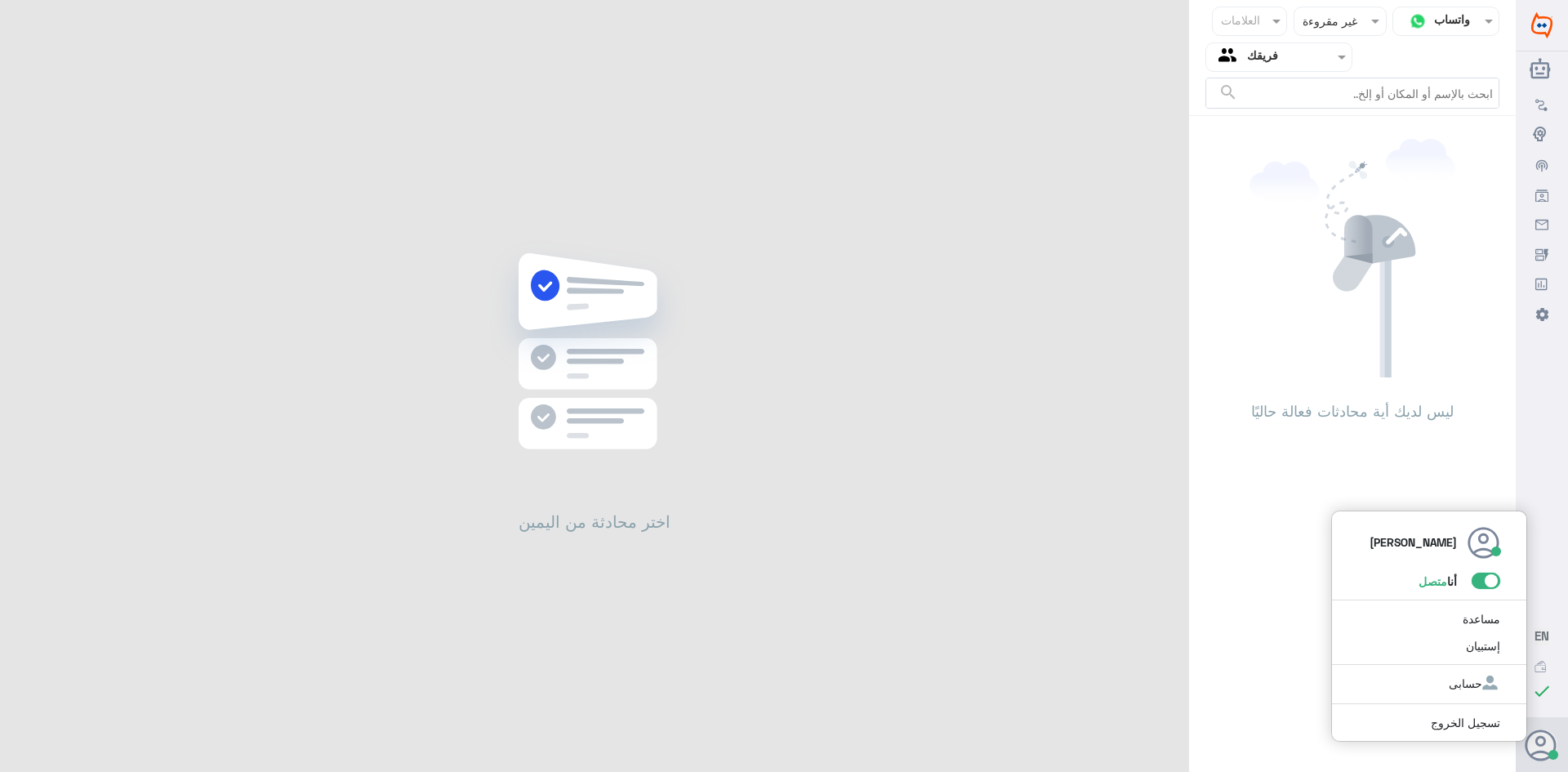
click at [1545, 744] on use at bounding box center [1540, 744] width 31 height 31
click at [1459, 725] on link "تسجيل الخروج" at bounding box center [1465, 723] width 69 height 14
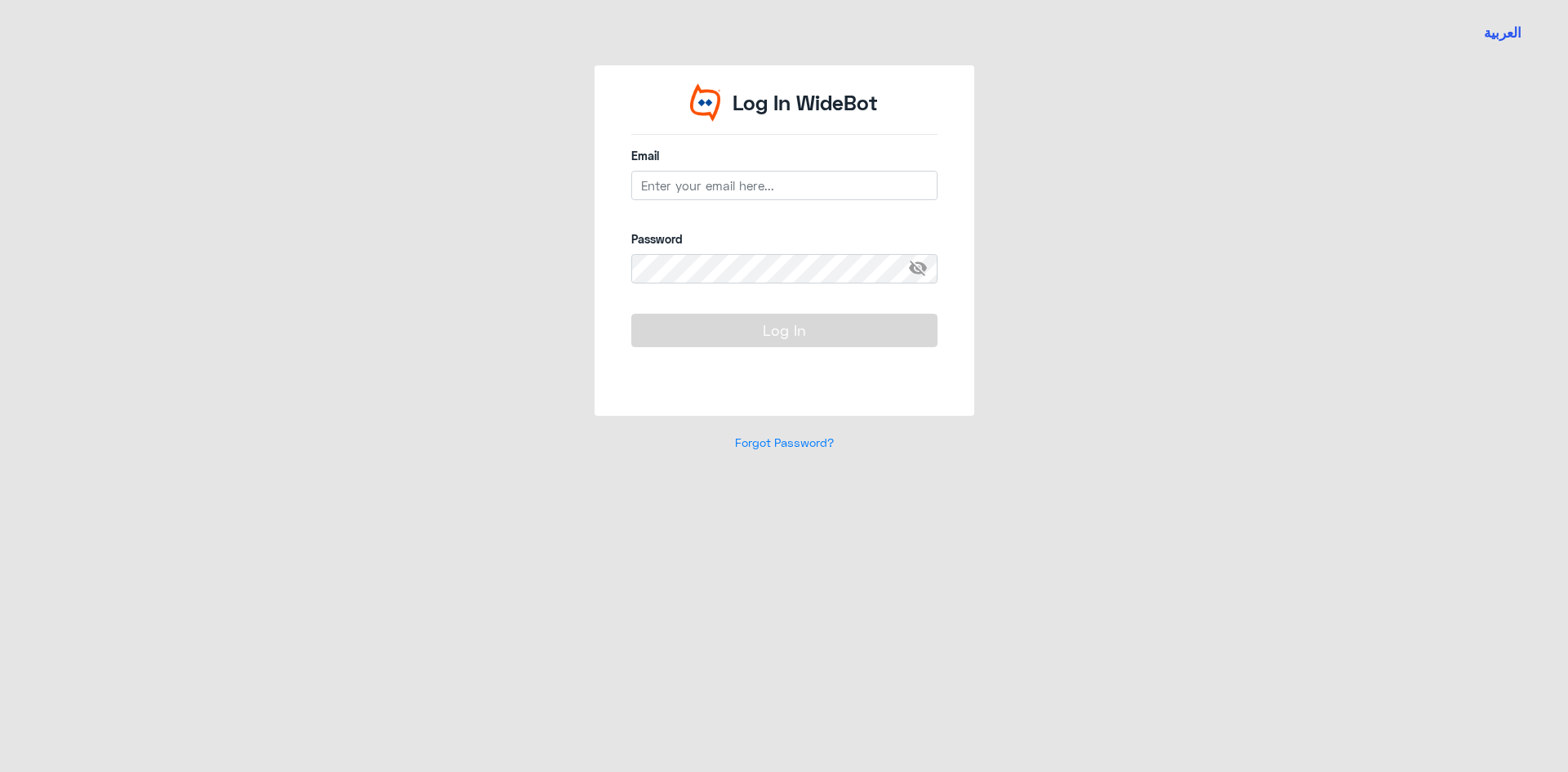
click at [1459, 725] on div "العربية Log In WideBot Email Password visibility_off Log In Forgot Password?" at bounding box center [784, 386] width 1568 height 772
